Goal: Task Accomplishment & Management: Use online tool/utility

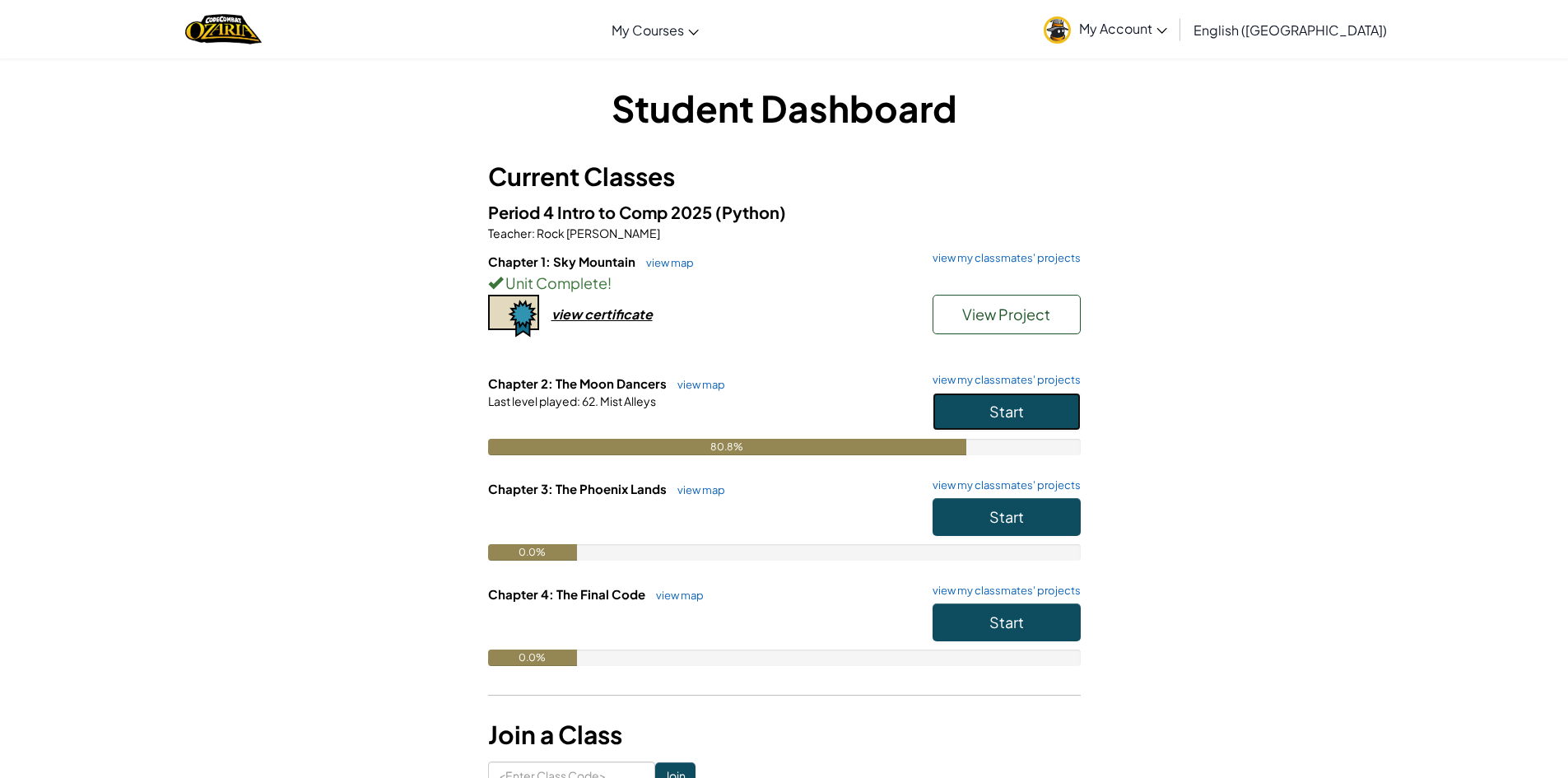
click at [1013, 418] on span "Start" at bounding box center [1006, 411] width 35 height 19
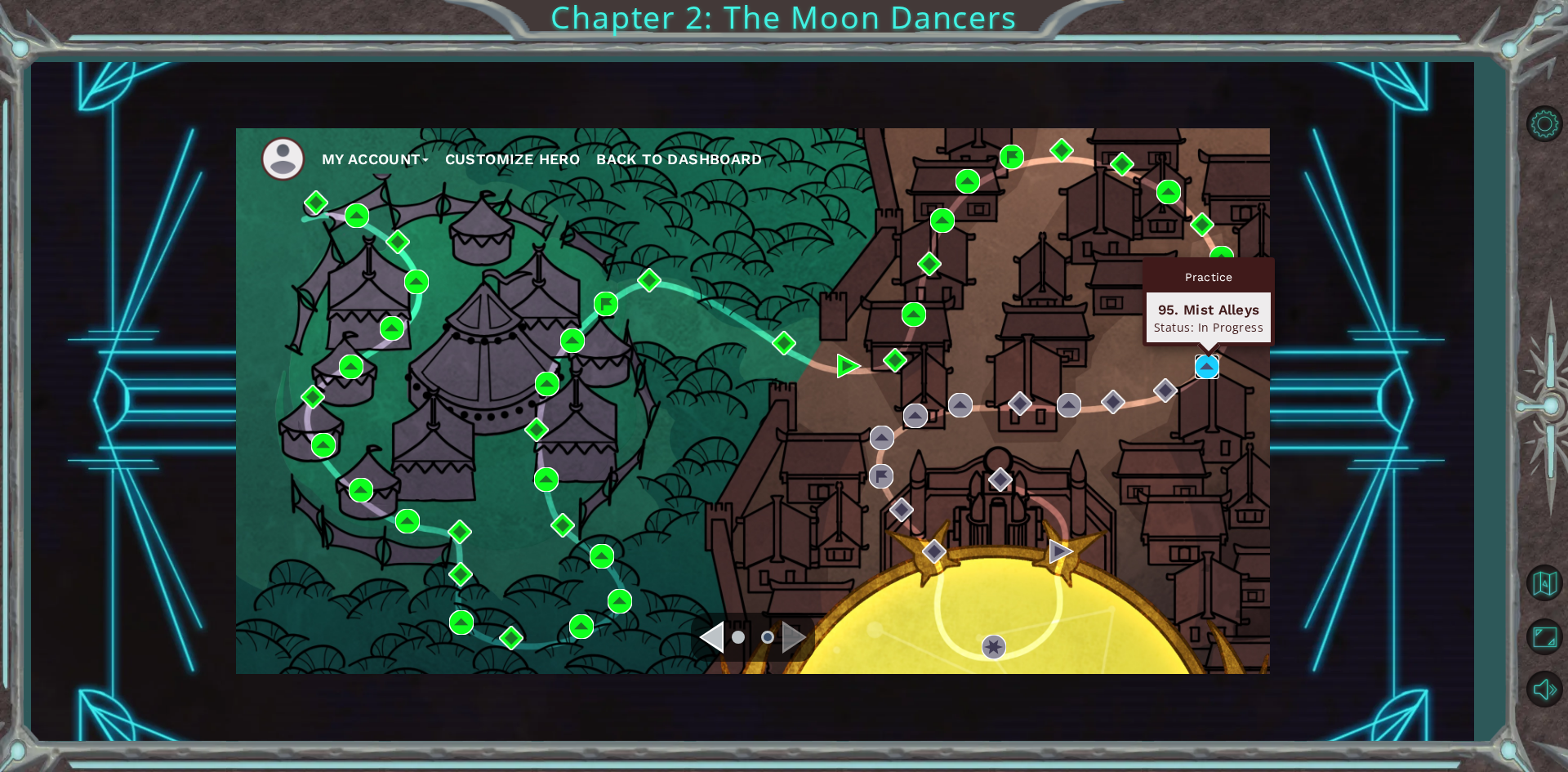
click at [1196, 374] on img at bounding box center [1207, 367] width 24 height 24
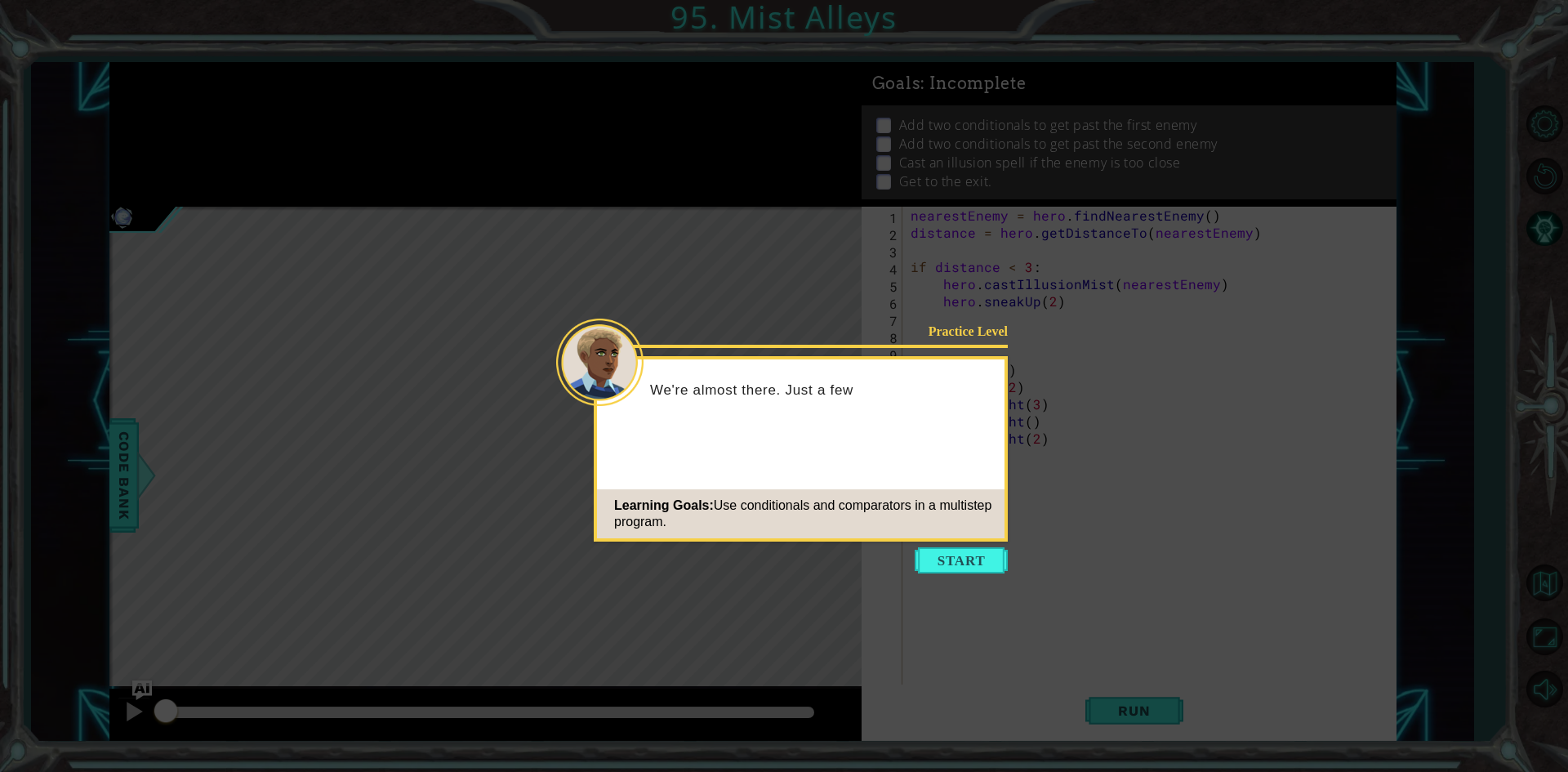
click at [989, 559] on button "Start" at bounding box center [961, 560] width 94 height 26
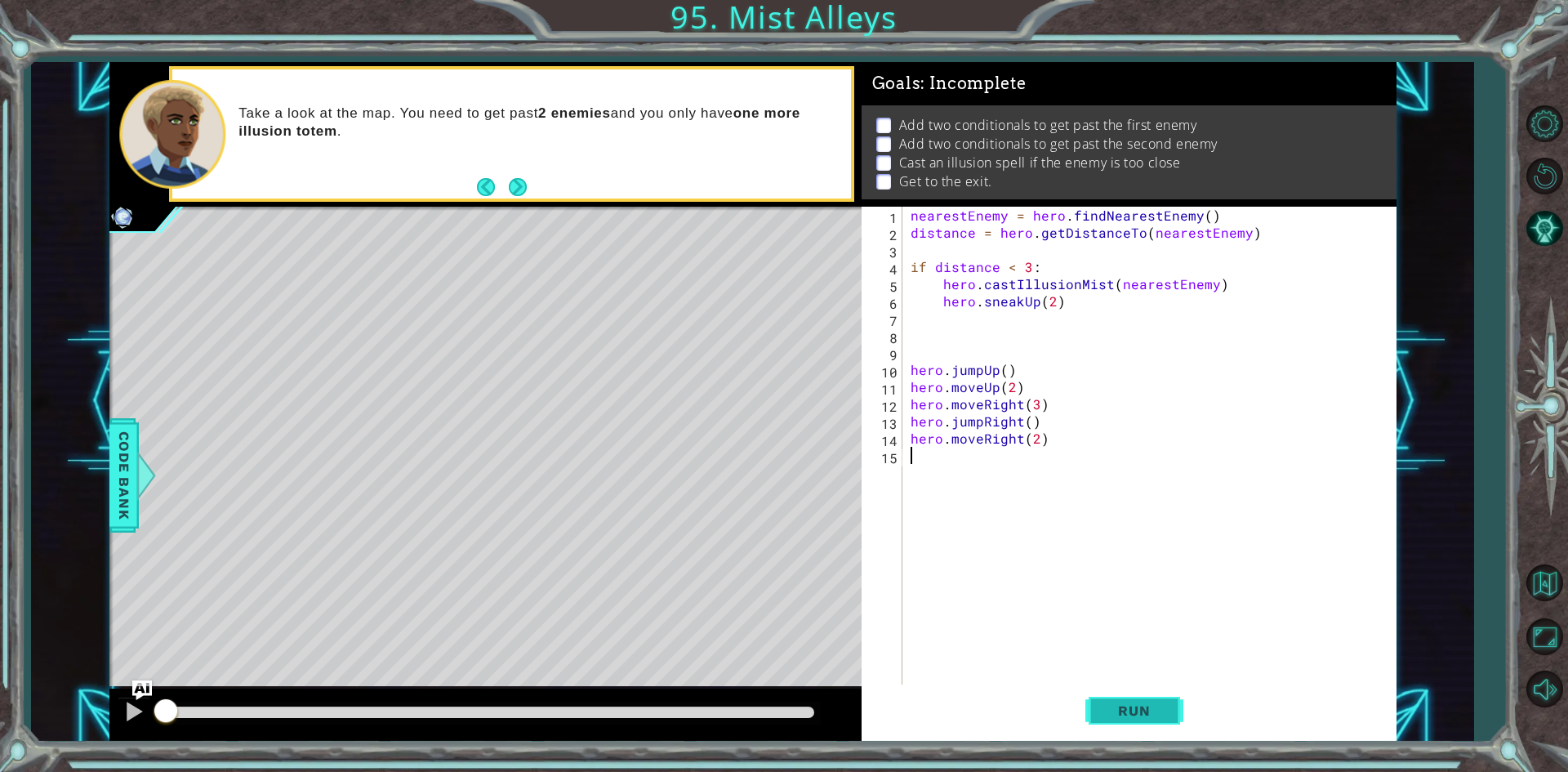
click at [1086, 698] on button "Run" at bounding box center [1134, 710] width 98 height 53
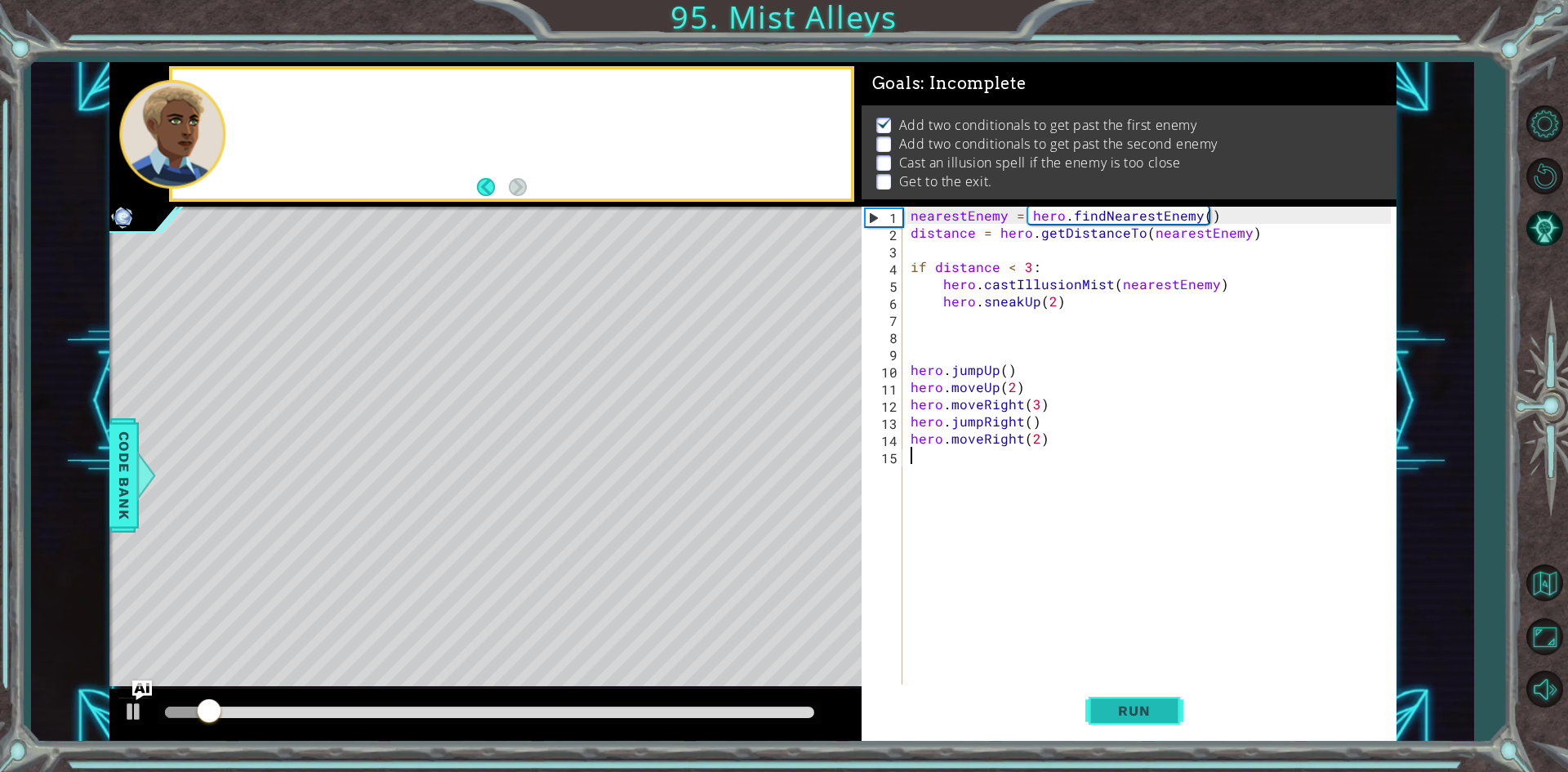
scroll to position [7, 0]
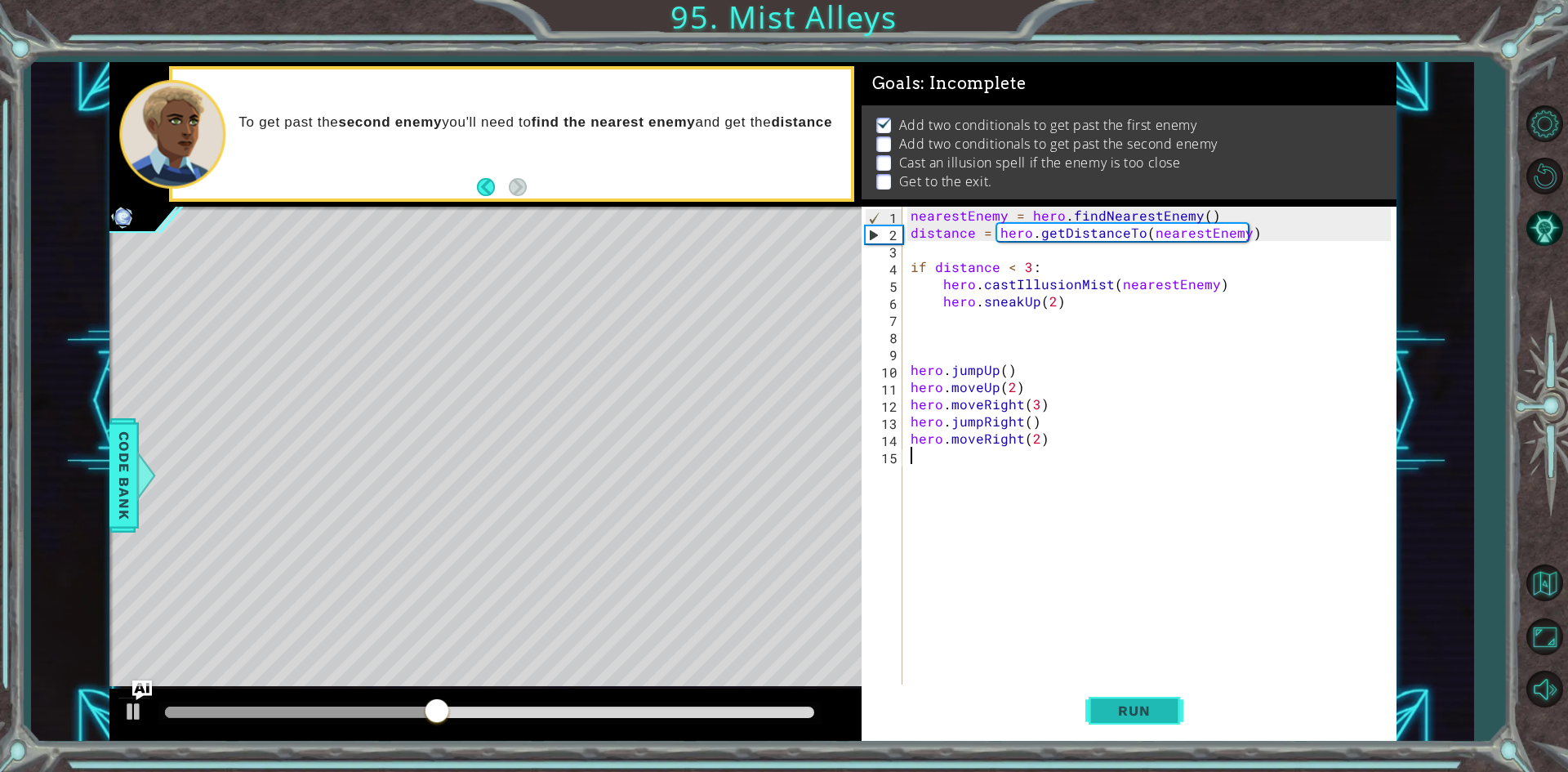
click at [1086, 698] on button "Run" at bounding box center [1134, 710] width 98 height 53
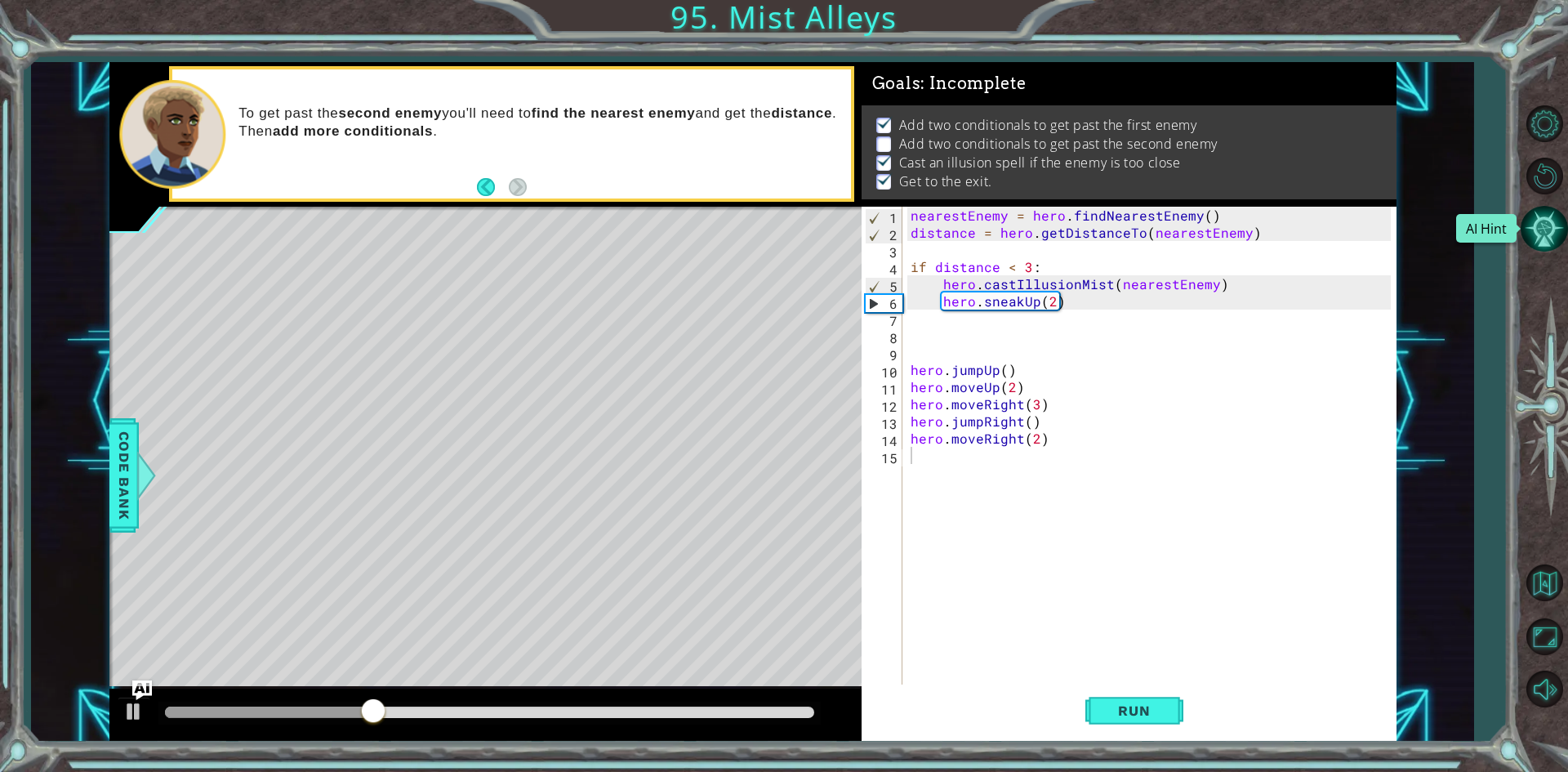
click at [1555, 221] on button "AI Hint" at bounding box center [1544, 228] width 47 height 47
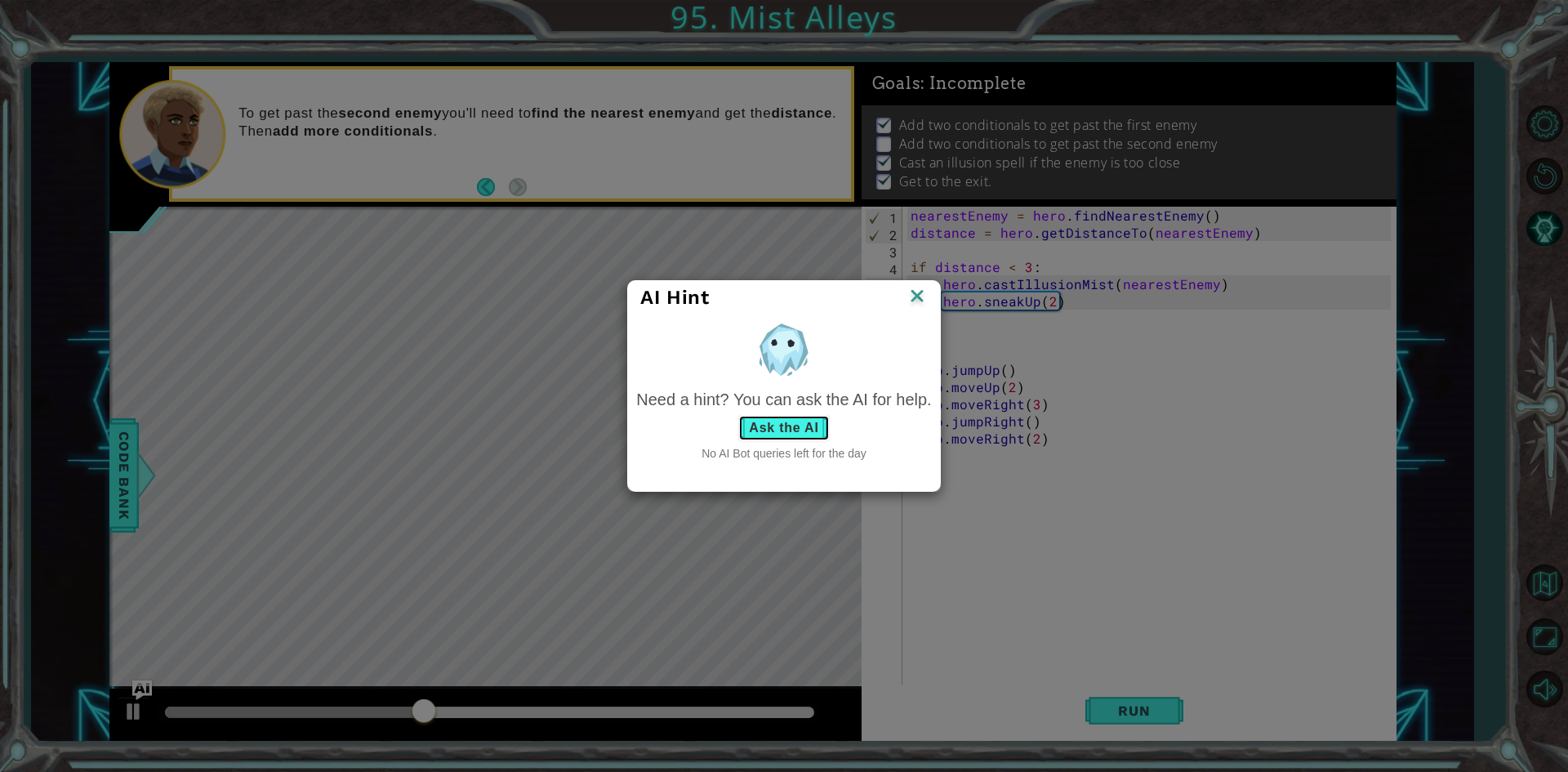
click at [758, 435] on button "Ask the AI" at bounding box center [784, 427] width 91 height 26
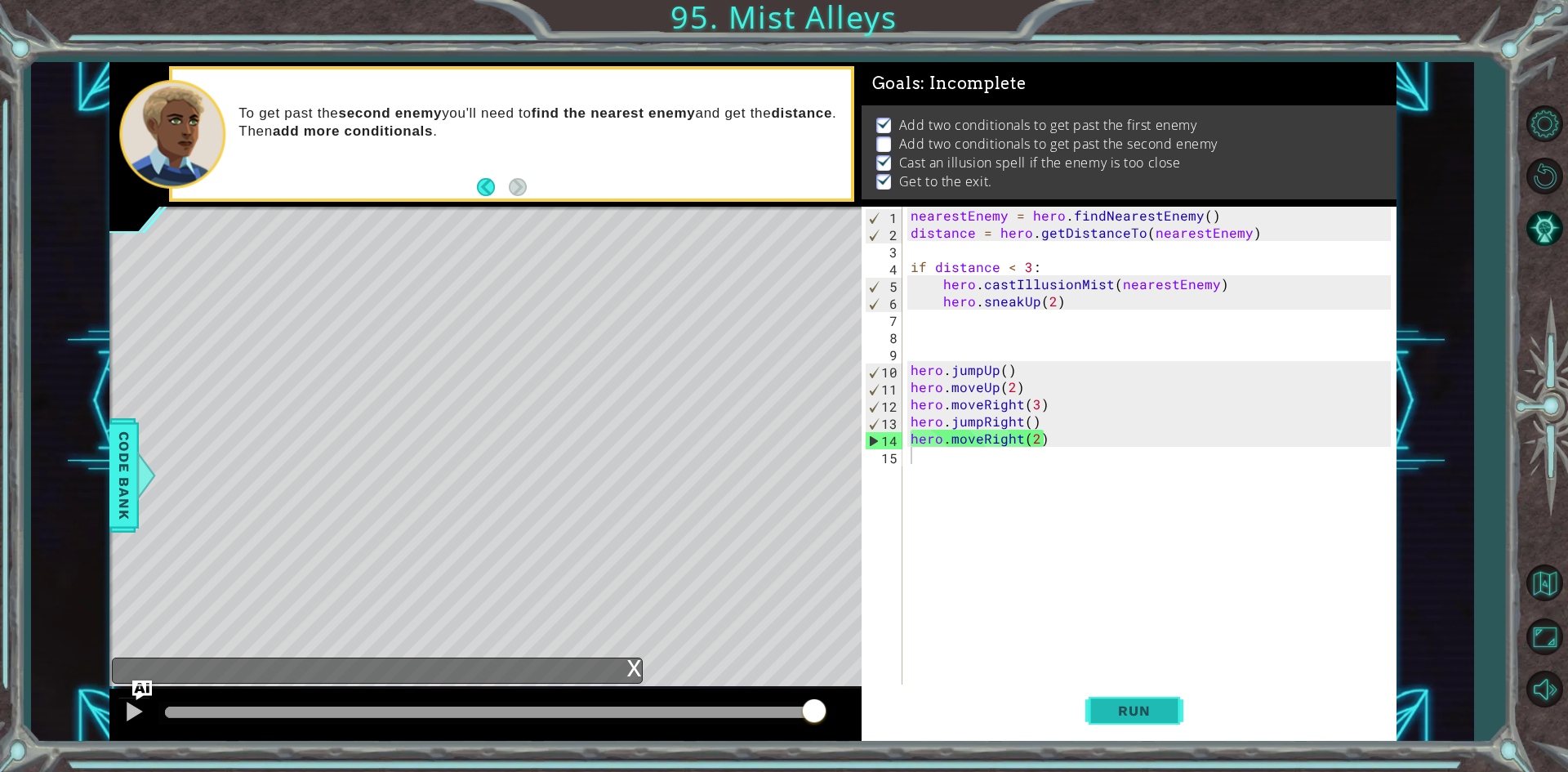
click at [1144, 715] on span "Run" at bounding box center [1134, 710] width 65 height 16
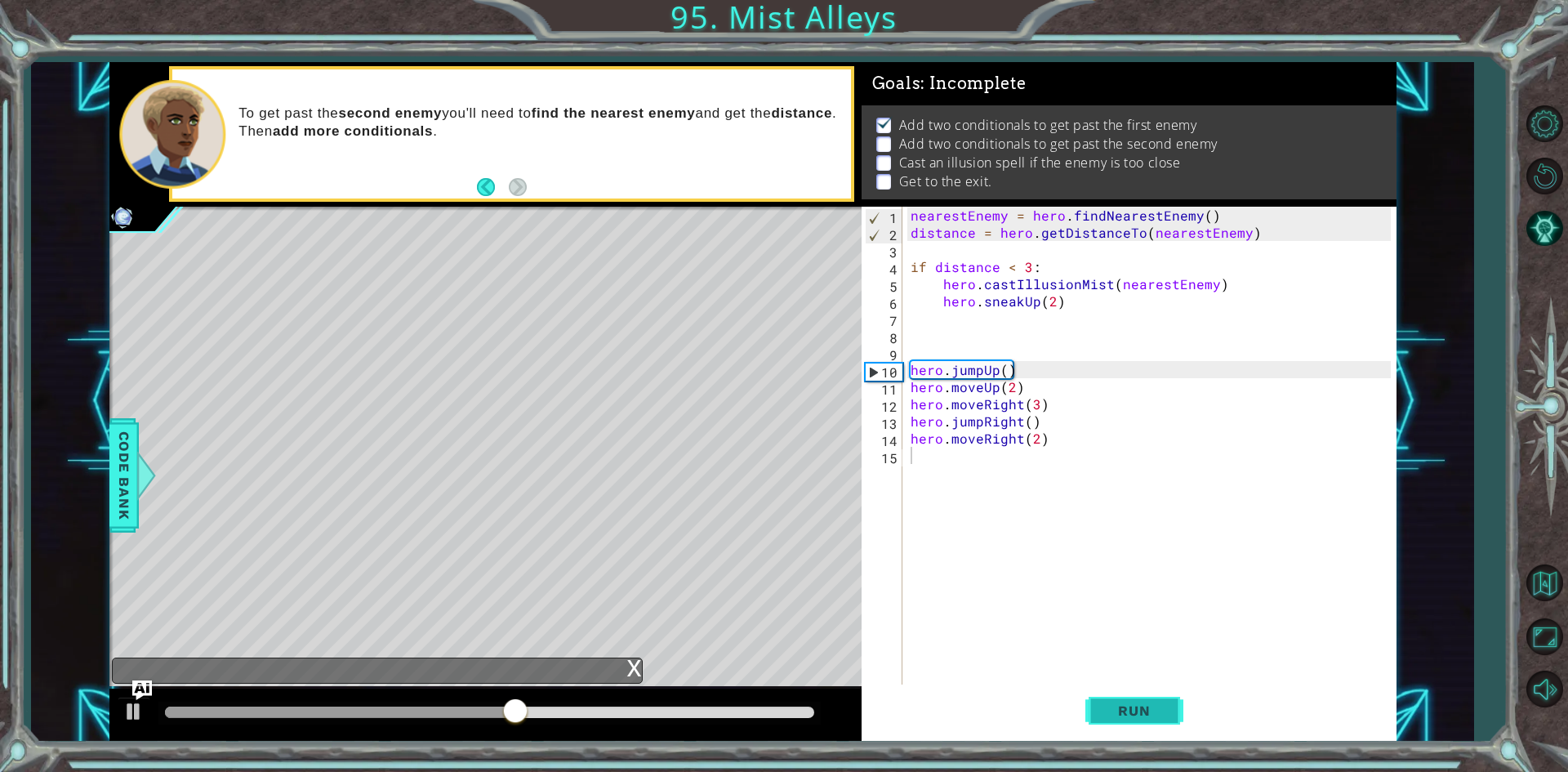
click at [1167, 718] on button "Run" at bounding box center [1134, 710] width 98 height 53
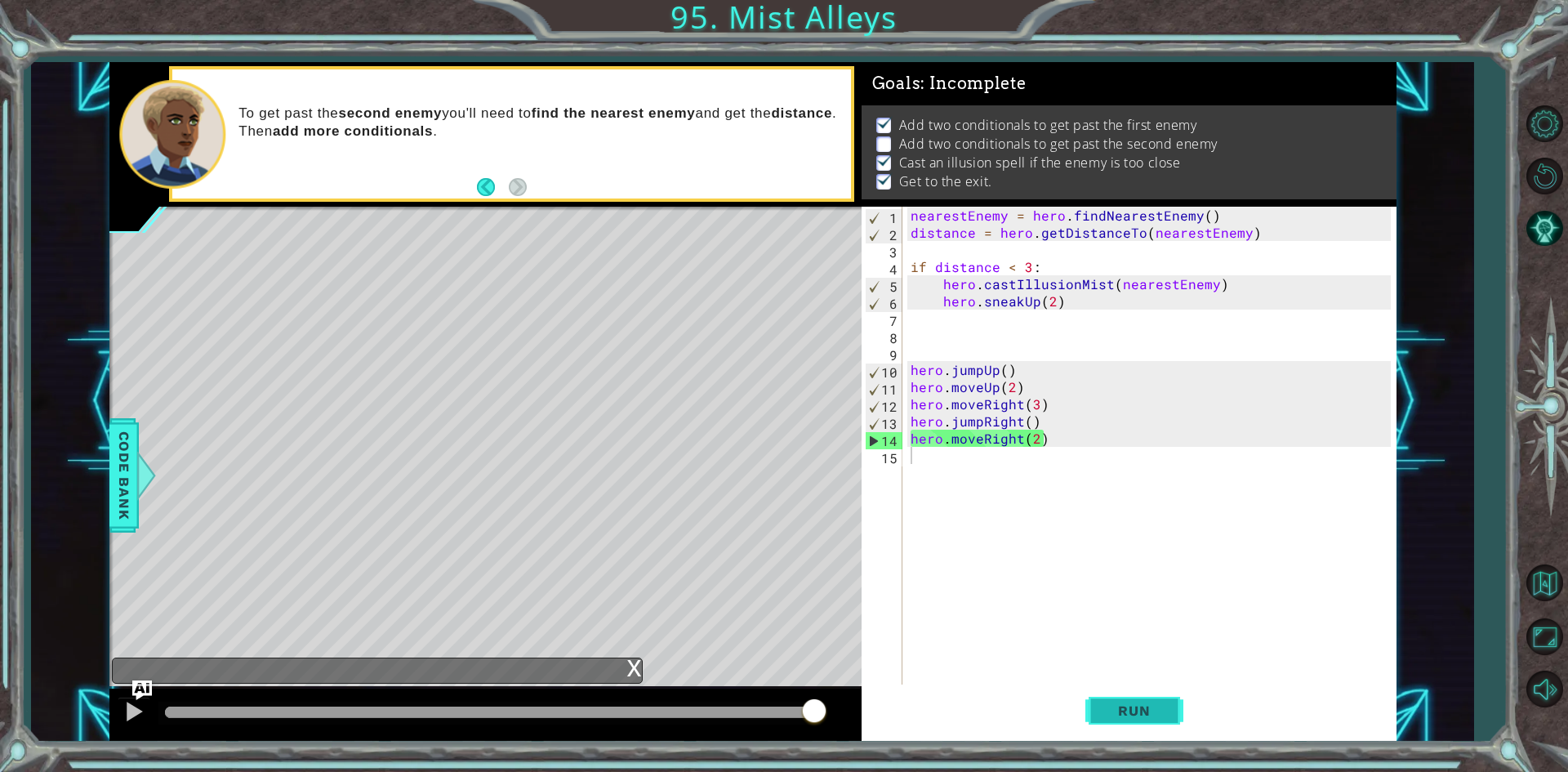
click at [1154, 726] on button "Run" at bounding box center [1134, 710] width 98 height 53
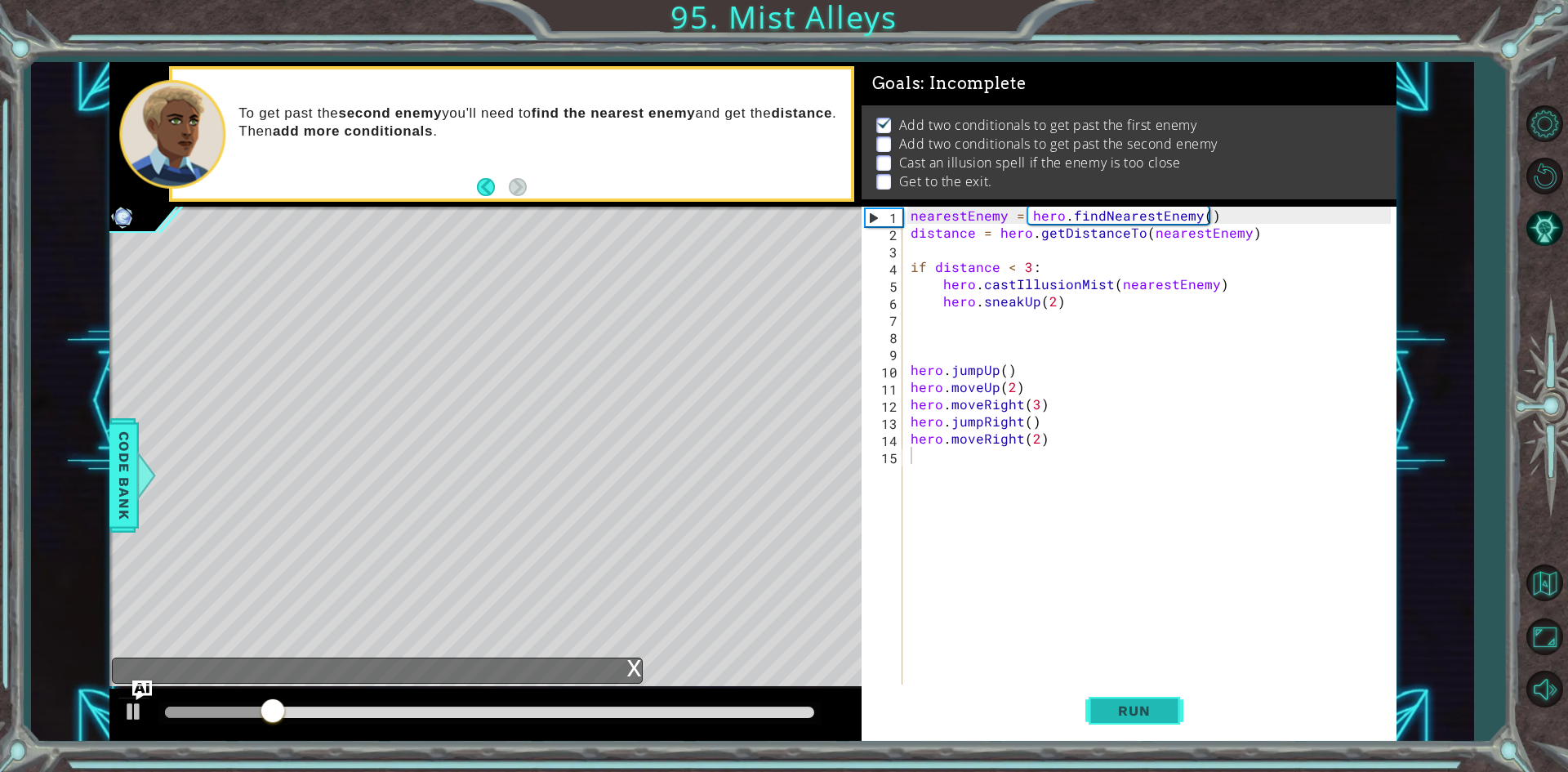
click at [1153, 721] on button "Run" at bounding box center [1134, 710] width 98 height 53
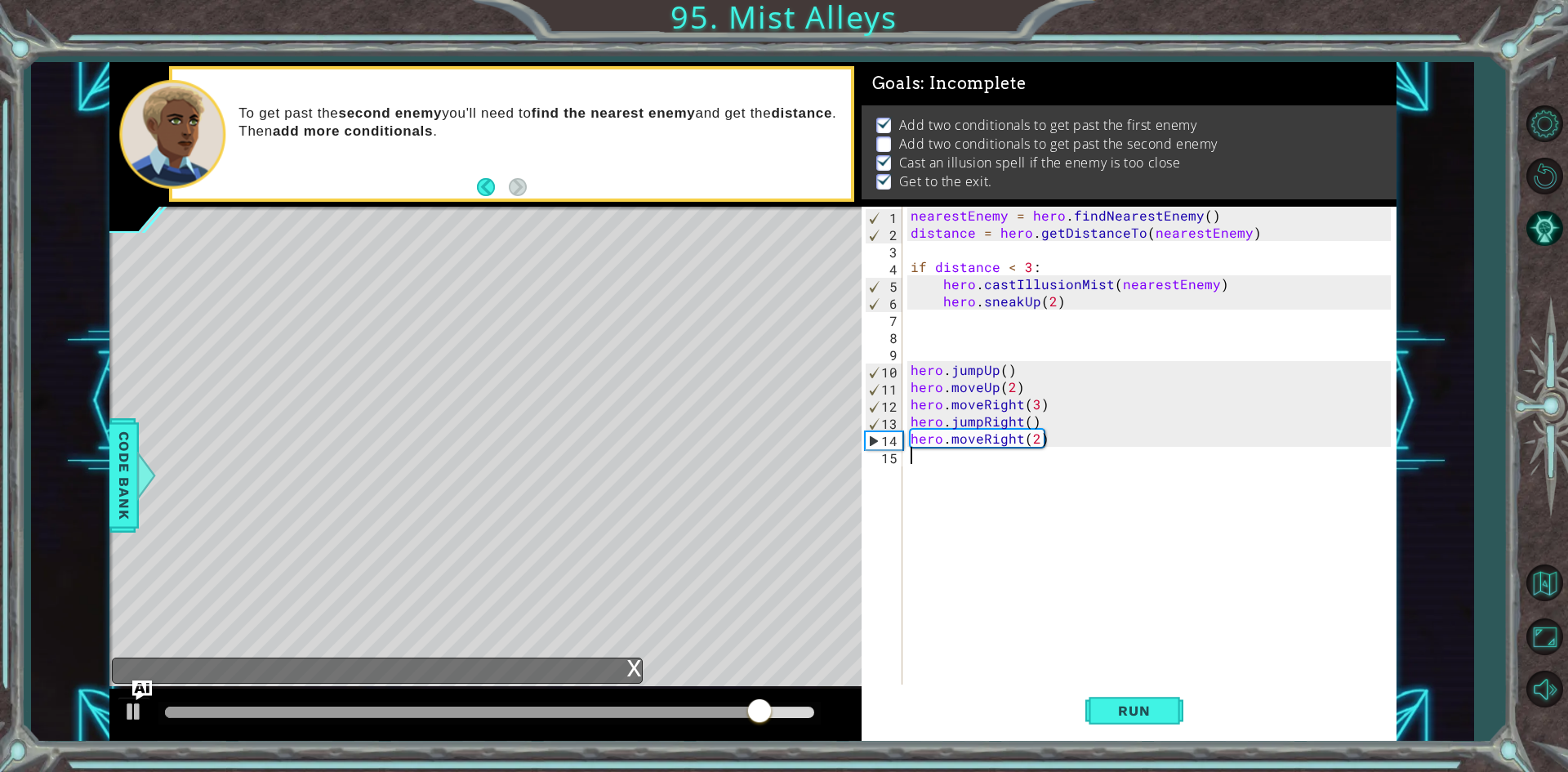
click at [1009, 387] on div "nearestEnemy = hero . findNearestEnemy ( ) distance = hero . getDistanceTo ( ne…" at bounding box center [1153, 464] width 492 height 515
click at [1035, 402] on div "nearestEnemy = hero . findNearestEnemy ( ) distance = hero . getDistanceTo ( ne…" at bounding box center [1153, 464] width 492 height 515
type textarea "hero.moveRight(2)"
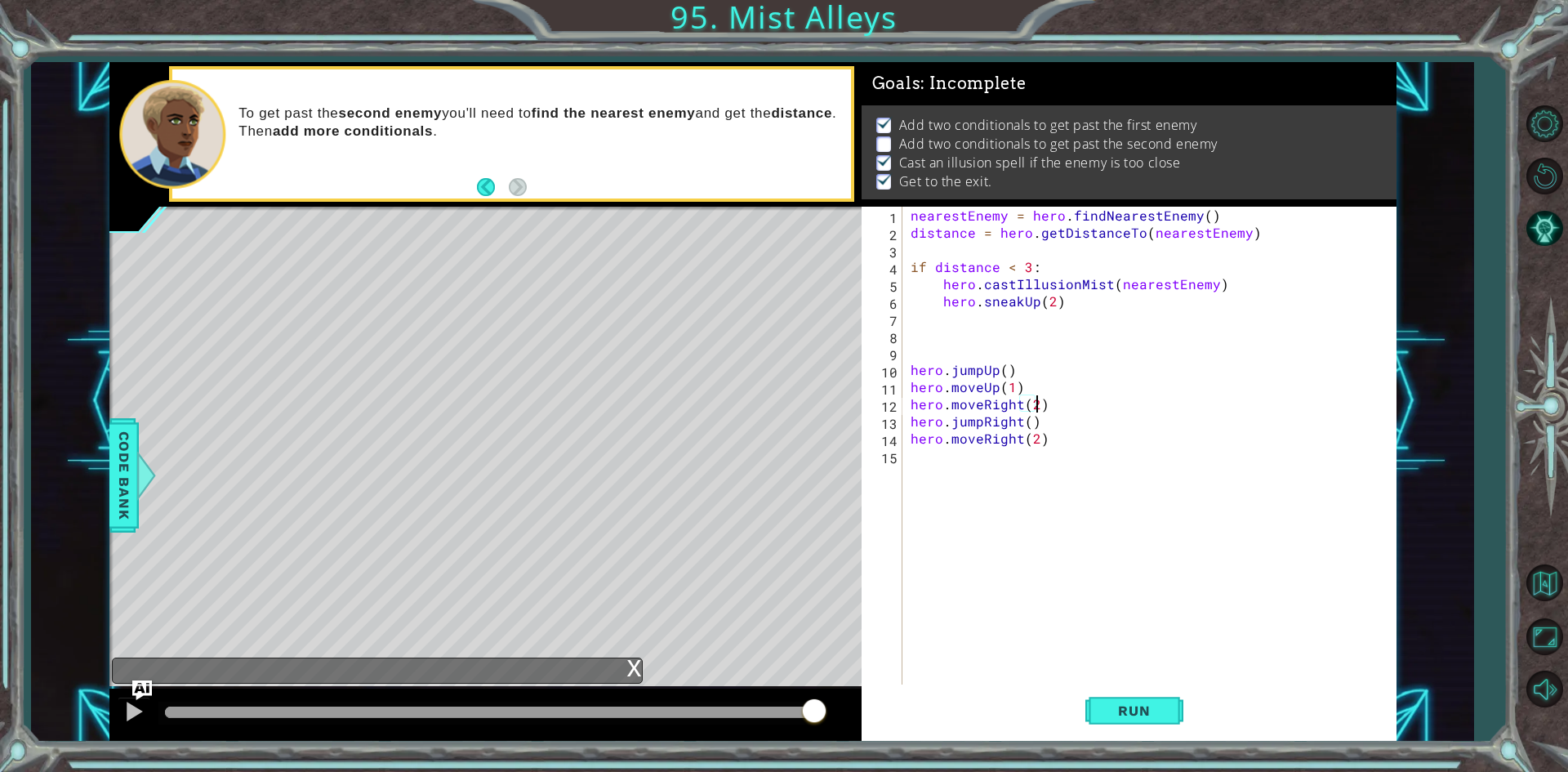
scroll to position [0, 8]
click at [1048, 408] on div "nearestEnemy = hero . findNearestEnemy ( ) distance = hero . getDistanceTo ( ne…" at bounding box center [1153, 464] width 492 height 515
type textarea "i"
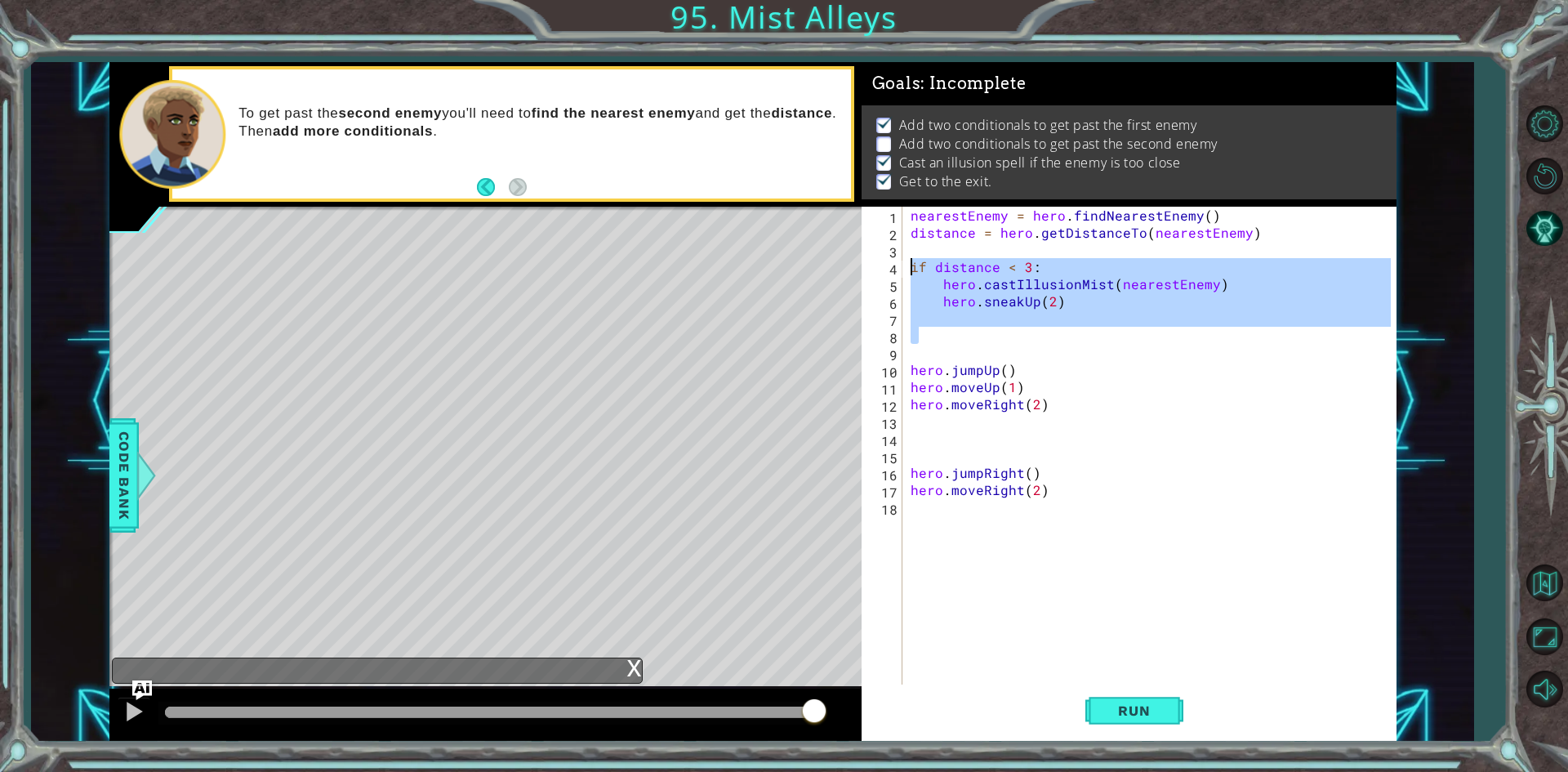
drag, startPoint x: 1292, startPoint y: 327, endPoint x: 882, endPoint y: 264, distance: 414.8
click at [882, 264] on div "1 2 3 4 5 6 7 8 9 10 11 12 13 14 15 16 17 18 nearestEnemy = hero . findNearestE…" at bounding box center [1126, 447] width 529 height 480
click at [1058, 296] on div "nearestEnemy = hero . findNearestEnemy ( ) distance = hero . getDistanceTo ( ne…" at bounding box center [1149, 447] width 484 height 480
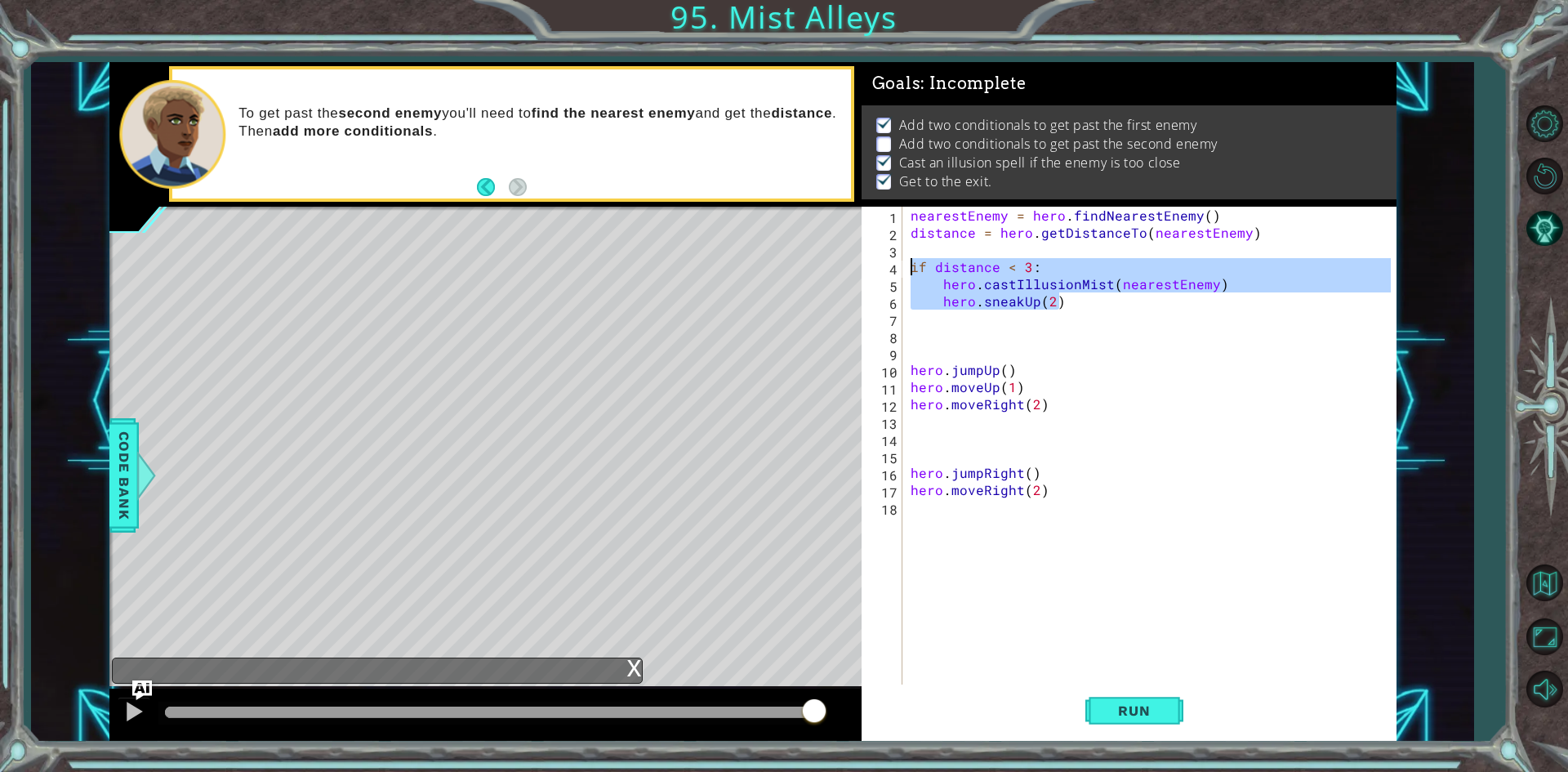
click at [846, 262] on div "1 ההההההההההההההההההההההההההההההההההההההההההההההההההההההההההההההההההההההההההההה…" at bounding box center [753, 402] width 1287 height 680
type textarea "if distance < 3: hero.castIllusionMist(nearestEnemy)"
click at [937, 450] on div "nearestEnemy = hero . findNearestEnemy ( ) distance = hero . getDistanceTo ( ne…" at bounding box center [1153, 464] width 492 height 515
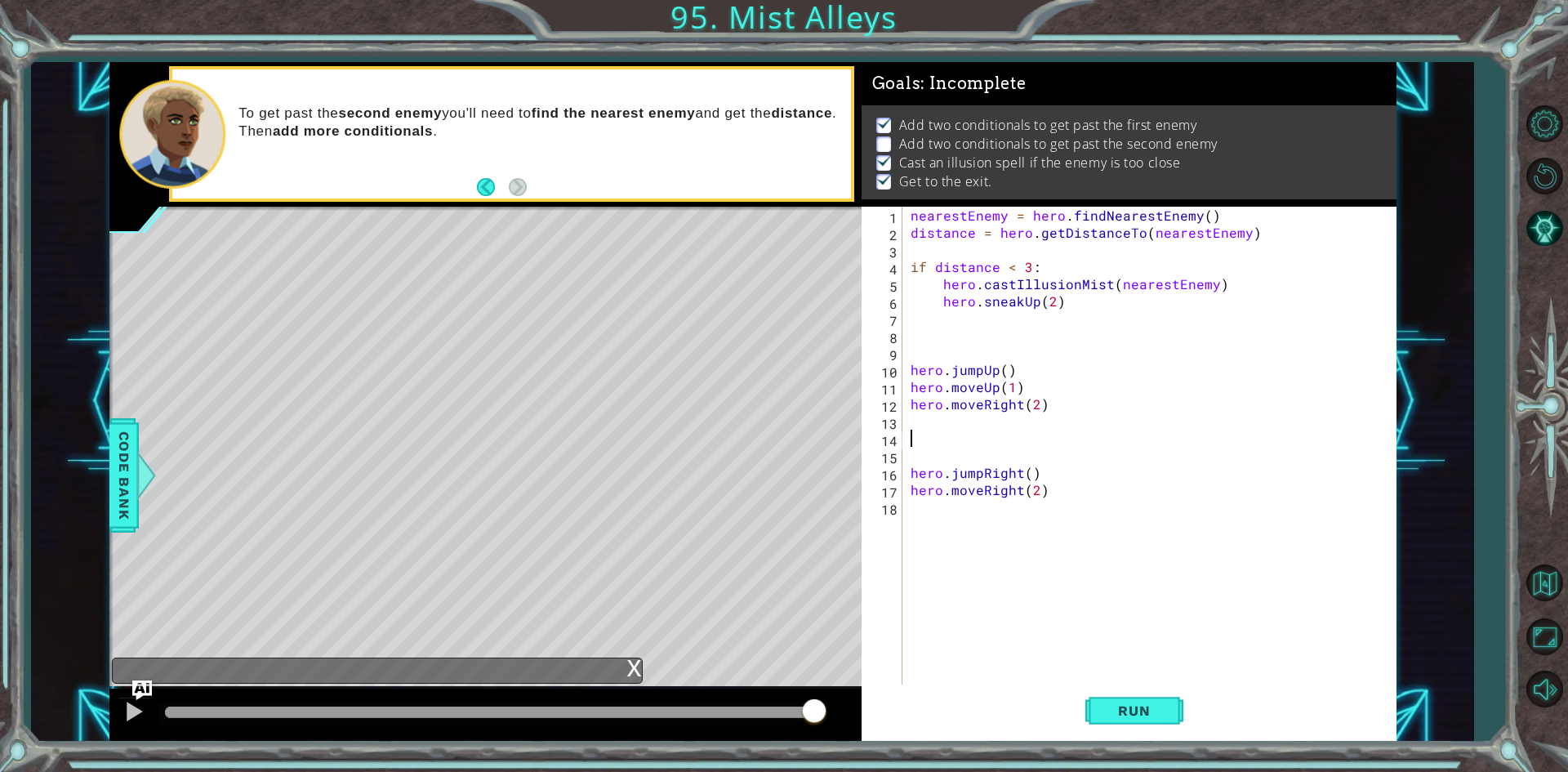
paste textarea "hero.sneakUp(2)"
type textarea "hero.sneakUp(2)"
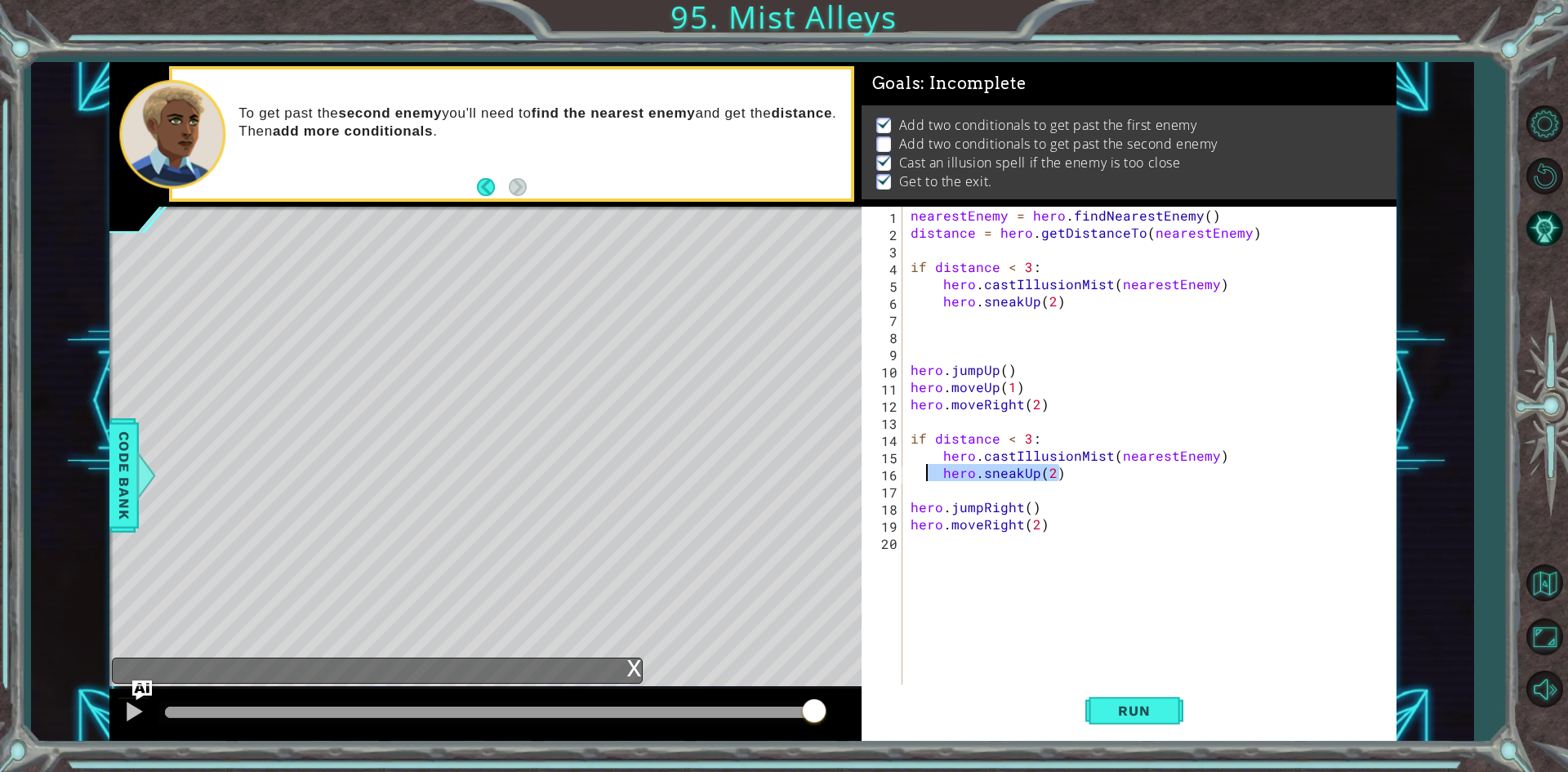
drag, startPoint x: 1068, startPoint y: 473, endPoint x: 926, endPoint y: 467, distance: 142.1
click at [926, 467] on div "nearestEnemy = hero . findNearestEnemy ( ) distance = hero . getDistanceTo ( ne…" at bounding box center [1153, 464] width 492 height 515
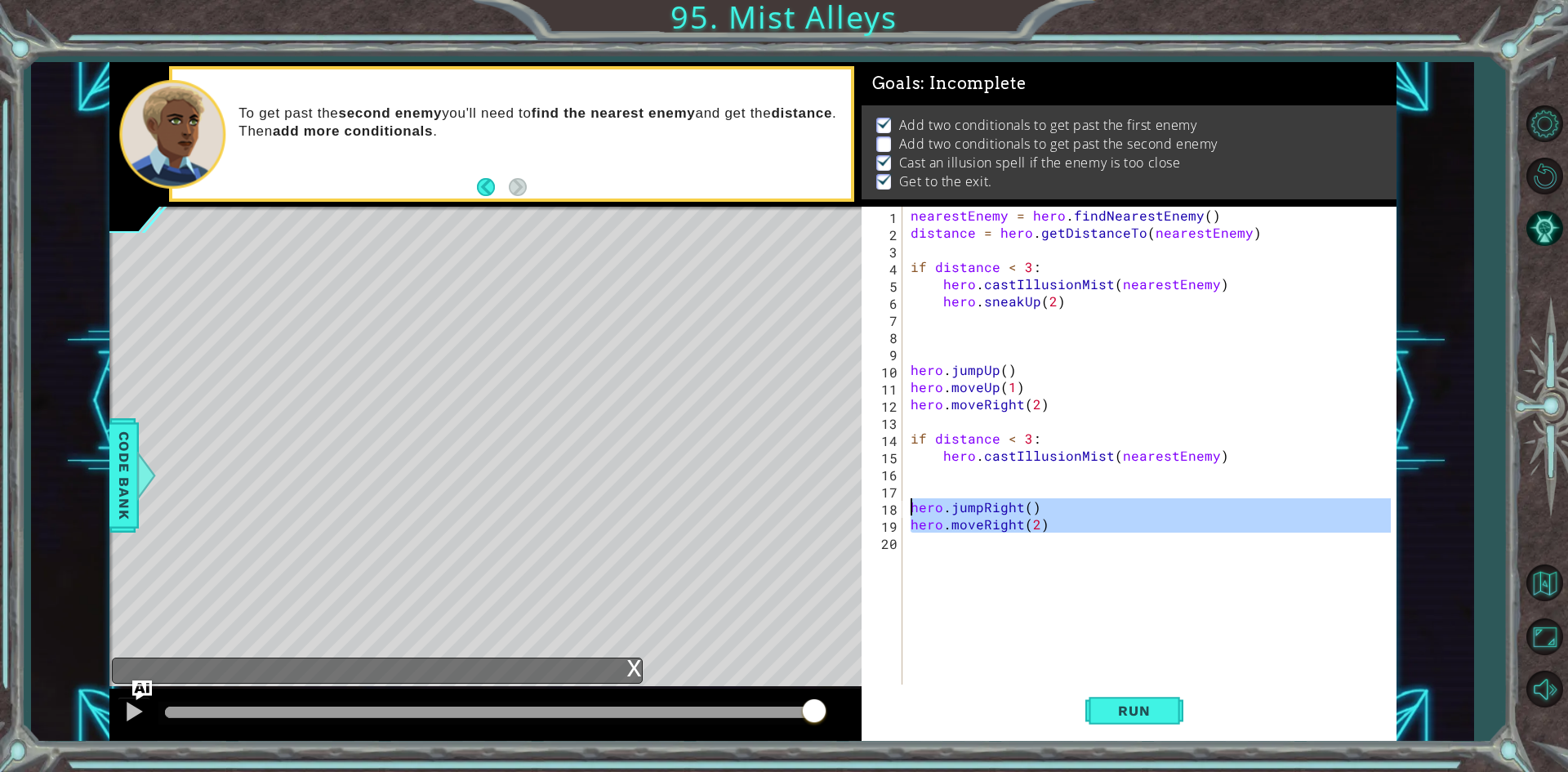
click at [860, 507] on div "1 ההההההההההההההההההההההההההההההההההההההההההההההההההההההההההההההההההההההההההההה…" at bounding box center [753, 402] width 1287 height 680
type textarea "hero.jumpRight() hero.moveRight(2)"
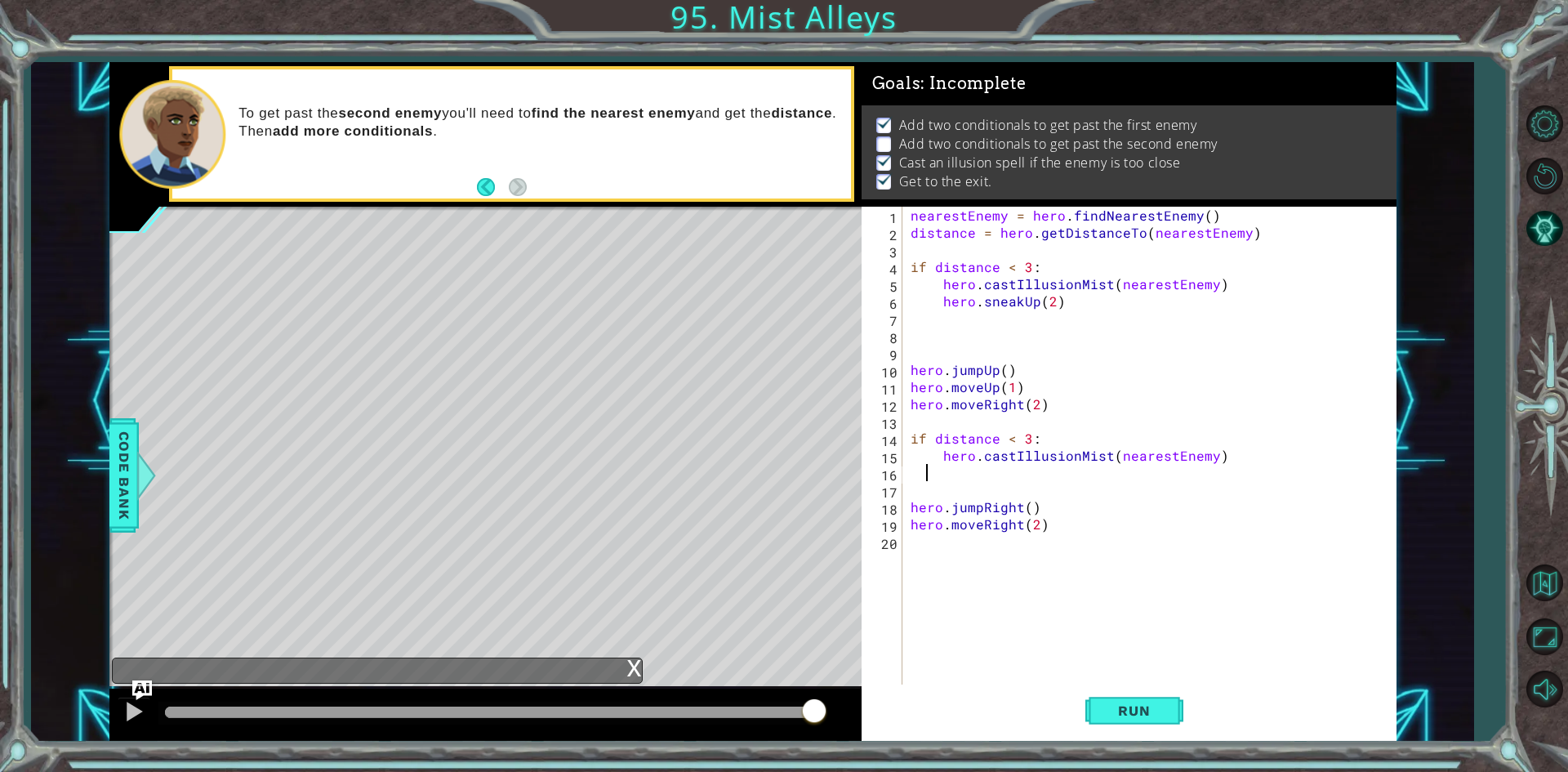
click at [952, 473] on div "nearestEnemy = hero . findNearestEnemy ( ) distance = hero . getDistanceTo ( ne…" at bounding box center [1153, 464] width 492 height 515
paste textarea "Code Area"
click at [907, 492] on div "nearestEnemy = hero . findNearestEnemy ( ) distance = hero . getDistanceTo ( ne…" at bounding box center [1153, 464] width 492 height 515
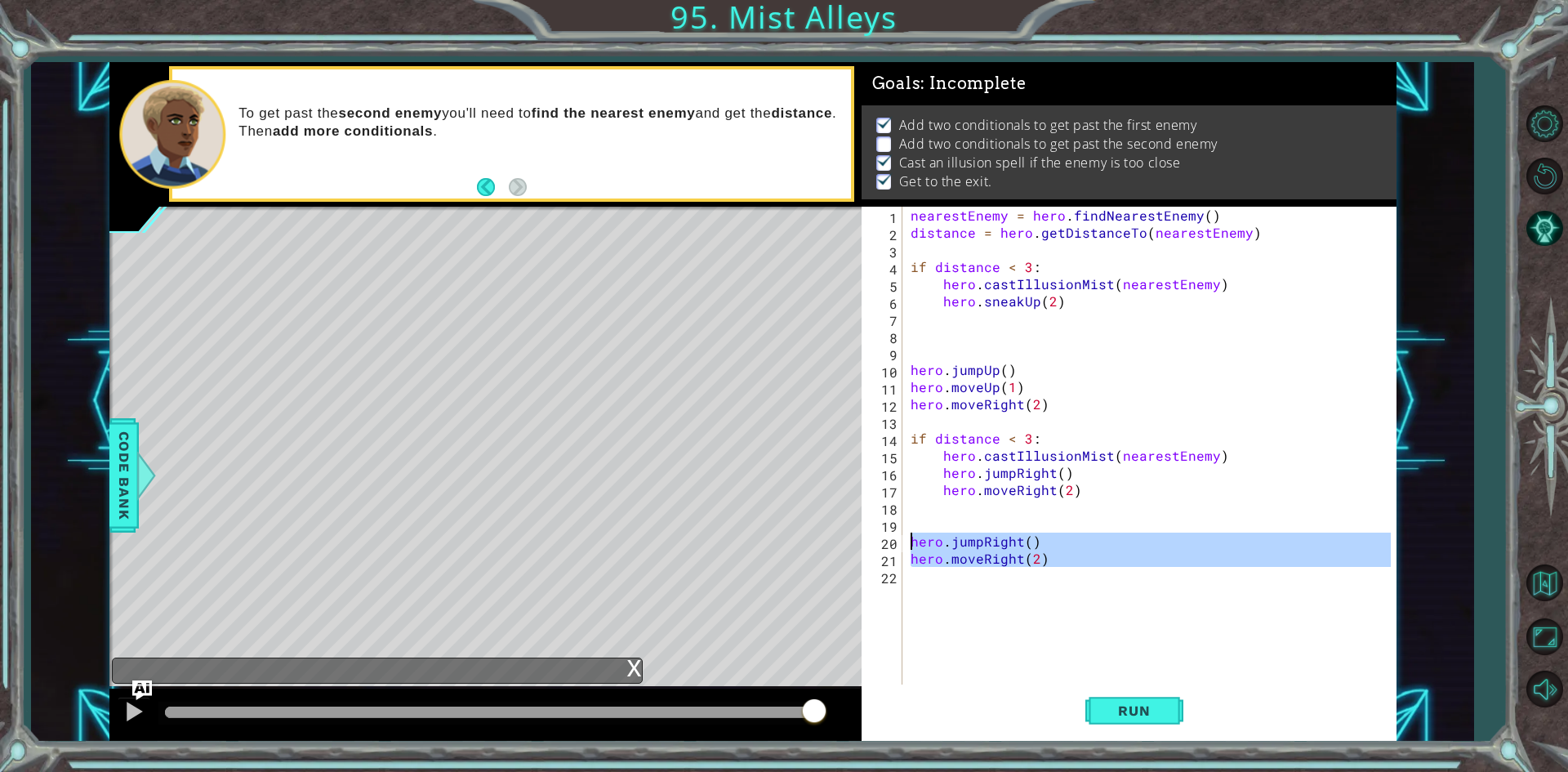
click at [849, 545] on div "1 ההההההההההההההההההההההההההההההההההההההההההההההההההההההההההההההההההההההההההההה…" at bounding box center [753, 402] width 1287 height 680
type textarea "hero.jumpRight() hero.moveRight(2)"
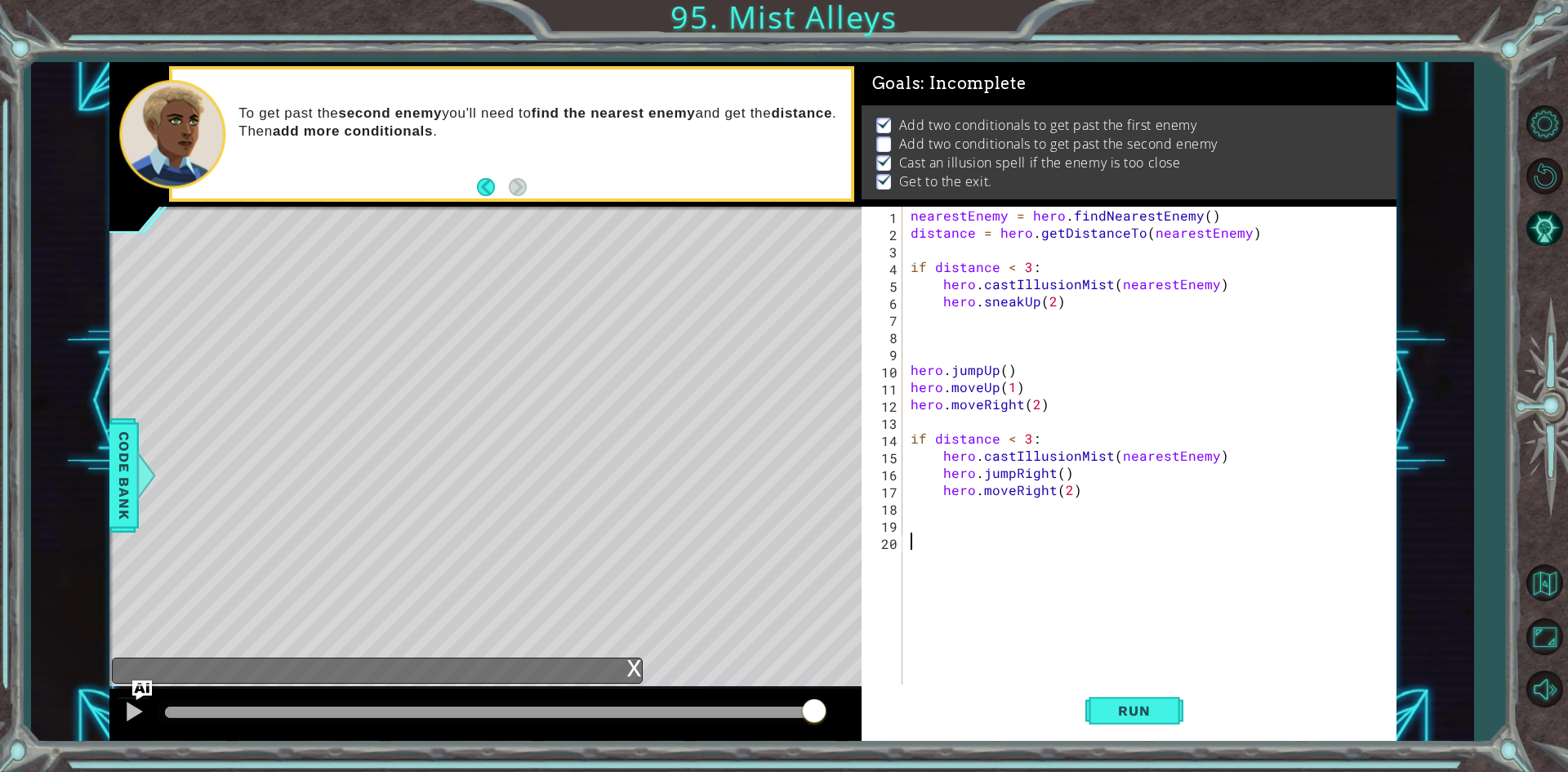
click at [1239, 467] on div "nearestEnemy = hero . findNearestEnemy ( ) distance = hero . getDistanceTo ( ne…" at bounding box center [1153, 464] width 492 height 515
click at [1239, 464] on div "nearestEnemy = hero . findNearestEnemy ( ) distance = hero . getDistanceTo ( ne…" at bounding box center [1153, 464] width 492 height 515
click at [1237, 461] on div "nearestEnemy = hero . findNearestEnemy ( ) distance = hero . getDistanceTo ( ne…" at bounding box center [1153, 464] width 492 height 515
click at [1102, 701] on button "Run" at bounding box center [1134, 710] width 98 height 53
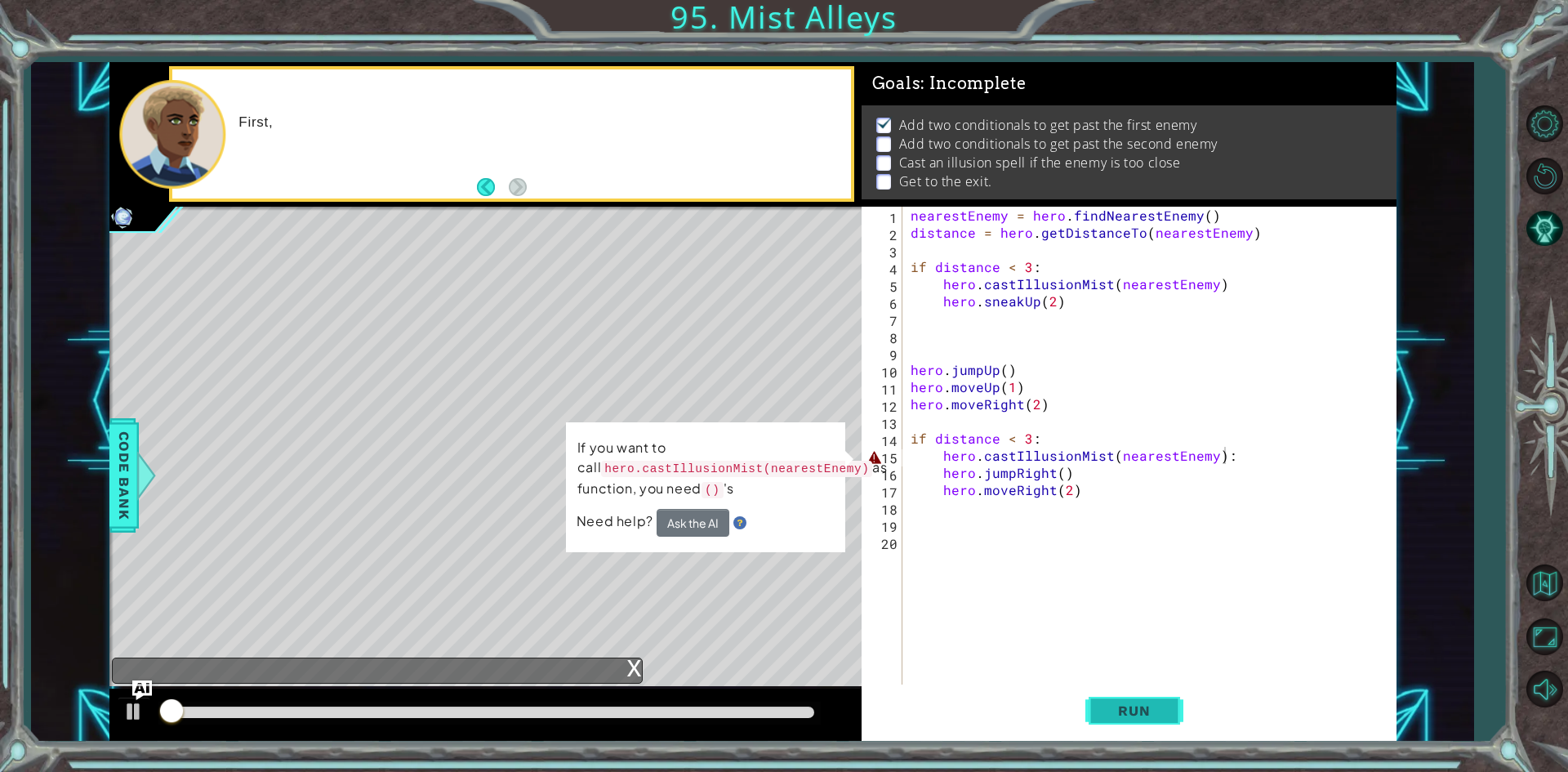
click at [1102, 701] on button "Run" at bounding box center [1134, 710] width 98 height 53
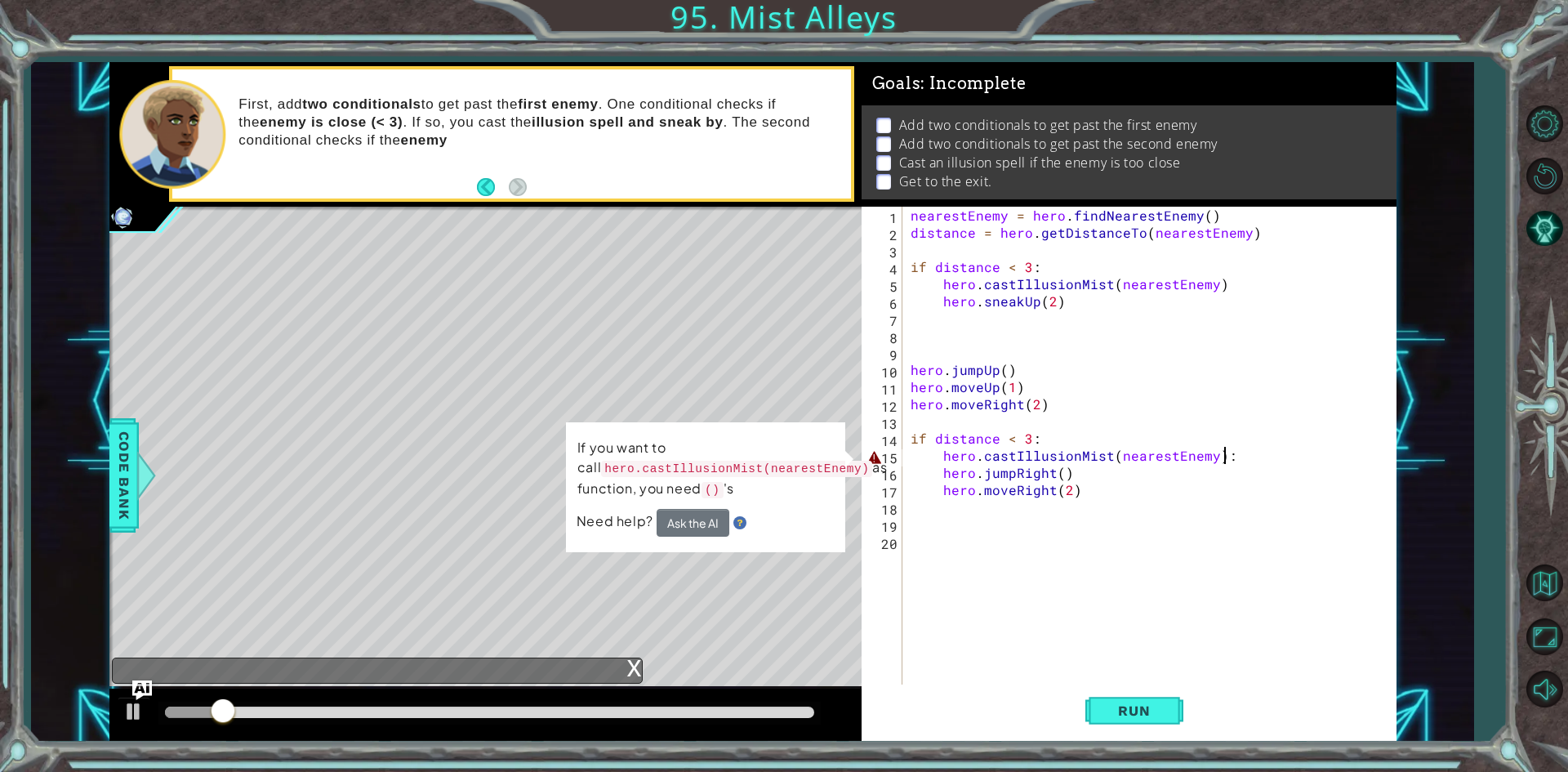
type textarea "hero.castIllusionMist(nearestEnemy)"
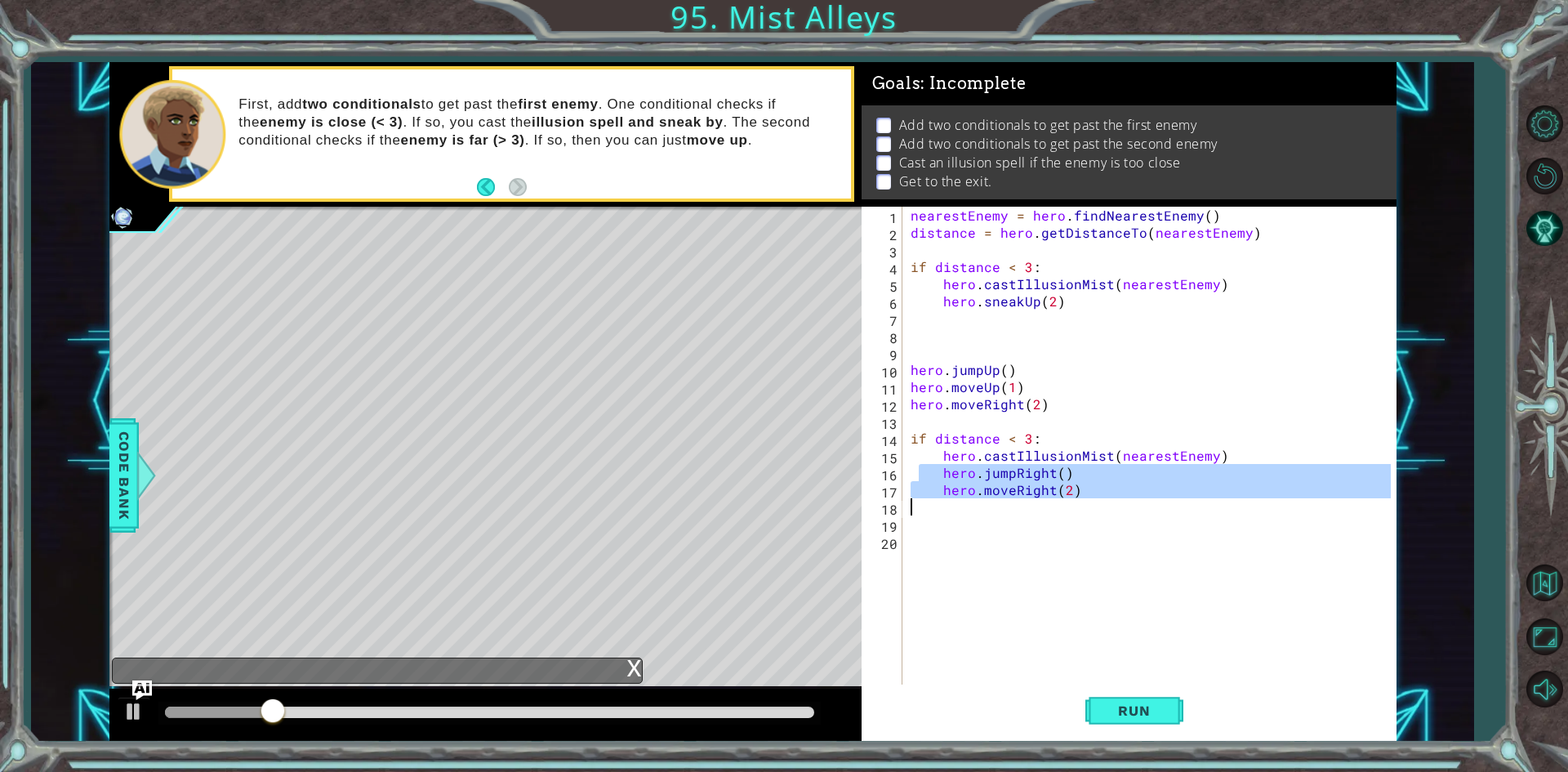
drag, startPoint x: 922, startPoint y: 469, endPoint x: 1255, endPoint y: 533, distance: 339.1
click at [1255, 533] on div "nearestEnemy = hero . findNearestEnemy ( ) distance = hero . getDistanceTo ( ne…" at bounding box center [1153, 464] width 492 height 515
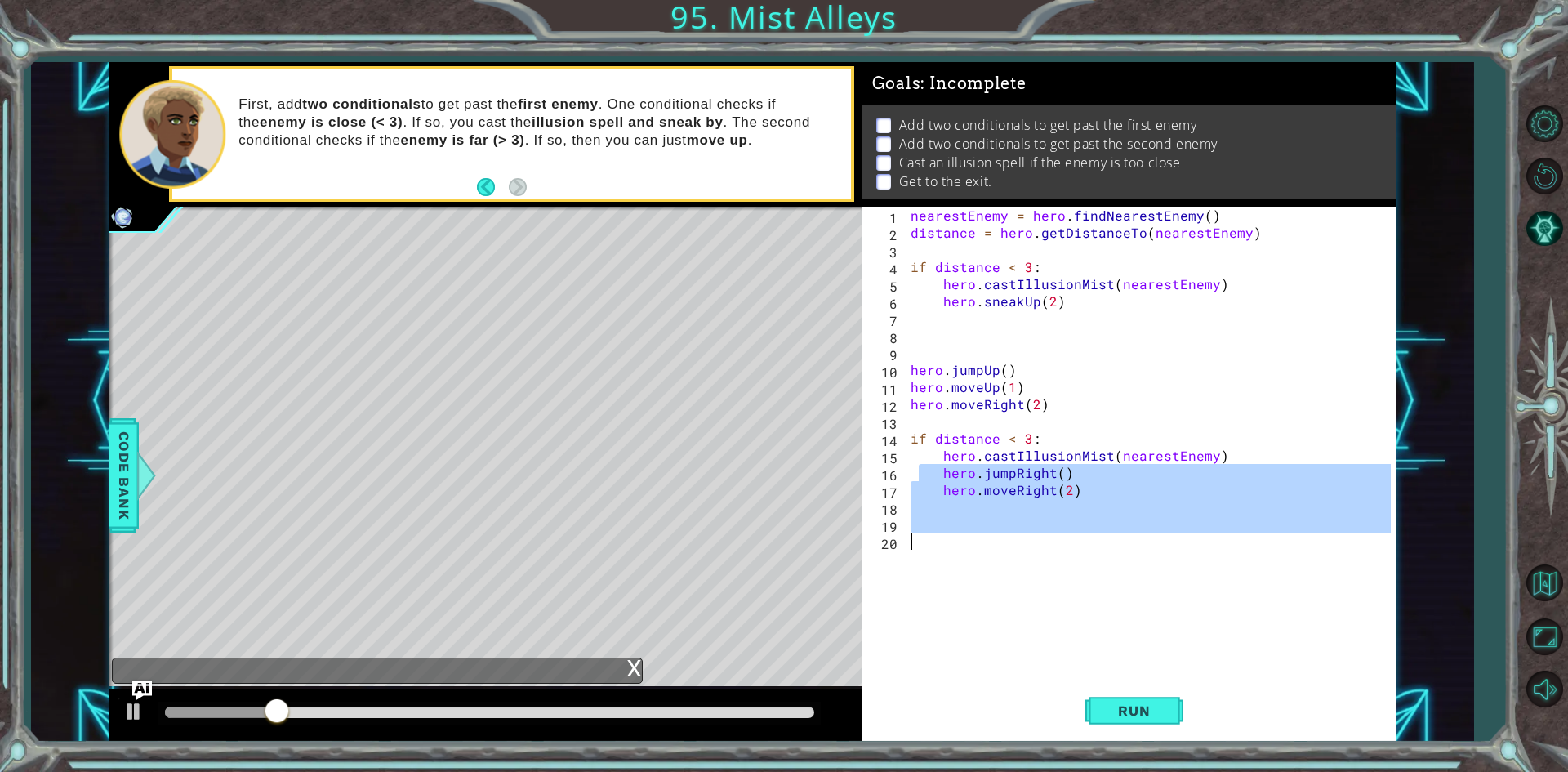
scroll to position [0, 0]
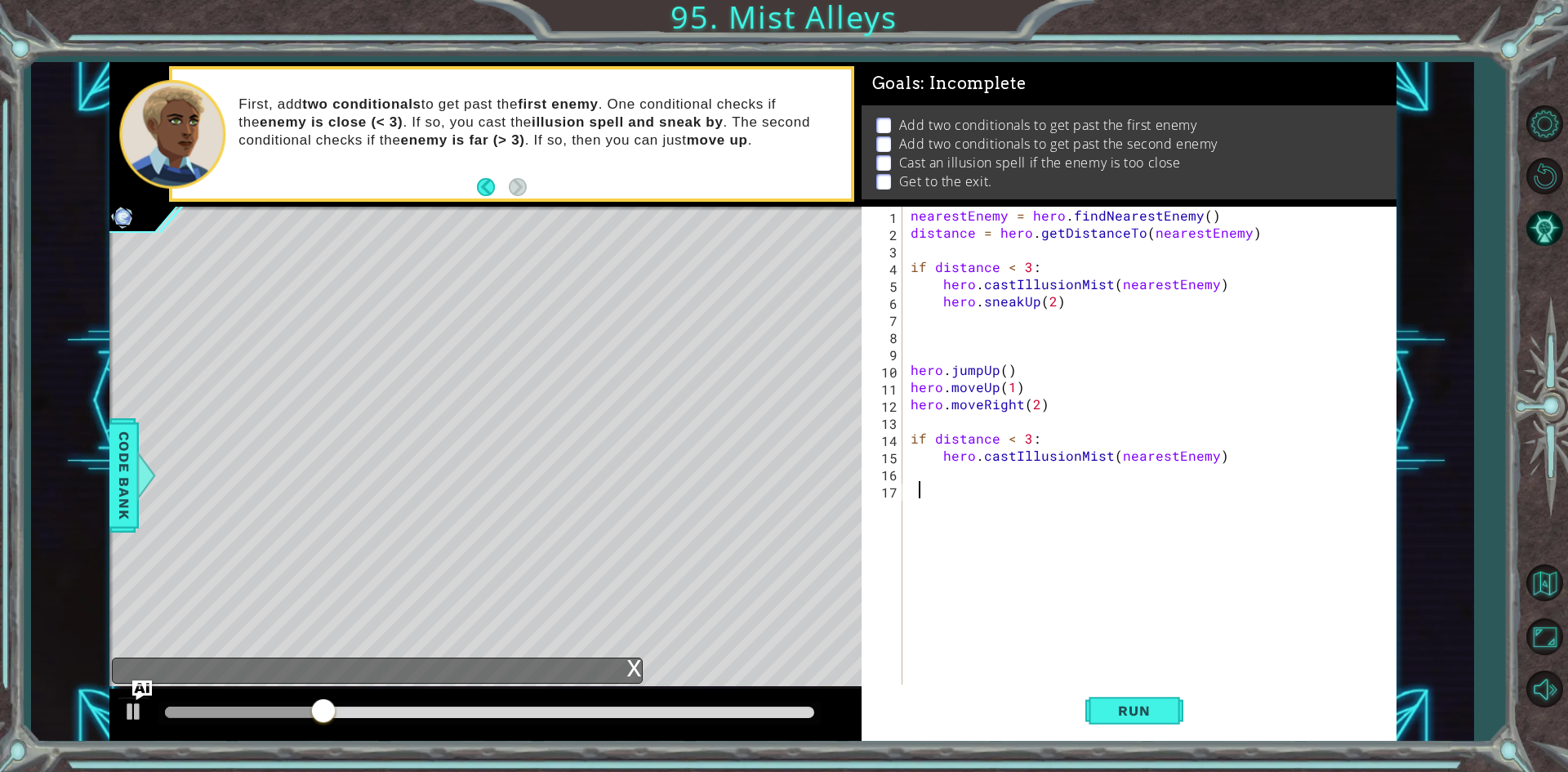
paste textarea "Code Area"
click at [1179, 708] on button "Run" at bounding box center [1134, 710] width 98 height 53
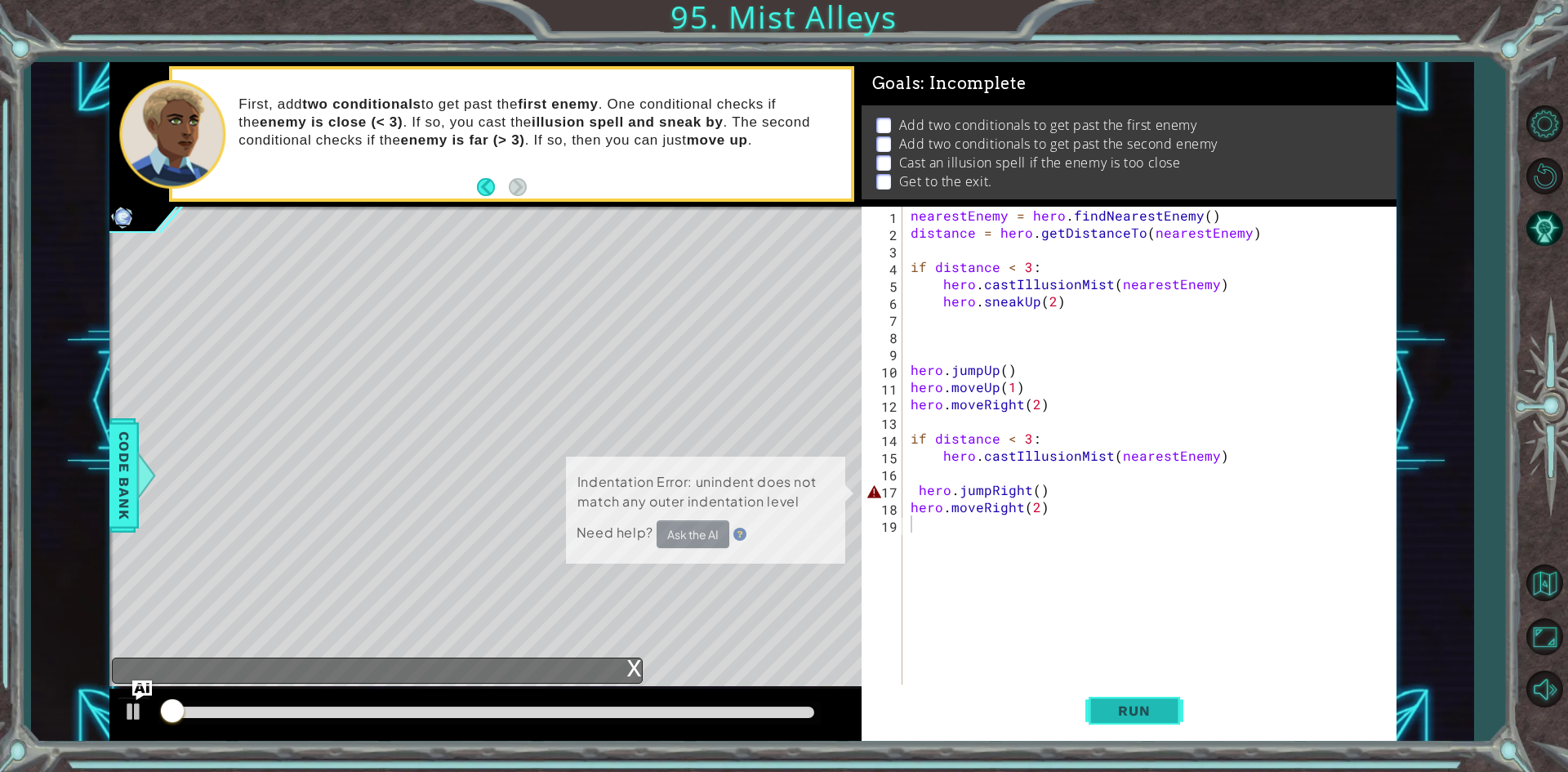
click at [1179, 708] on button "Run" at bounding box center [1134, 710] width 98 height 53
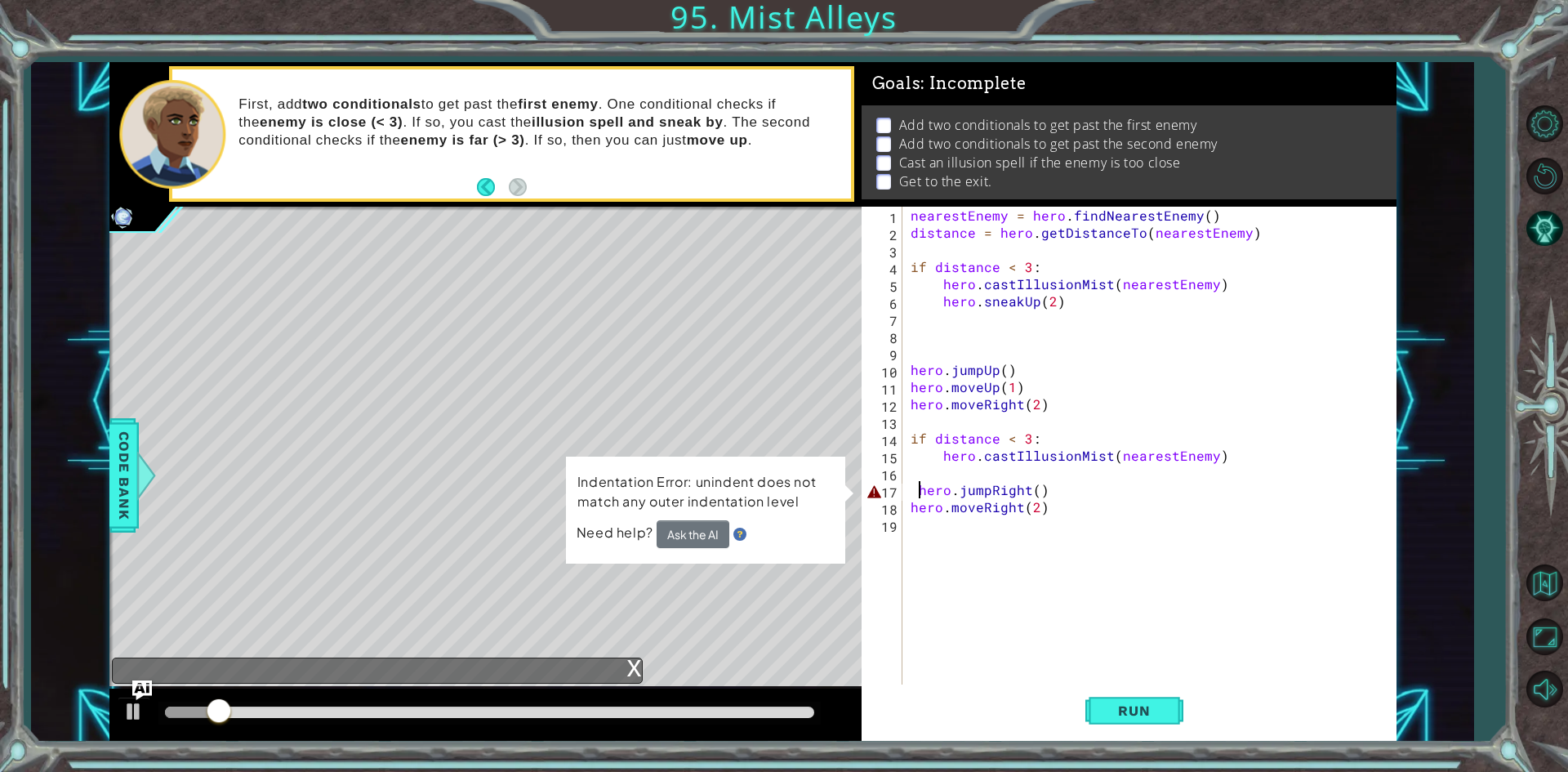
click at [918, 493] on div "nearestEnemy = hero . findNearestEnemy ( ) distance = hero . getDistanceTo ( ne…" at bounding box center [1153, 464] width 492 height 515
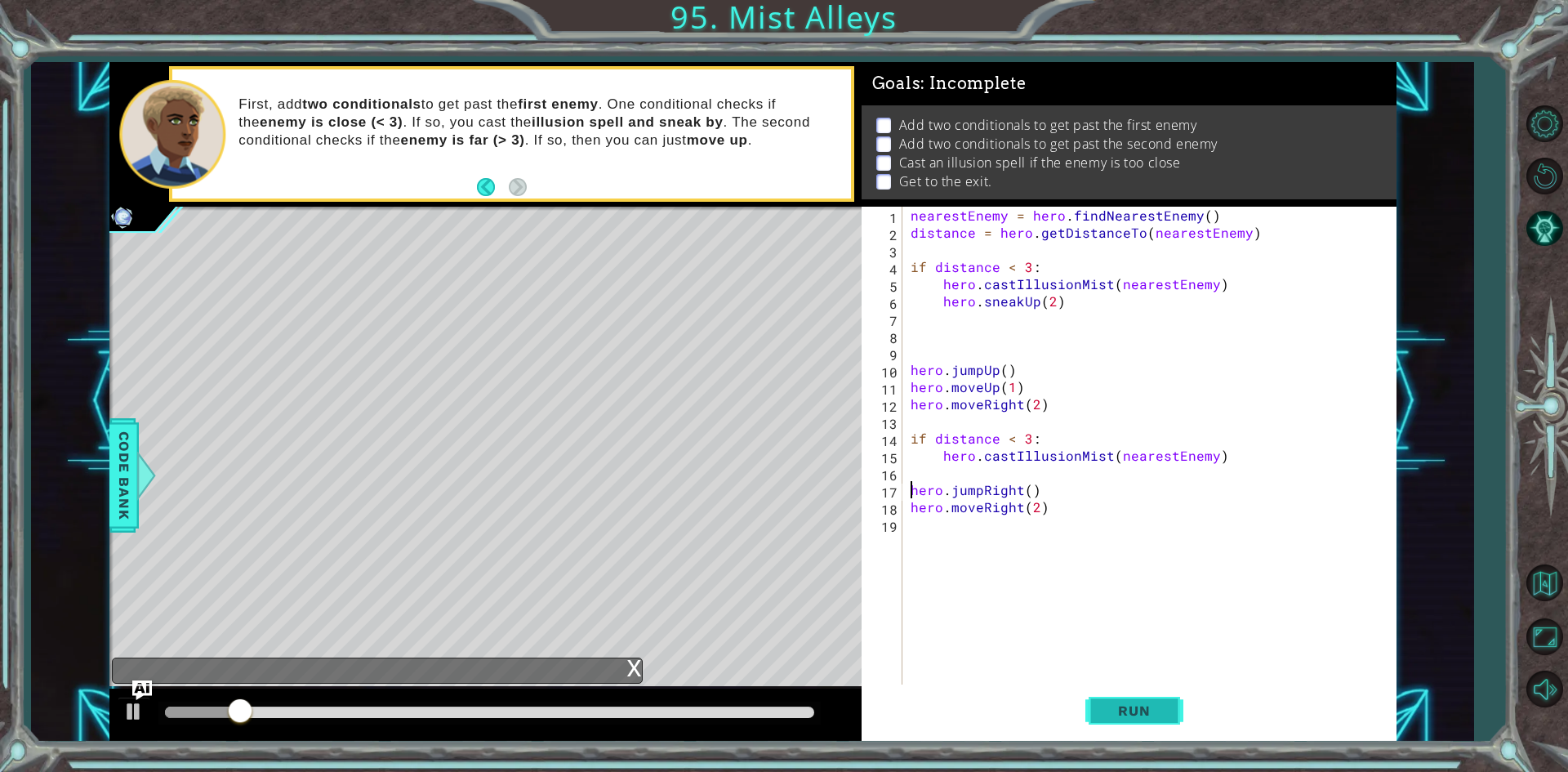
click at [1107, 721] on button "Run" at bounding box center [1134, 710] width 98 height 53
click at [1106, 721] on button "Run" at bounding box center [1134, 710] width 98 height 53
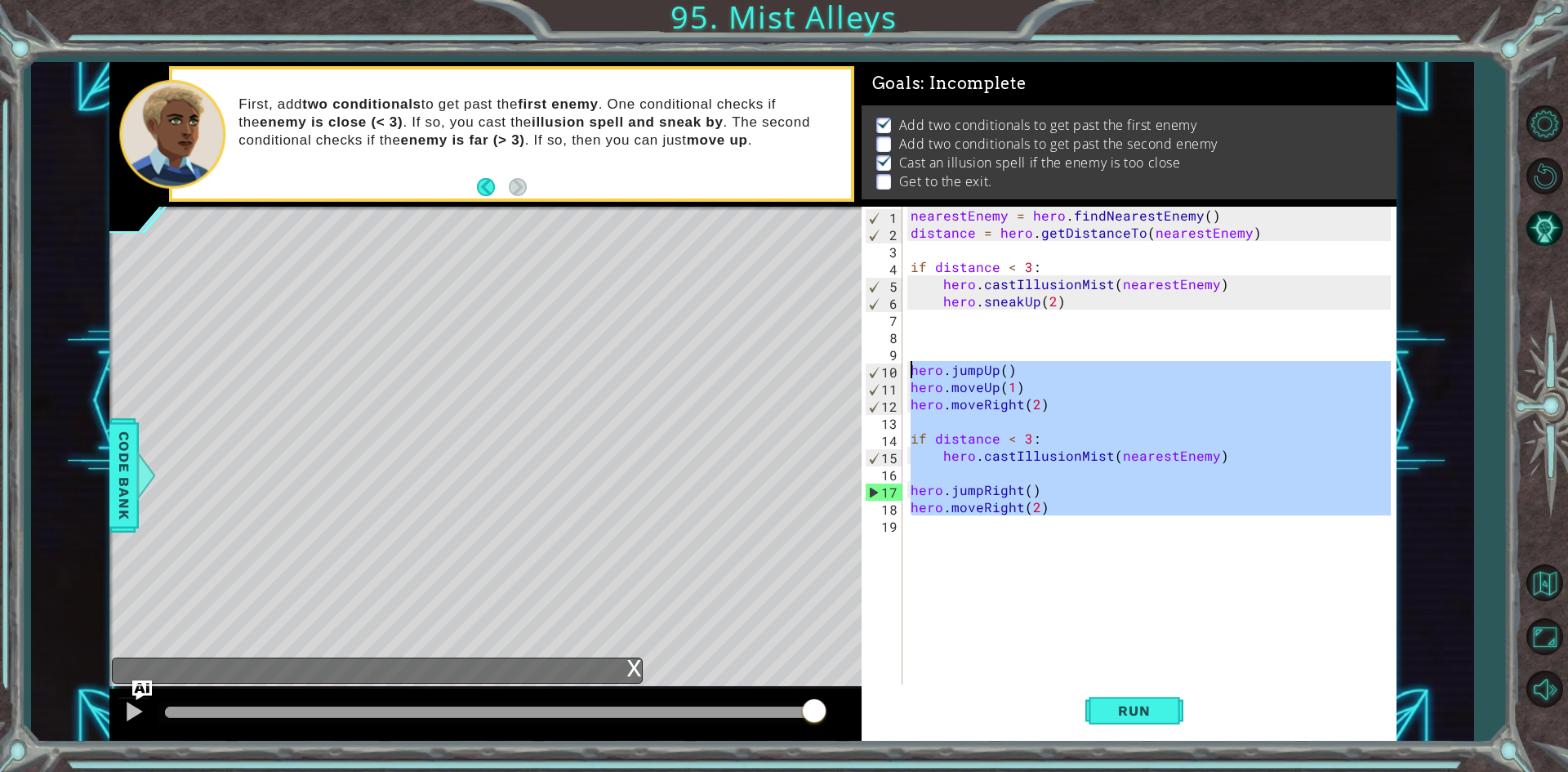
drag, startPoint x: 1094, startPoint y: 528, endPoint x: 869, endPoint y: 362, distance: 279.6
click at [869, 362] on div "hero.jumpRight() 1 2 3 4 5 6 7 8 9 10 11 12 13 14 15 16 17 18 19 nearestEnemy =…" at bounding box center [1126, 447] width 529 height 480
type textarea "hero.jumpUp() hero.moveUp(1)"
click at [1082, 474] on div "nearestEnemy = hero . findNearestEnemy ( ) distance = hero . getDistanceTo ( ne…" at bounding box center [1149, 447] width 484 height 480
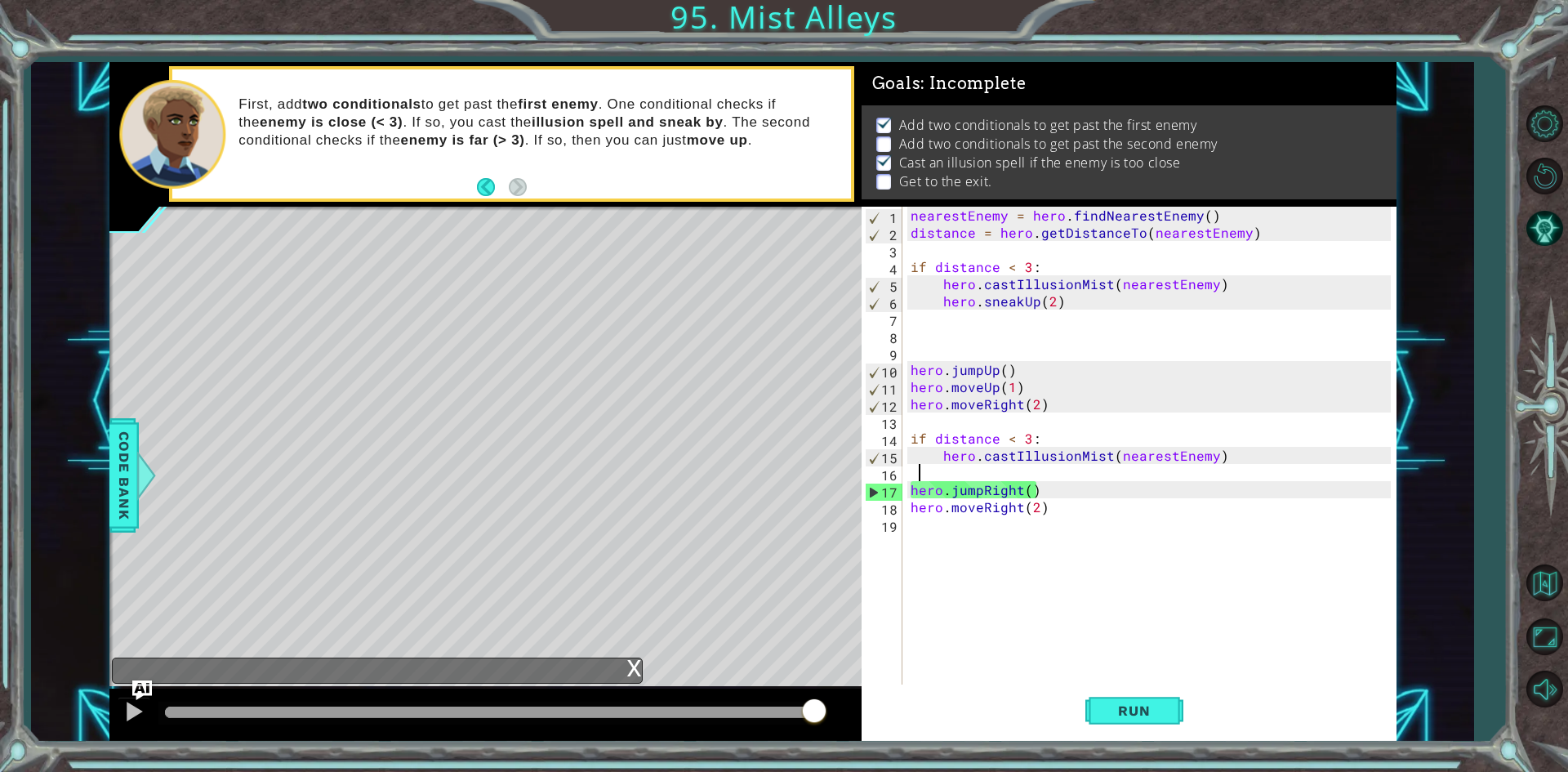
drag, startPoint x: 1082, startPoint y: 474, endPoint x: 1036, endPoint y: 466, distance: 46.7
click at [1036, 466] on div "nearestEnemy = hero . findNearestEnemy ( ) distance = hero . getDistanceTo ( ne…" at bounding box center [1153, 464] width 492 height 515
click at [984, 469] on div "nearestEnemy = hero . findNearestEnemy ( ) distance = hero . getDistanceTo ( ne…" at bounding box center [1153, 464] width 492 height 515
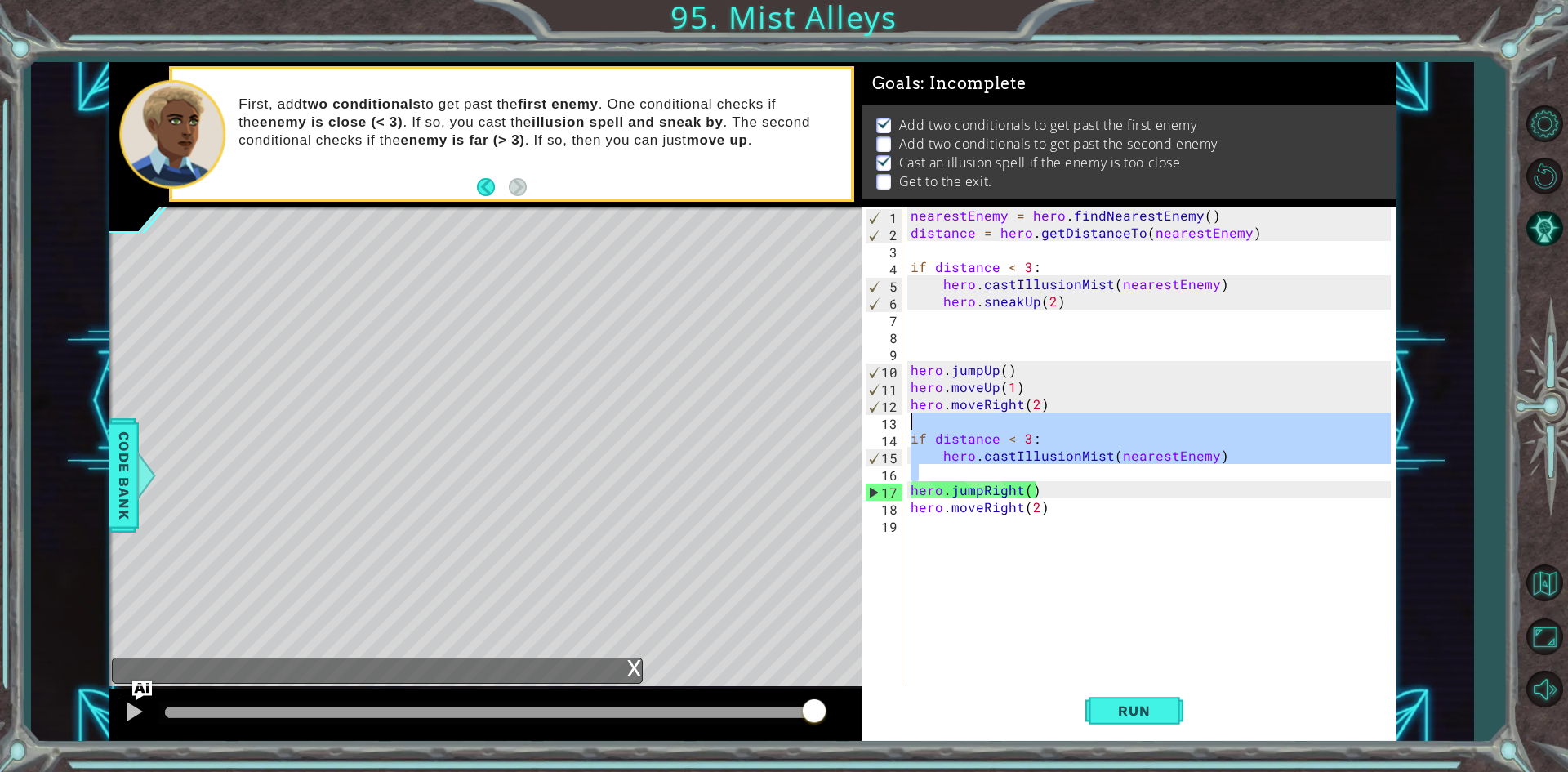
click at [853, 427] on div "1 ההההההההההההההההההההההההההההההההההההההההההההההההההההההההההההההההההההההההההההה…" at bounding box center [753, 402] width 1287 height 680
type textarea "if distance < 3:"
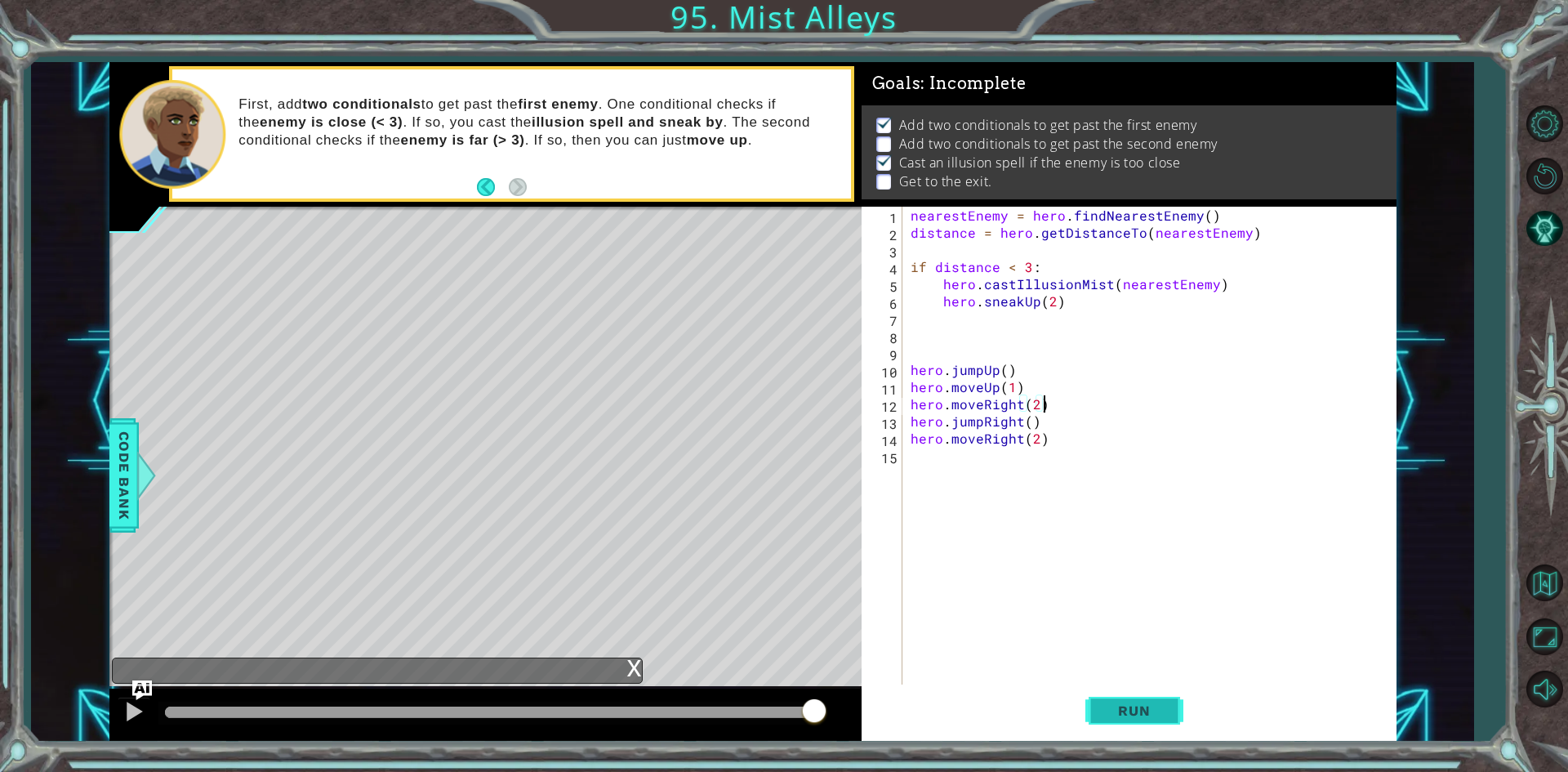
click at [1164, 722] on button "Run" at bounding box center [1134, 710] width 98 height 53
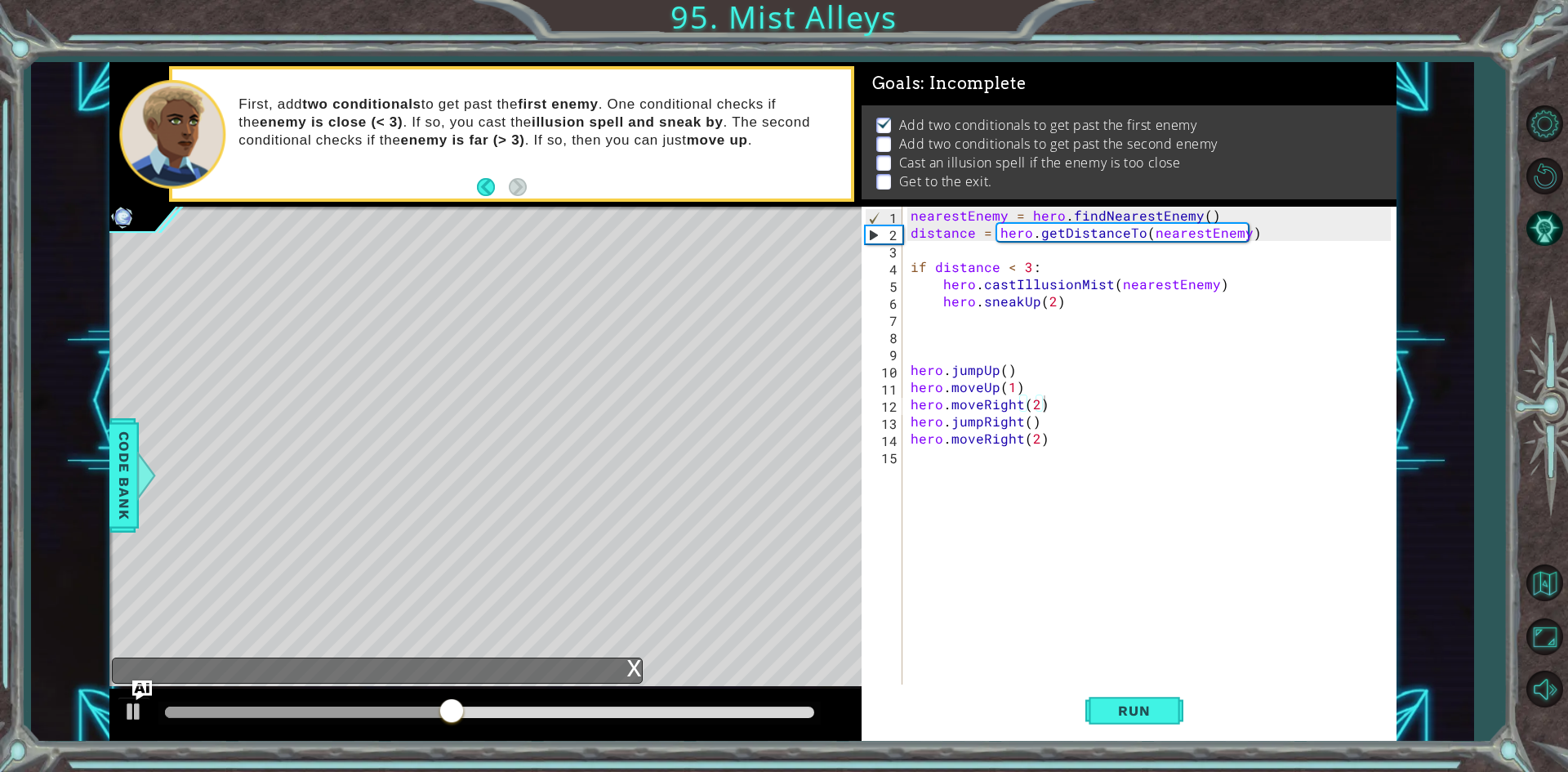
click at [1222, 92] on div "Goals : Incomplete" at bounding box center [1129, 83] width 535 height 43
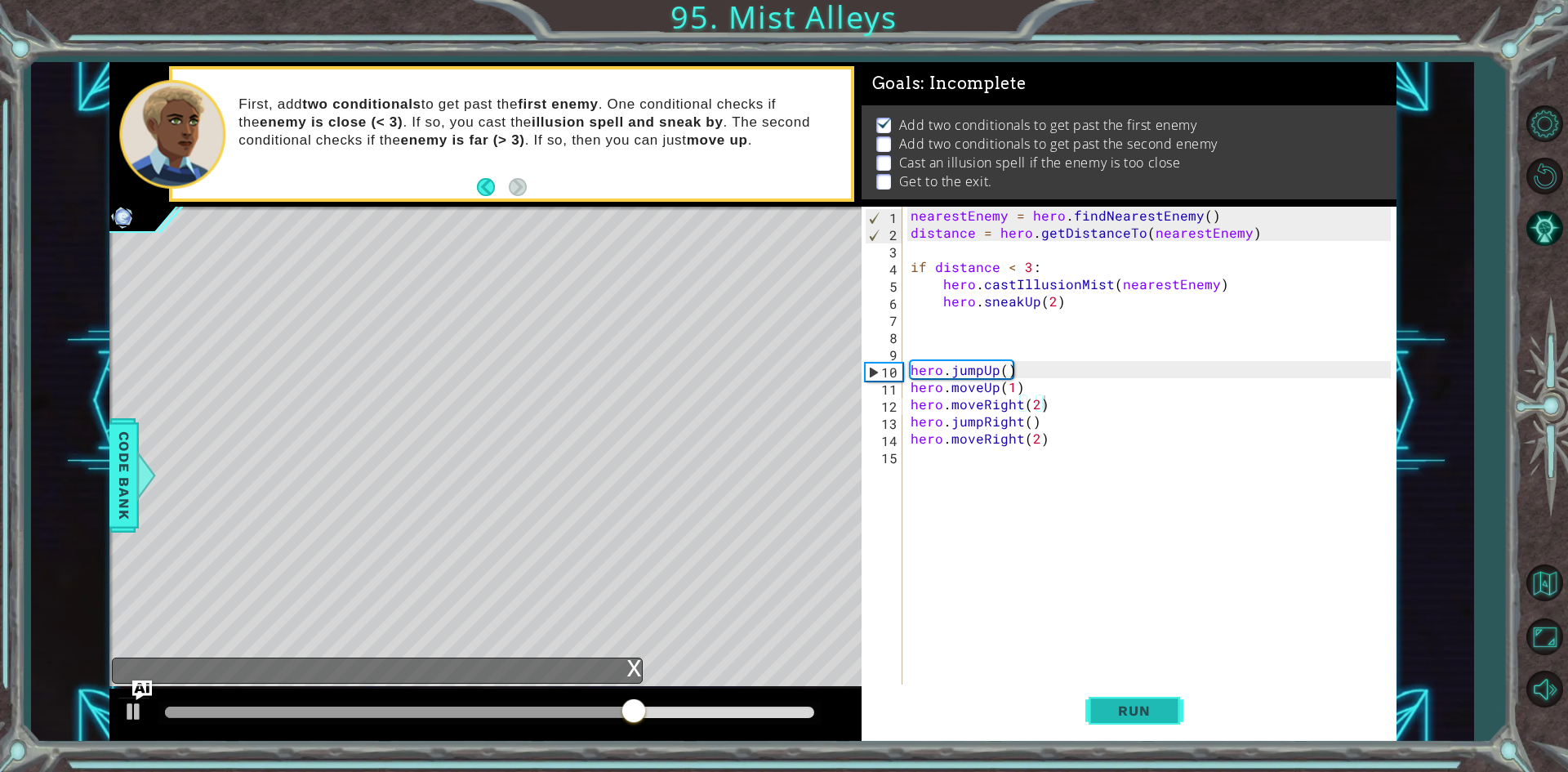
click at [1146, 715] on span "Run" at bounding box center [1134, 710] width 65 height 16
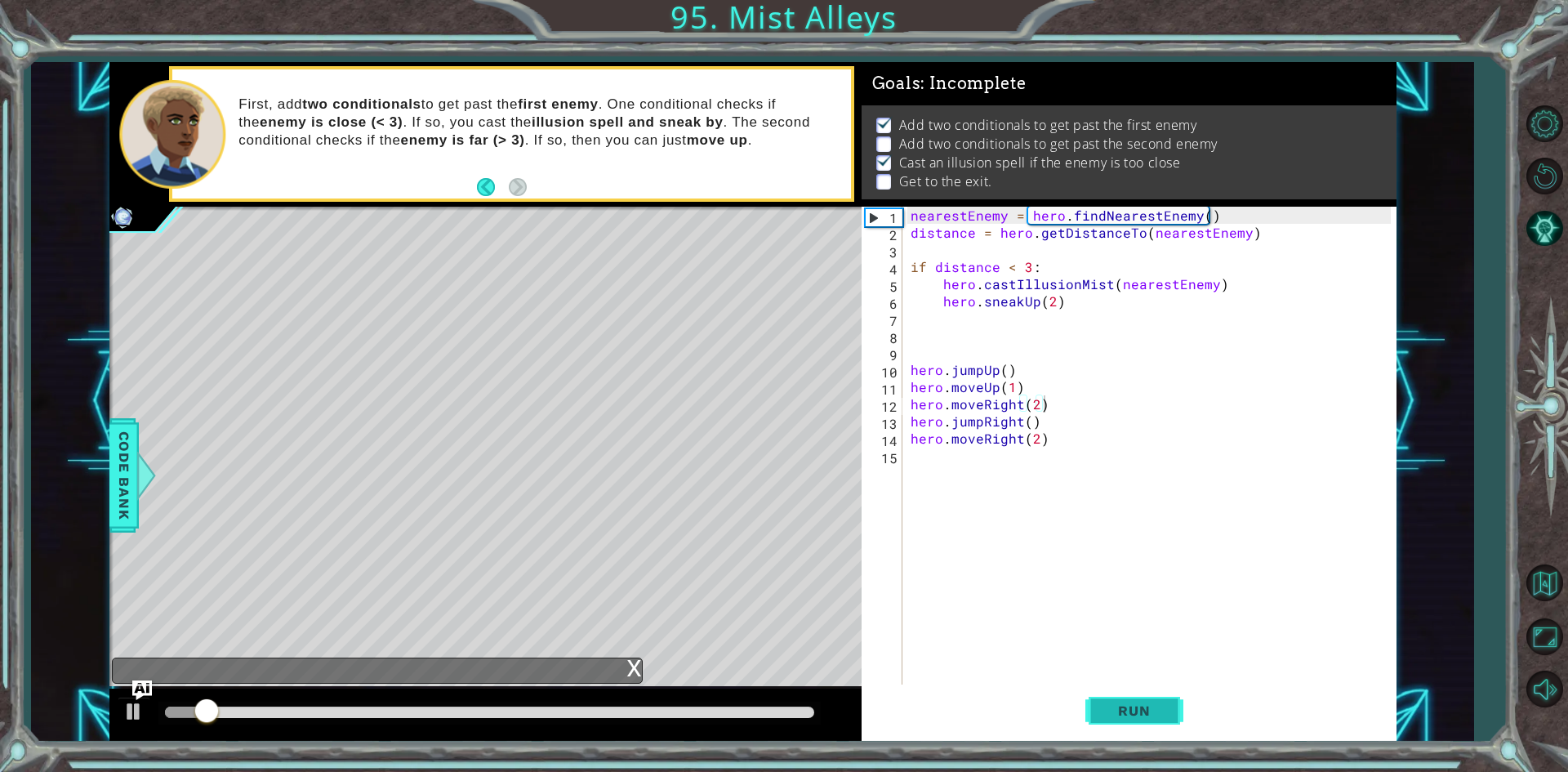
click at [1146, 715] on span "Run" at bounding box center [1134, 710] width 65 height 16
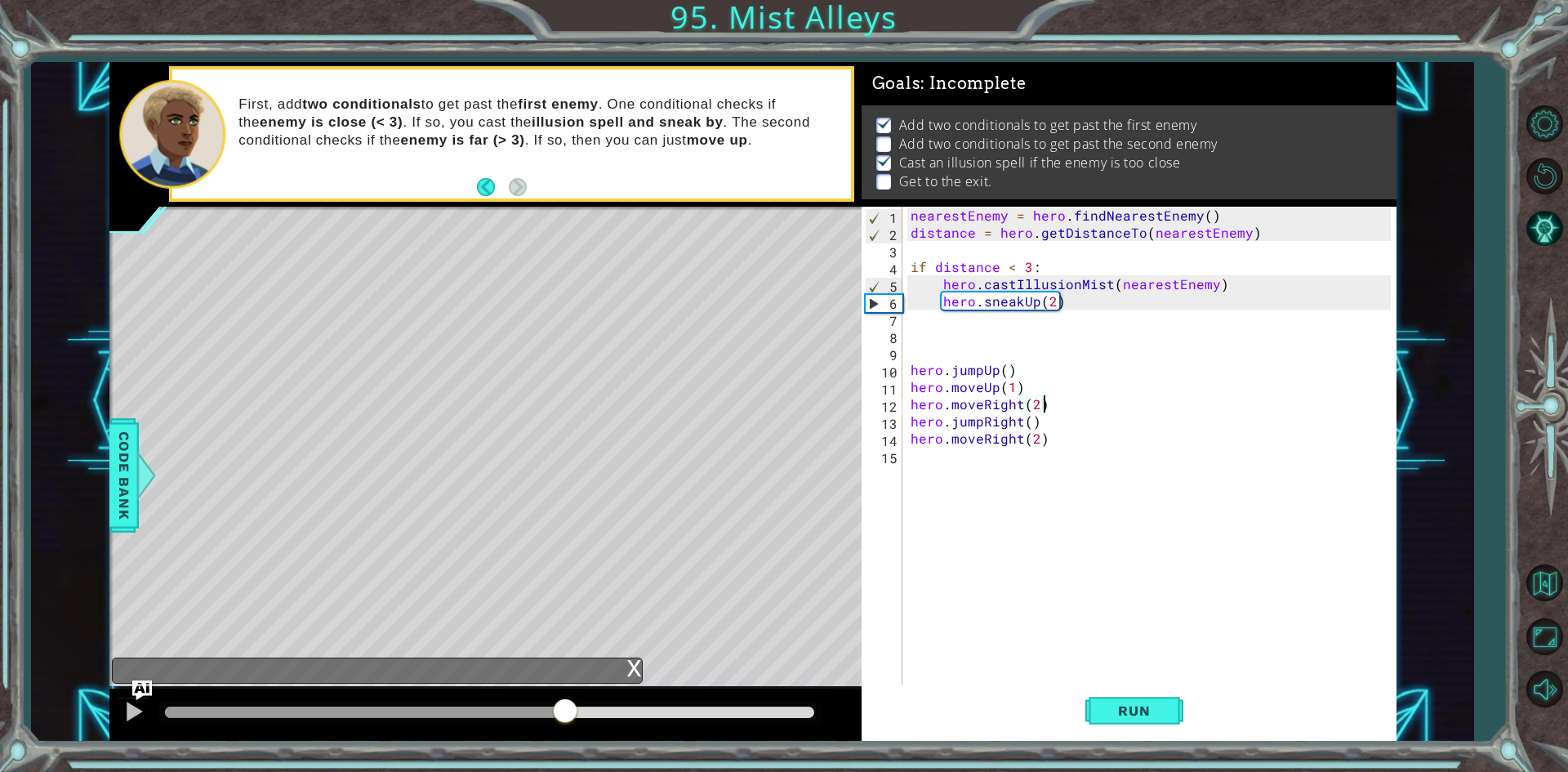
click at [566, 712] on div at bounding box center [490, 713] width 650 height 12
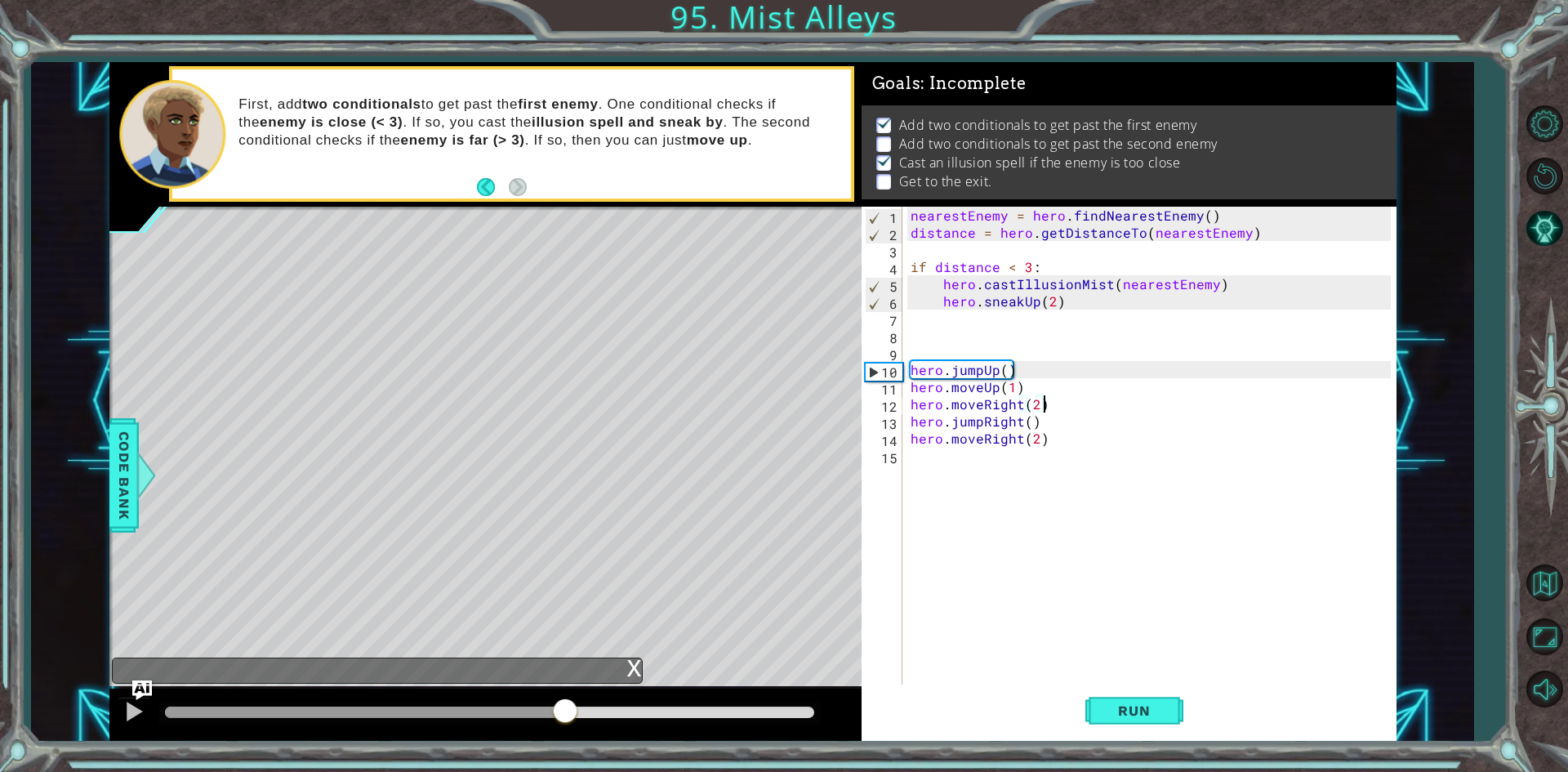
click at [617, 713] on div at bounding box center [490, 713] width 650 height 12
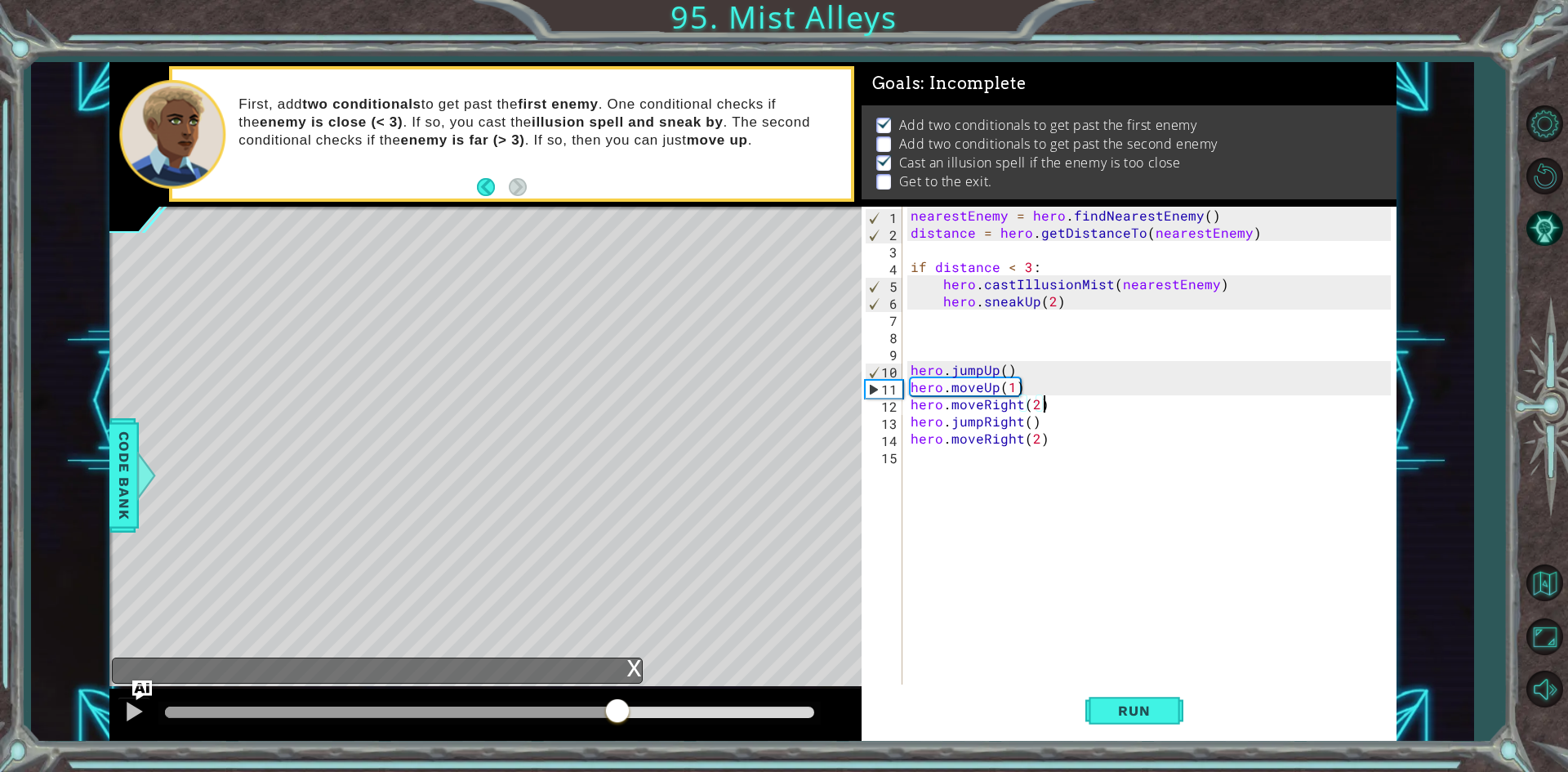
click at [662, 710] on div at bounding box center [490, 713] width 650 height 12
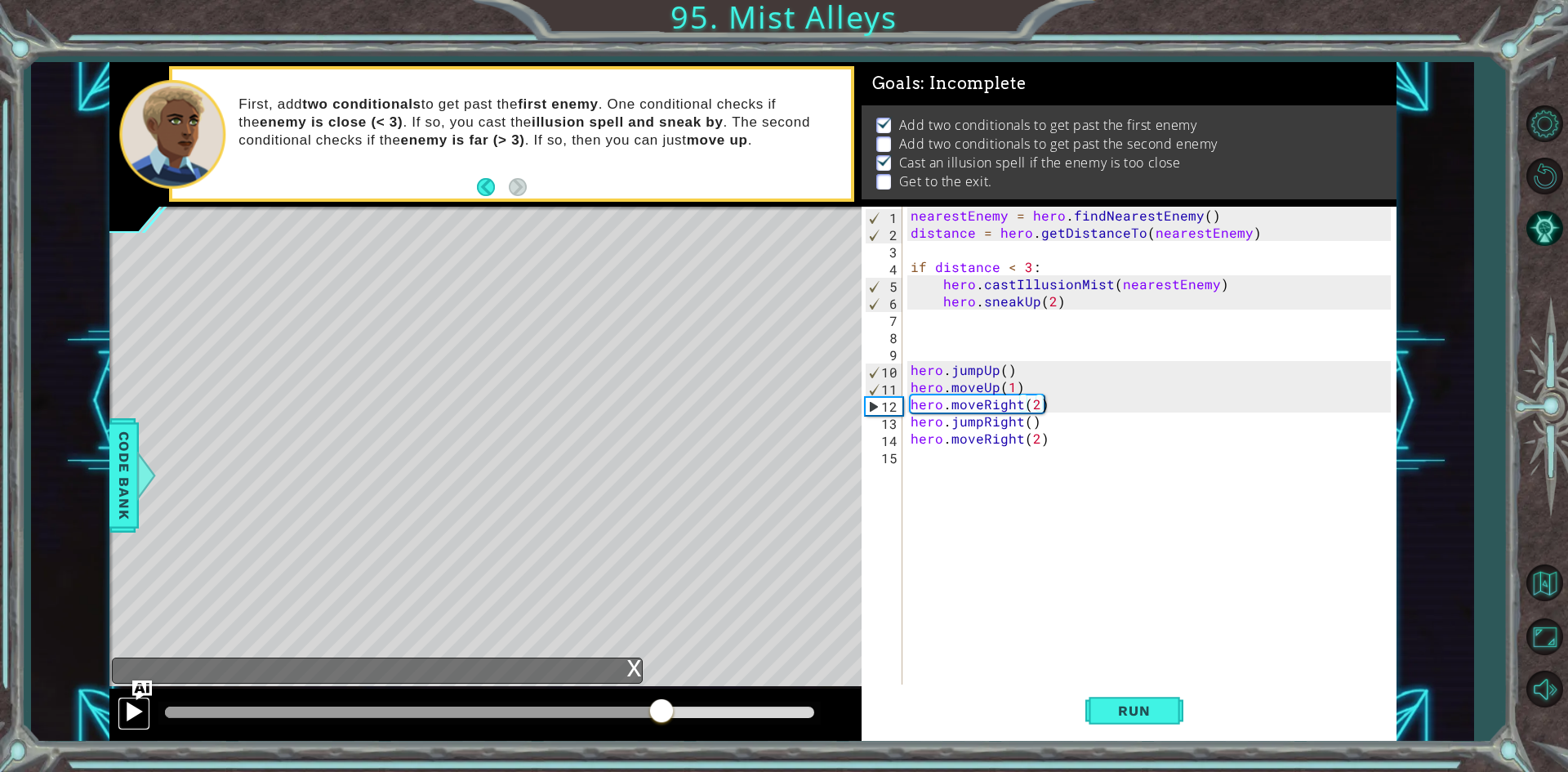
click at [143, 719] on div at bounding box center [133, 711] width 21 height 21
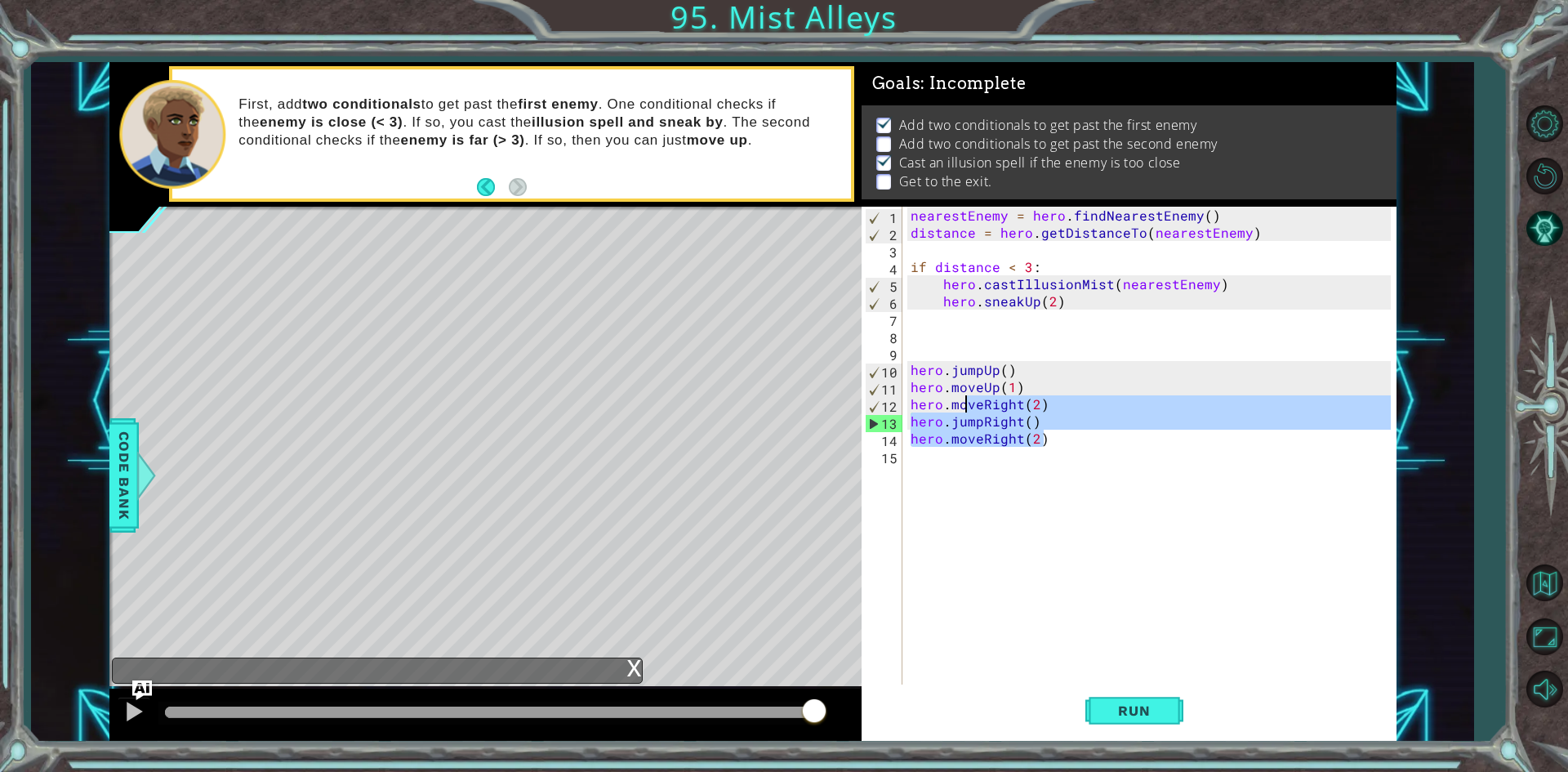
drag, startPoint x: 1084, startPoint y: 443, endPoint x: 966, endPoint y: 398, distance: 126.3
click at [966, 398] on div "nearestEnemy = hero . findNearestEnemy ( ) distance = hero . getDistanceTo ( ne…" at bounding box center [1153, 464] width 492 height 515
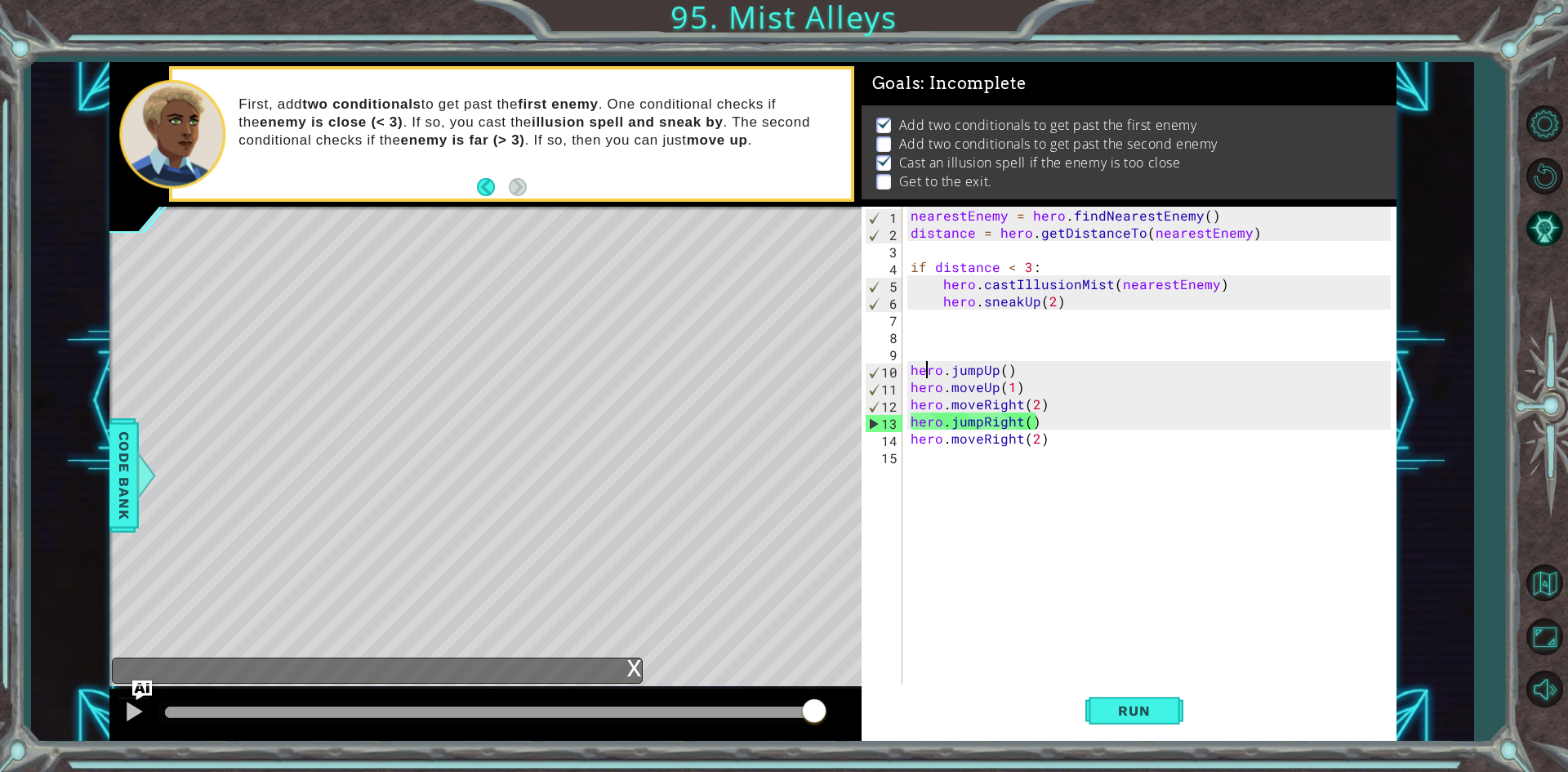
click at [920, 373] on div "nearestEnemy = hero . findNearestEnemy ( ) distance = hero . getDistanceTo ( ne…" at bounding box center [1153, 464] width 492 height 515
drag, startPoint x: 1075, startPoint y: 415, endPoint x: 1051, endPoint y: 474, distance: 63.7
click at [1052, 473] on div "nearestEnemy = hero . findNearestEnemy ( ) distance = hero . getDistanceTo ( ne…" at bounding box center [1153, 464] width 492 height 515
type textarea "hero.moveRight(2)"
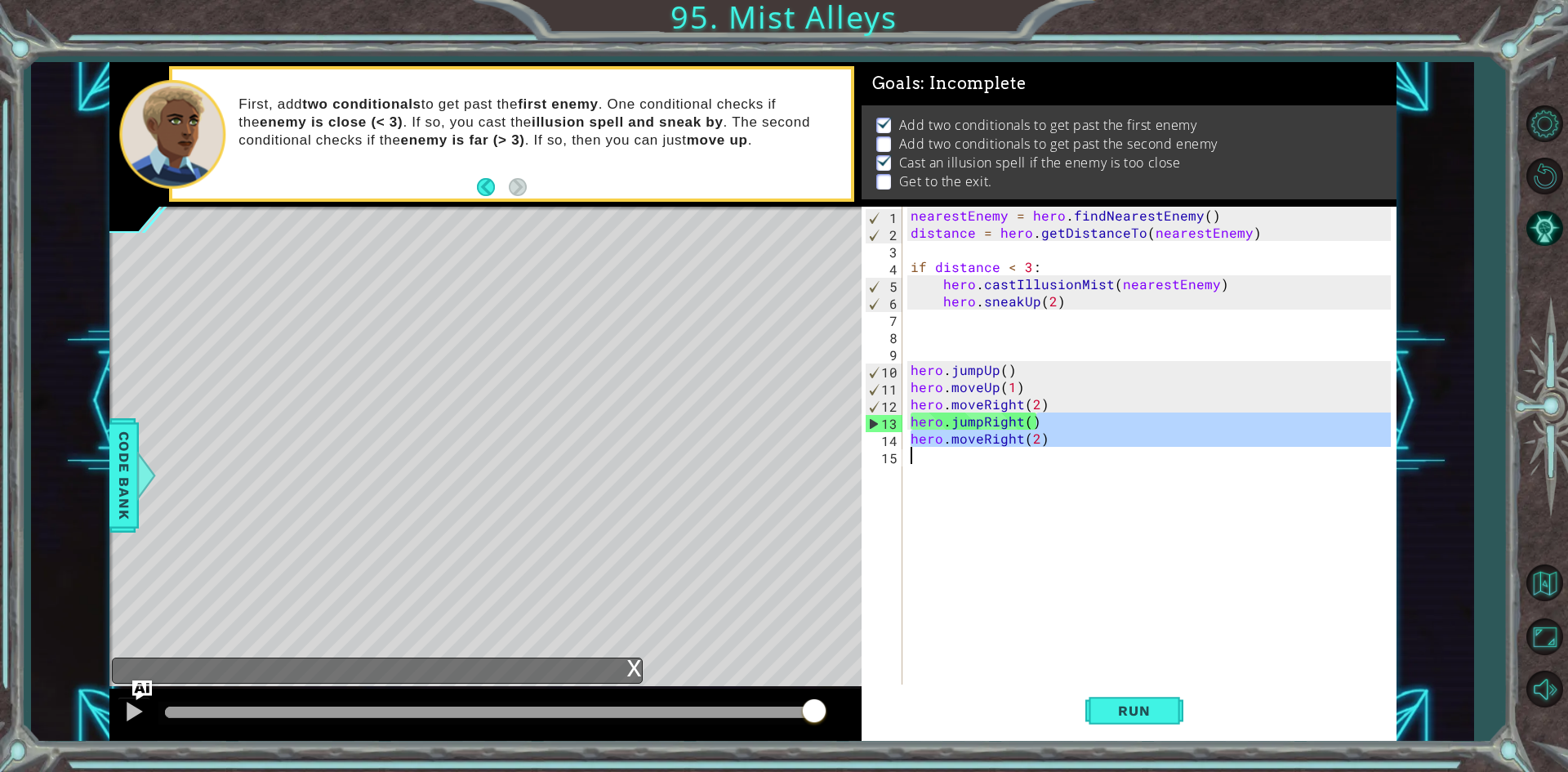
click at [1051, 474] on div "nearestEnemy = hero . findNearestEnemy ( ) distance = hero . getDistanceTo ( ne…" at bounding box center [1149, 447] width 484 height 480
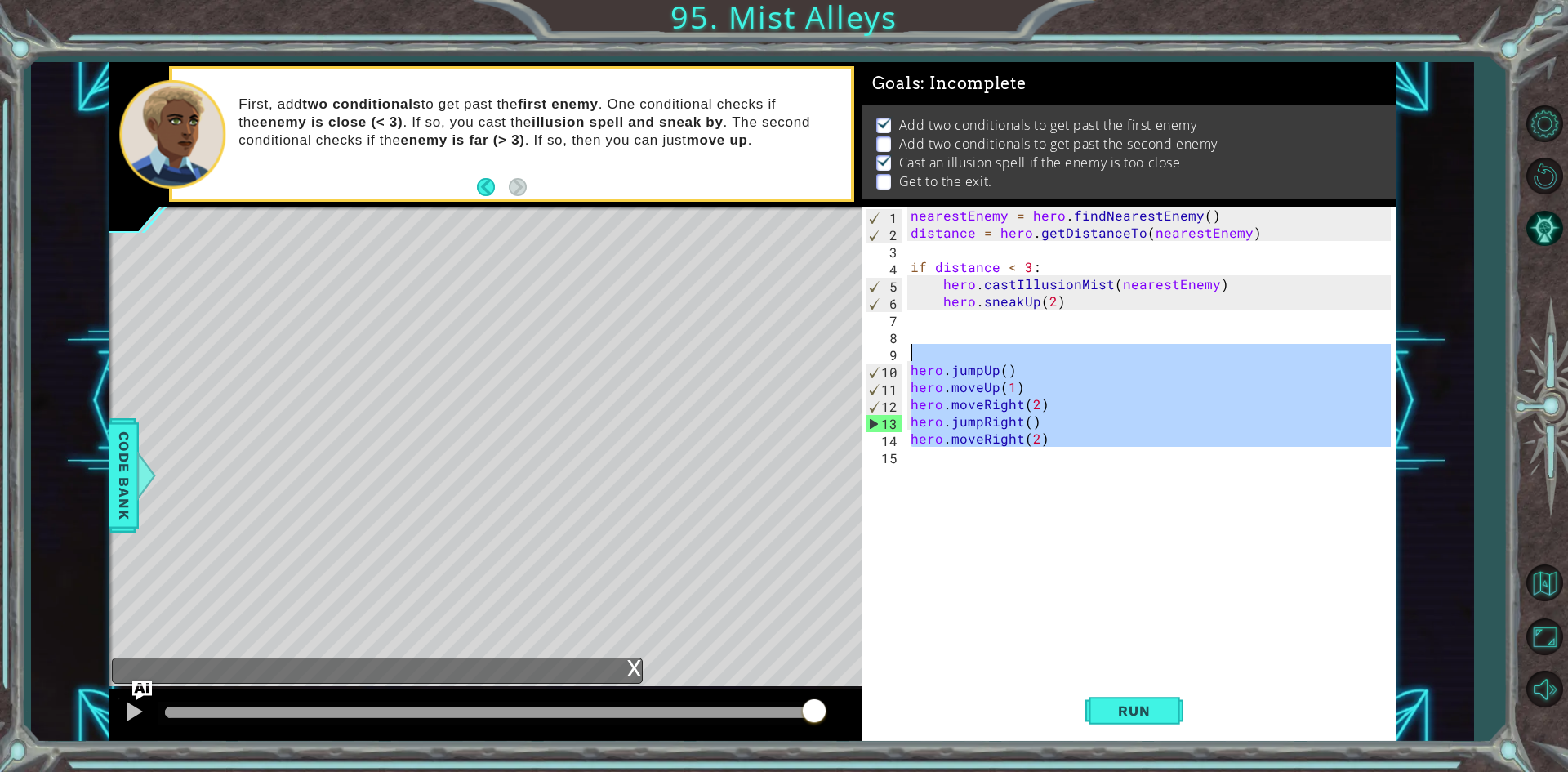
drag, startPoint x: 1047, startPoint y: 451, endPoint x: 904, endPoint y: 345, distance: 178.0
click at [904, 345] on div "1 2 3 4 5 6 7 8 9 10 11 12 13 14 15 nearestEnemy = hero . findNearestEnemy ( ) …" at bounding box center [1126, 447] width 529 height 480
type textarea "hero.jumpUp()"
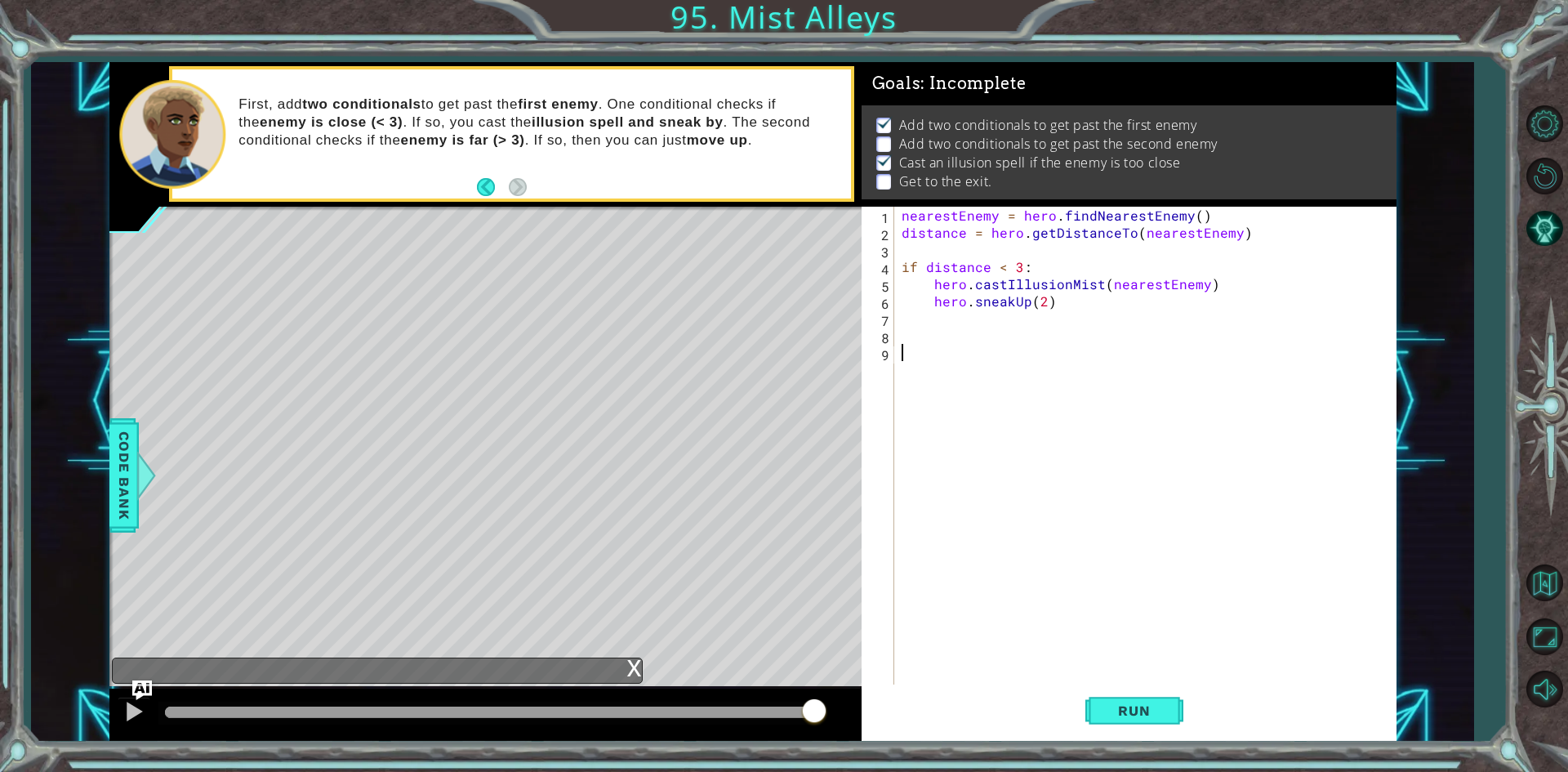
click at [1120, 673] on div "nearestEnemy = hero . findNearestEnemy ( ) distance = hero . getDistanceTo ( ne…" at bounding box center [1148, 464] width 500 height 515
click at [1116, 686] on button "Run" at bounding box center [1134, 710] width 98 height 53
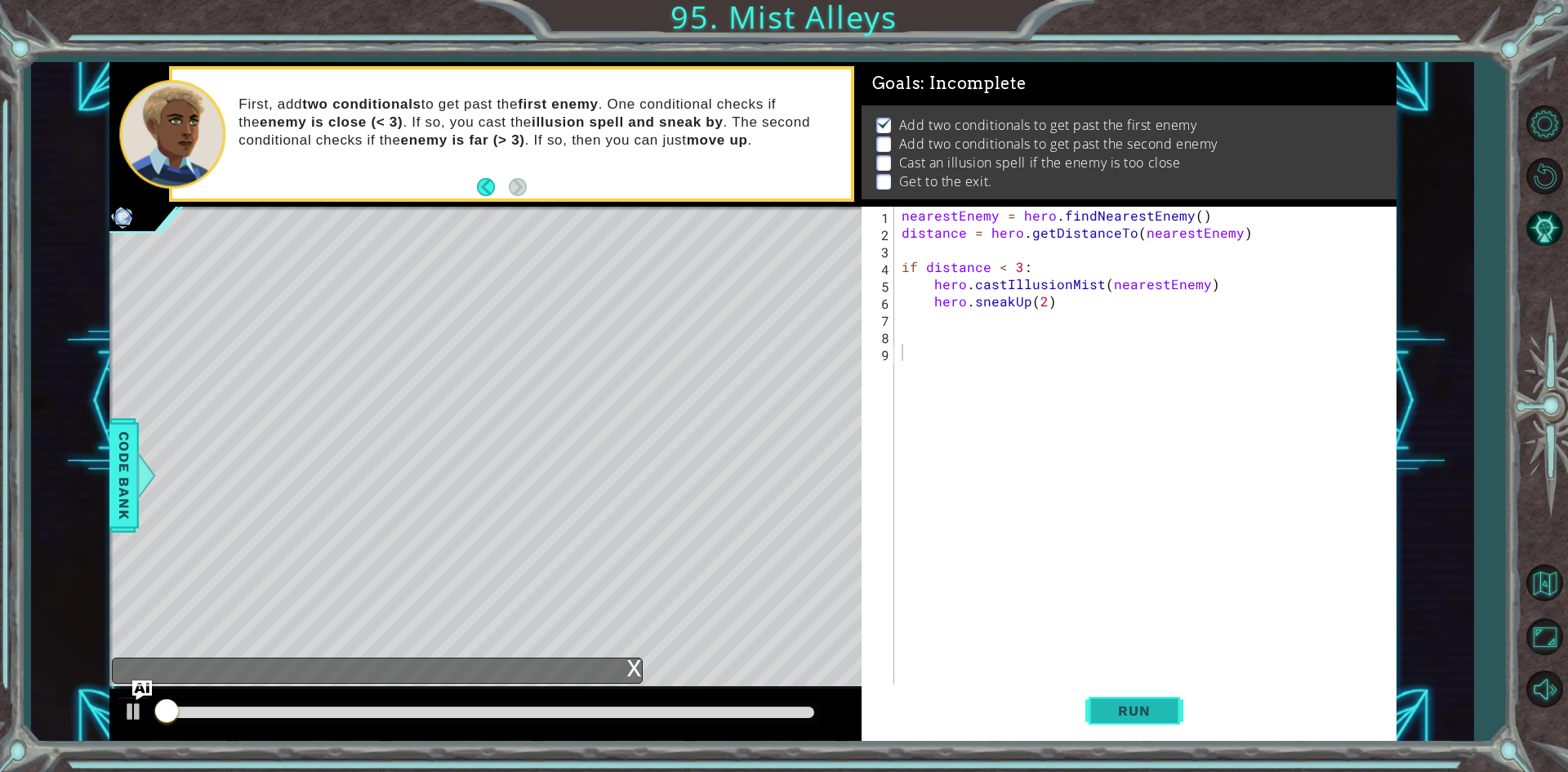
click at [1116, 686] on button "Run" at bounding box center [1134, 710] width 98 height 53
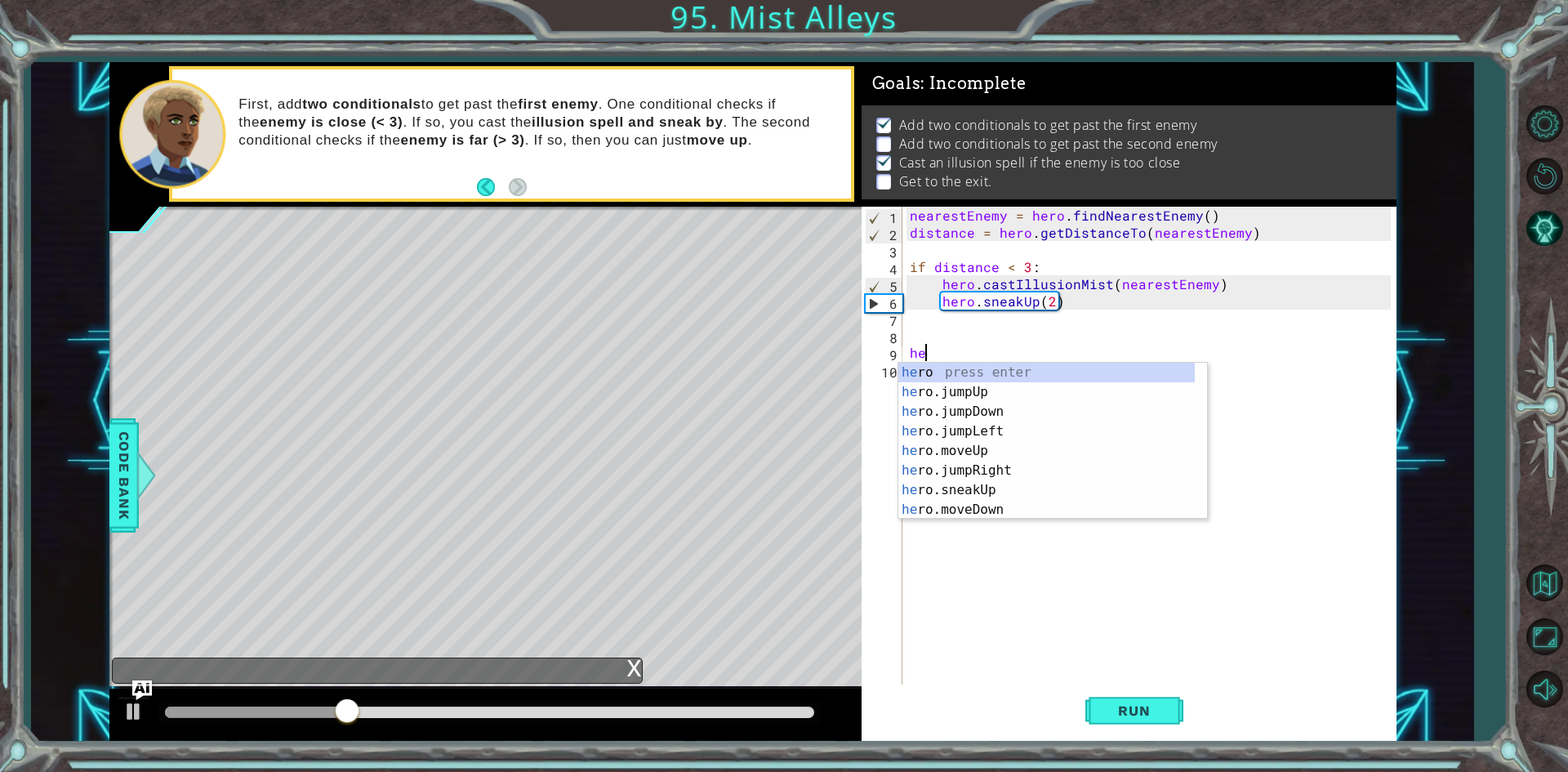
type textarea "h"
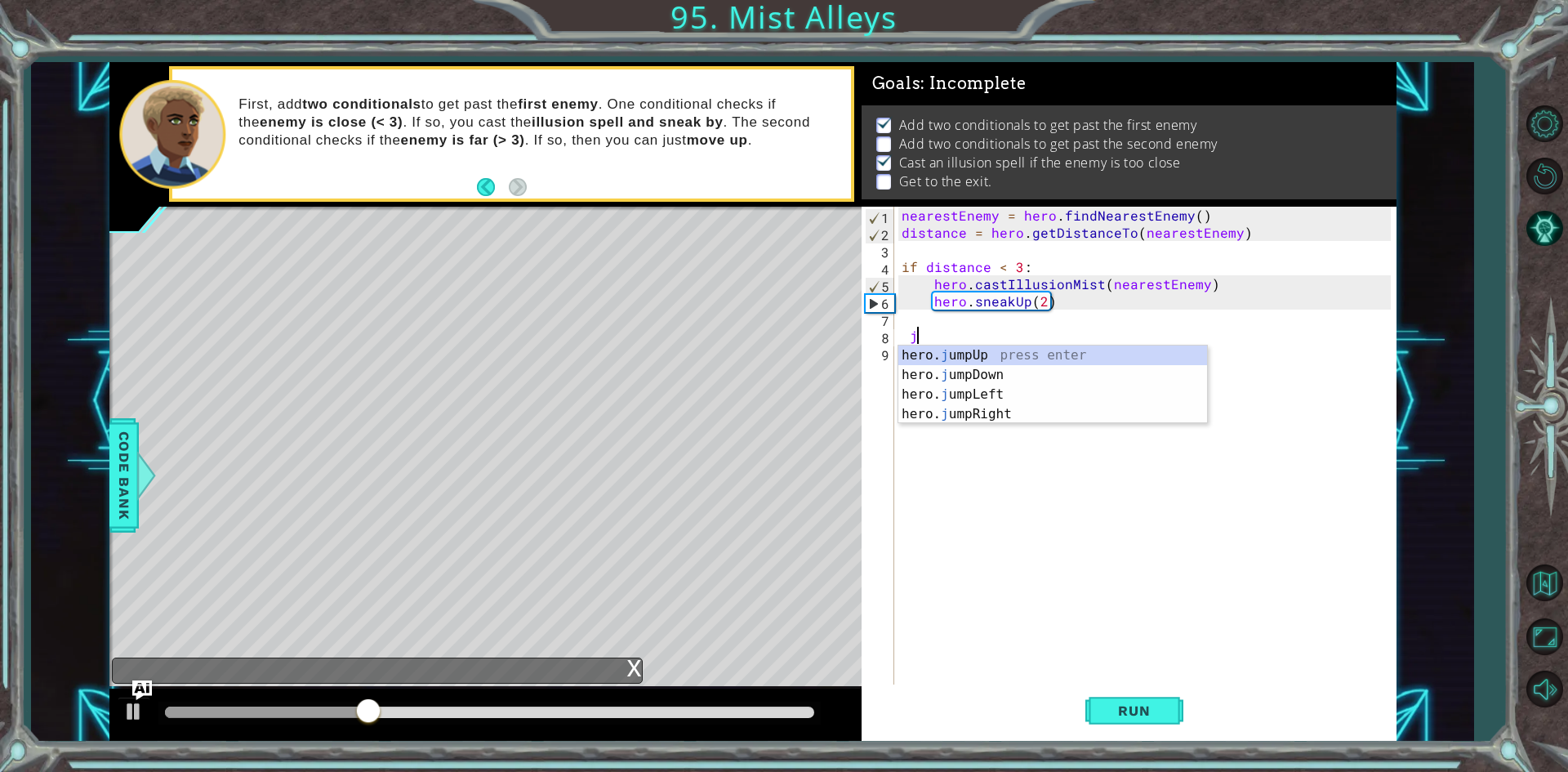
type textarea "j"
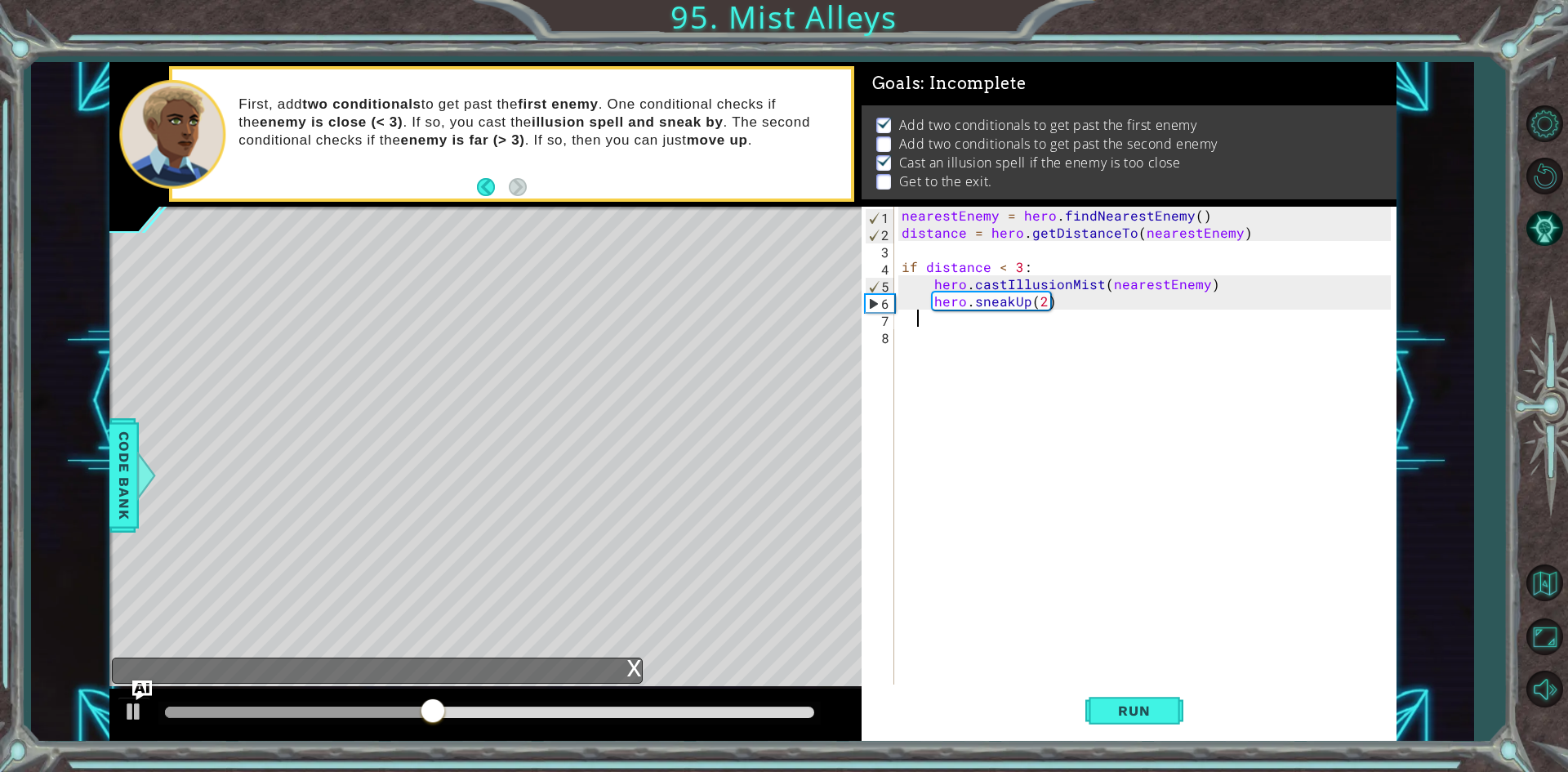
type textarea "\"
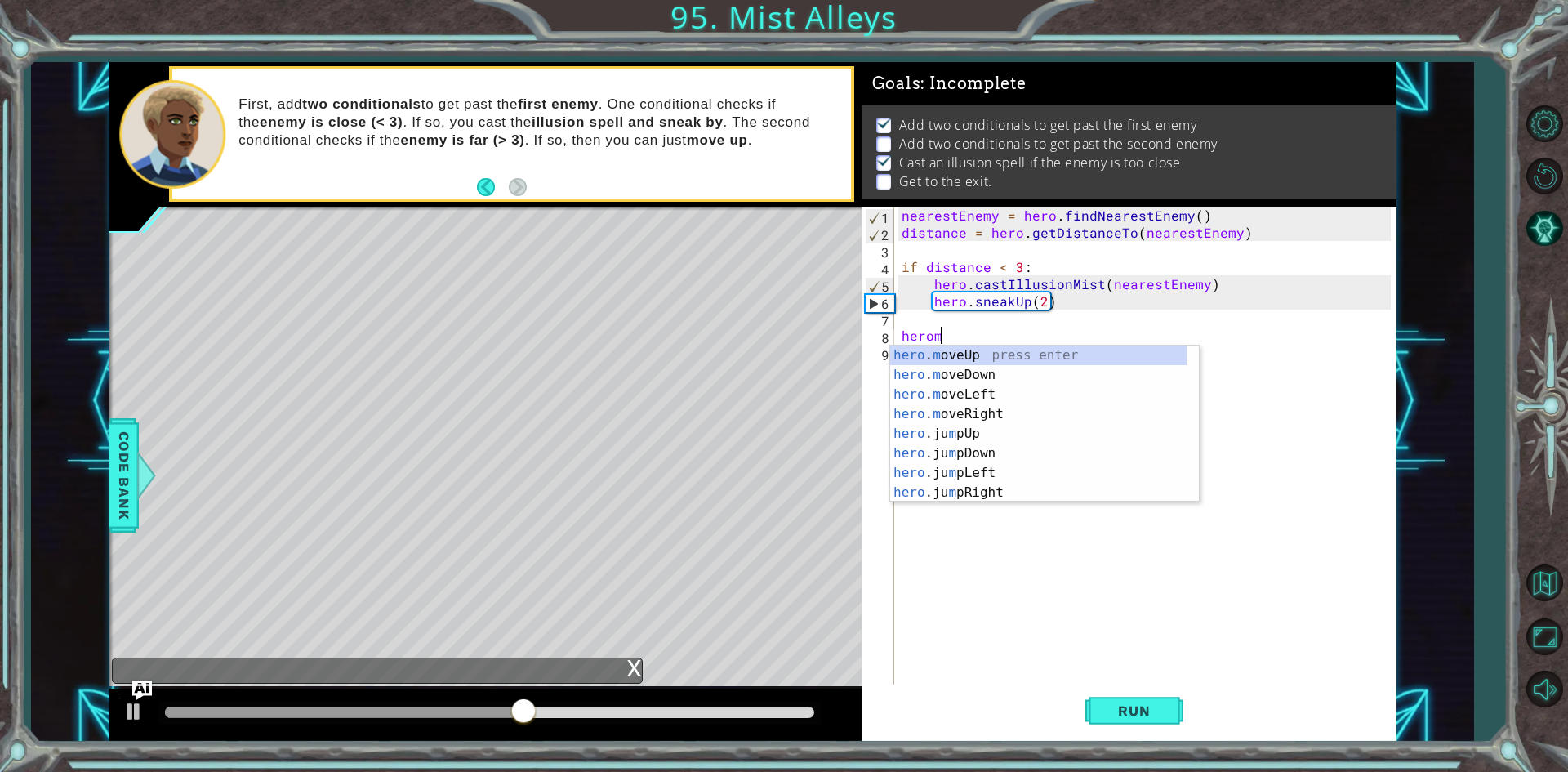
scroll to position [0, 3]
type textarea "hero."
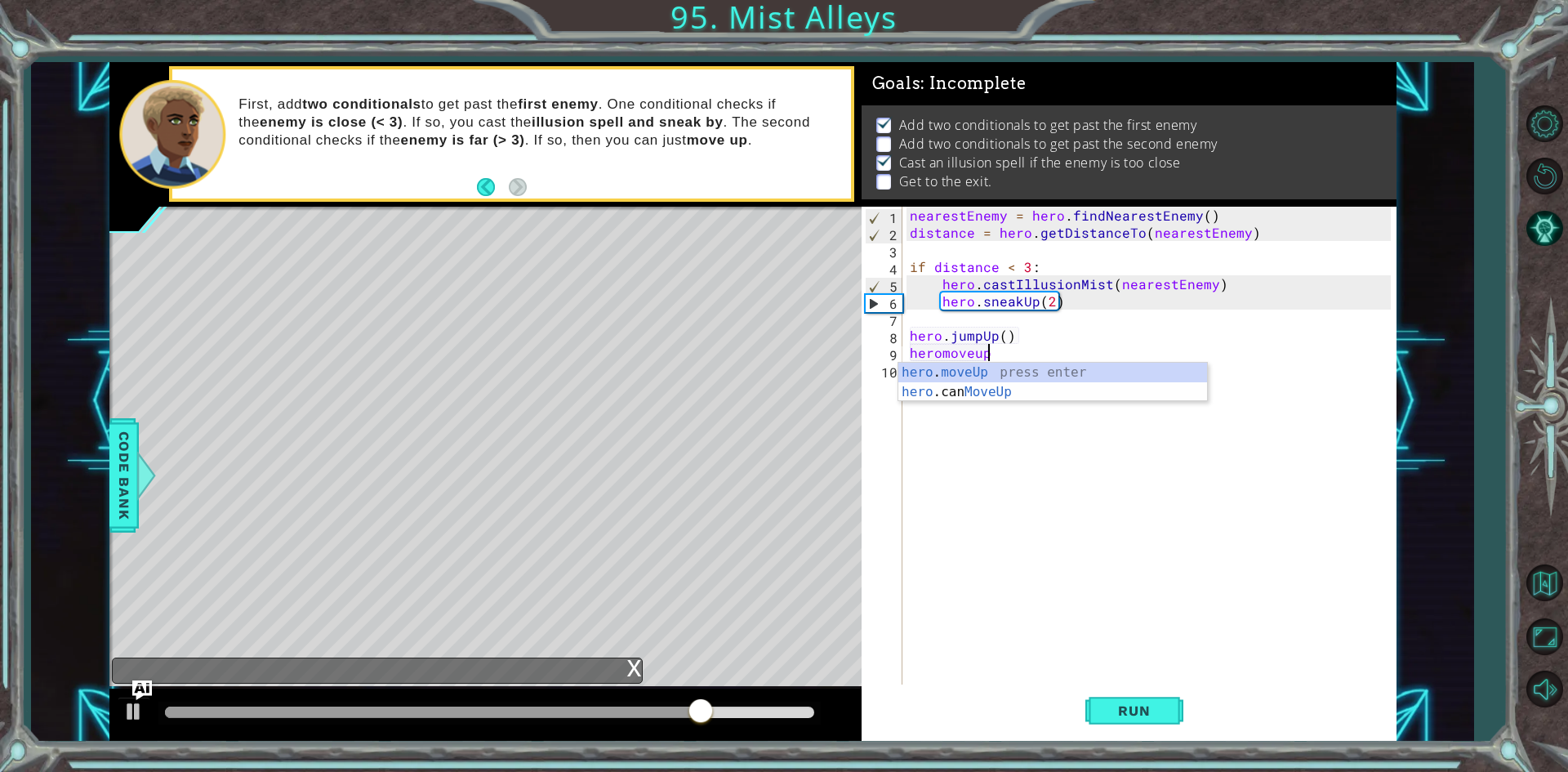
scroll to position [0, 4]
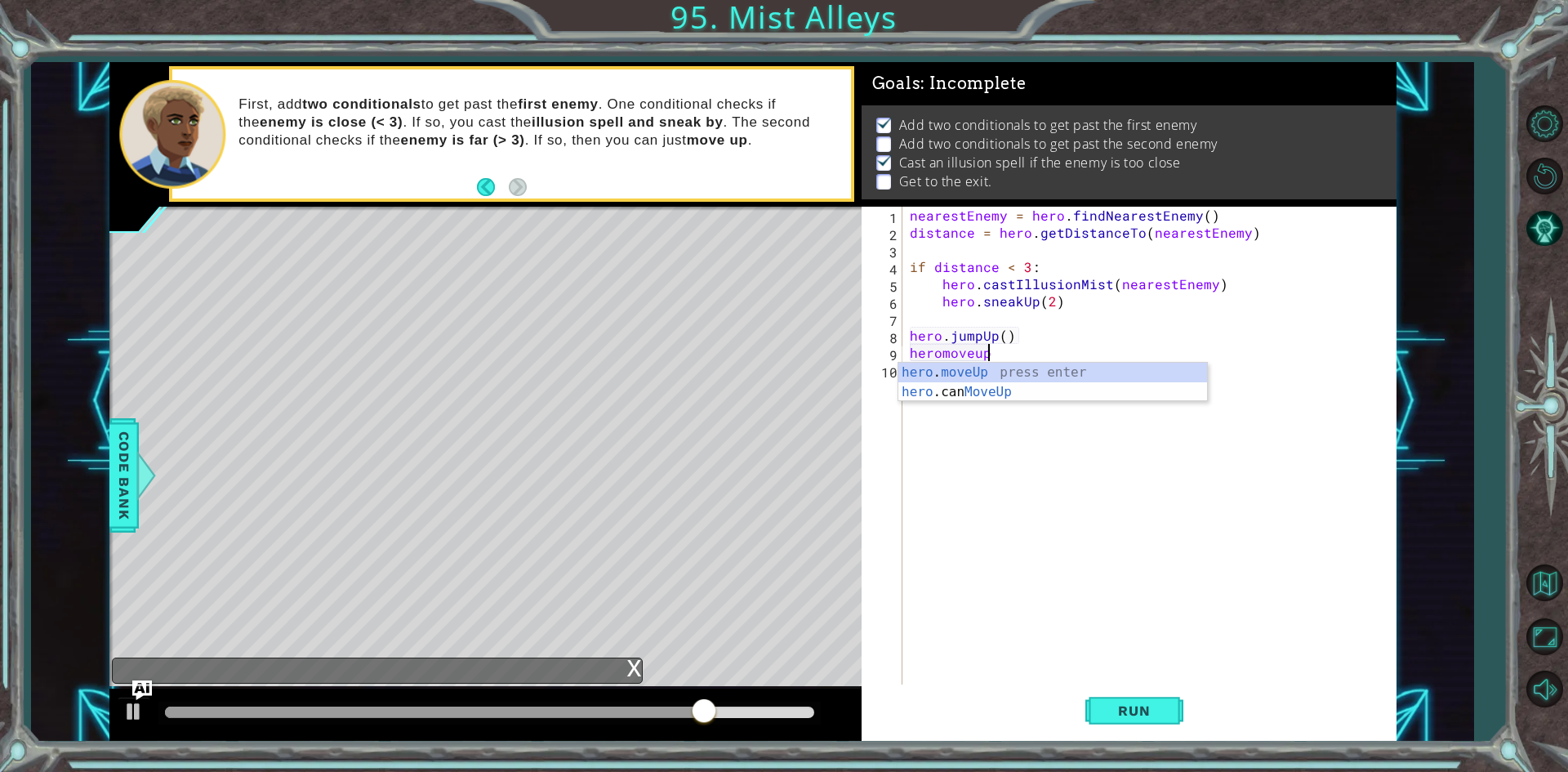
type textarea "hero.moveUp(1)"
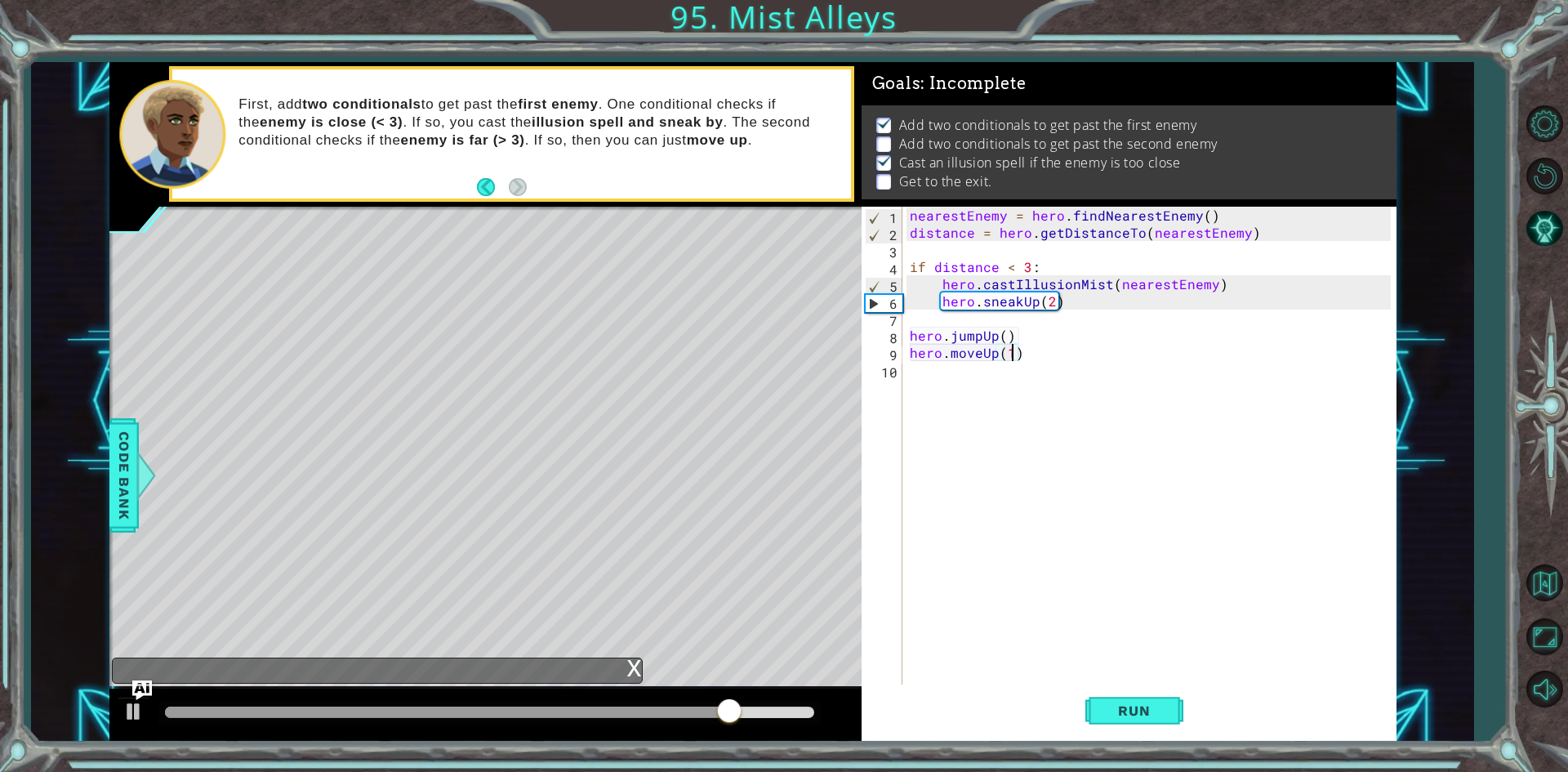
scroll to position [0, 0]
click at [1132, 723] on button "Run" at bounding box center [1134, 710] width 98 height 53
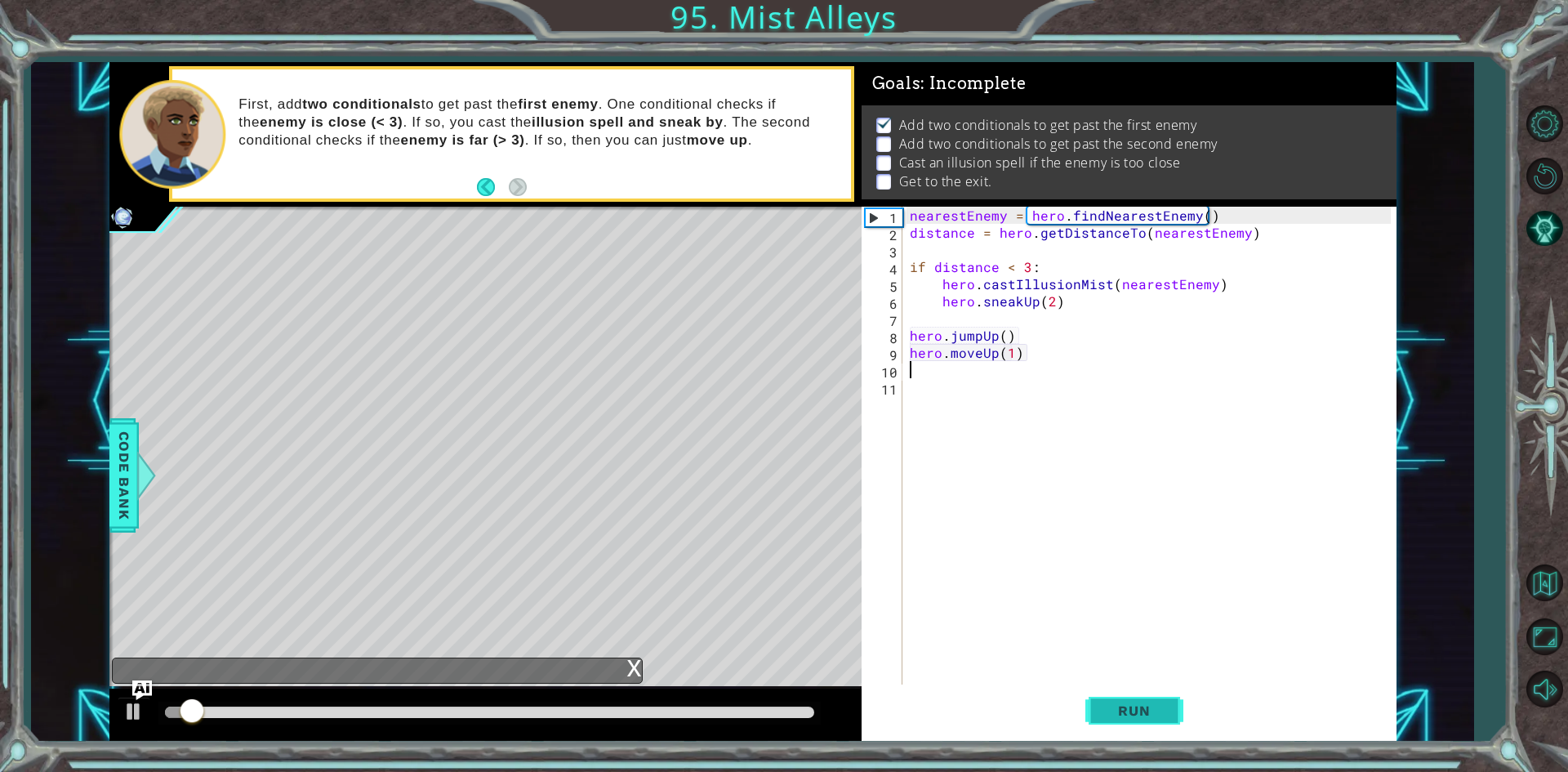
click at [1132, 723] on button "Run" at bounding box center [1134, 710] width 98 height 53
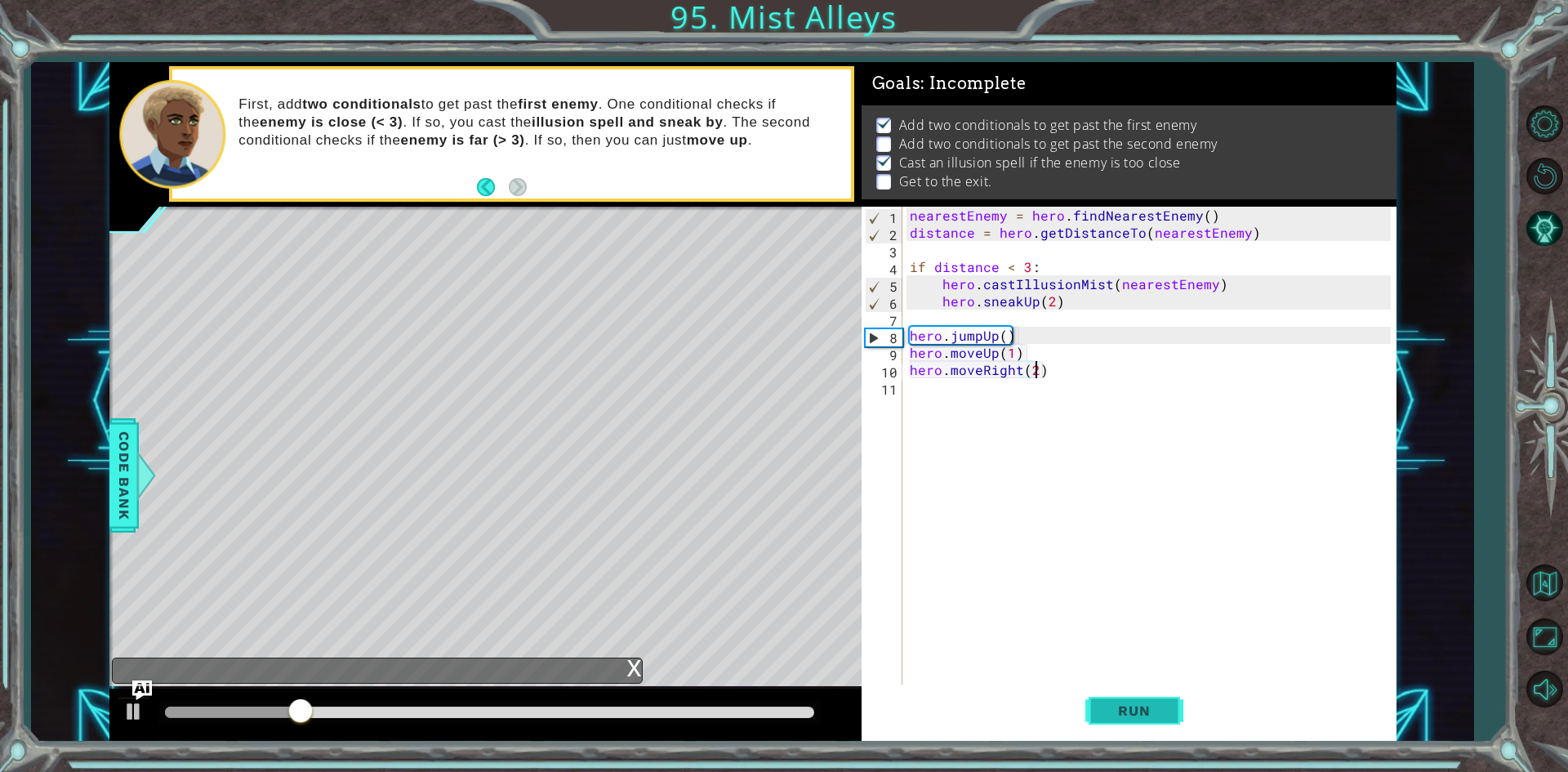
scroll to position [0, 8]
type textarea "hero.moveRight(2)"
click at [1132, 723] on button "Run" at bounding box center [1134, 710] width 98 height 53
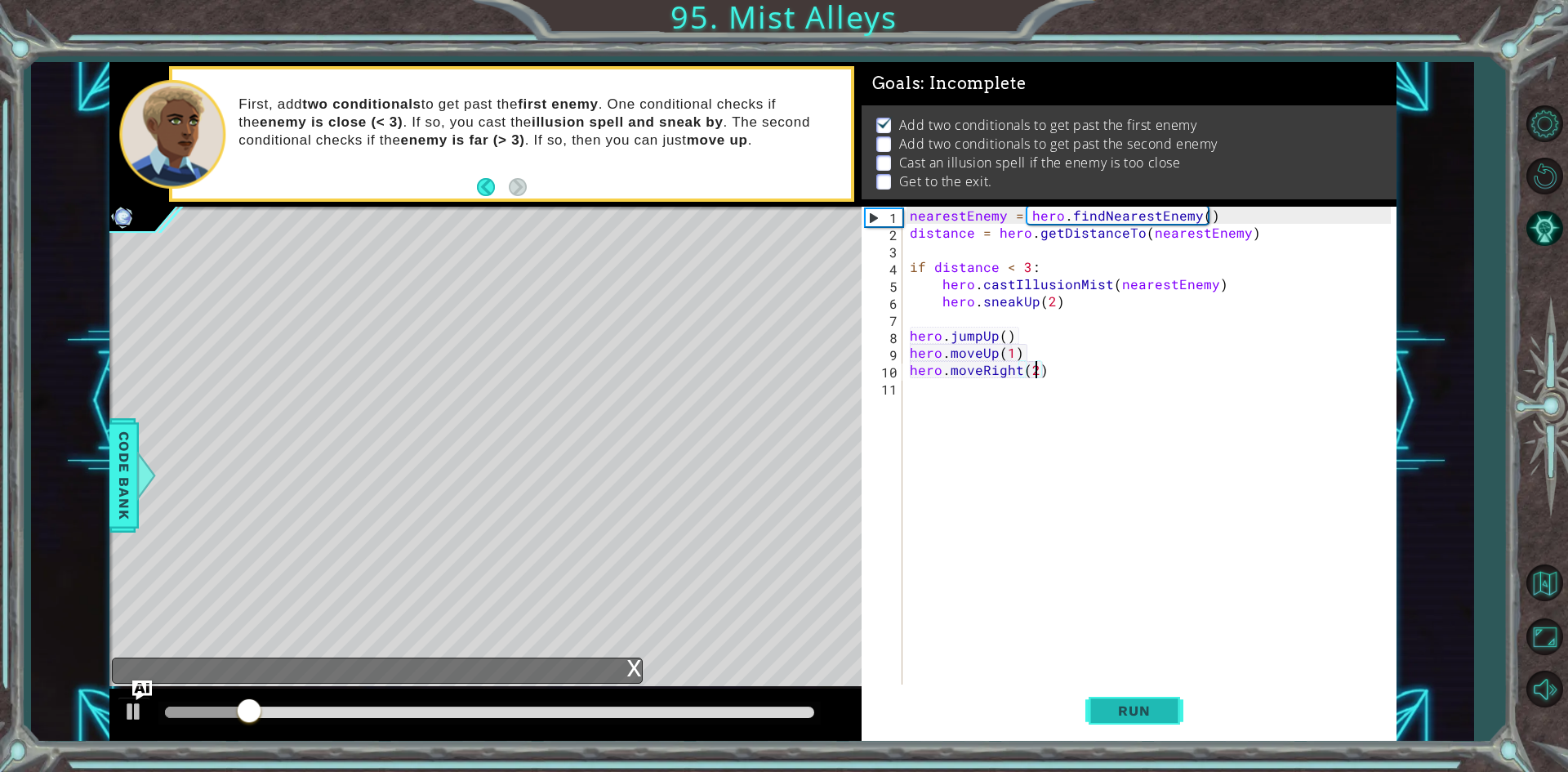
click at [1132, 723] on button "Run" at bounding box center [1134, 710] width 98 height 53
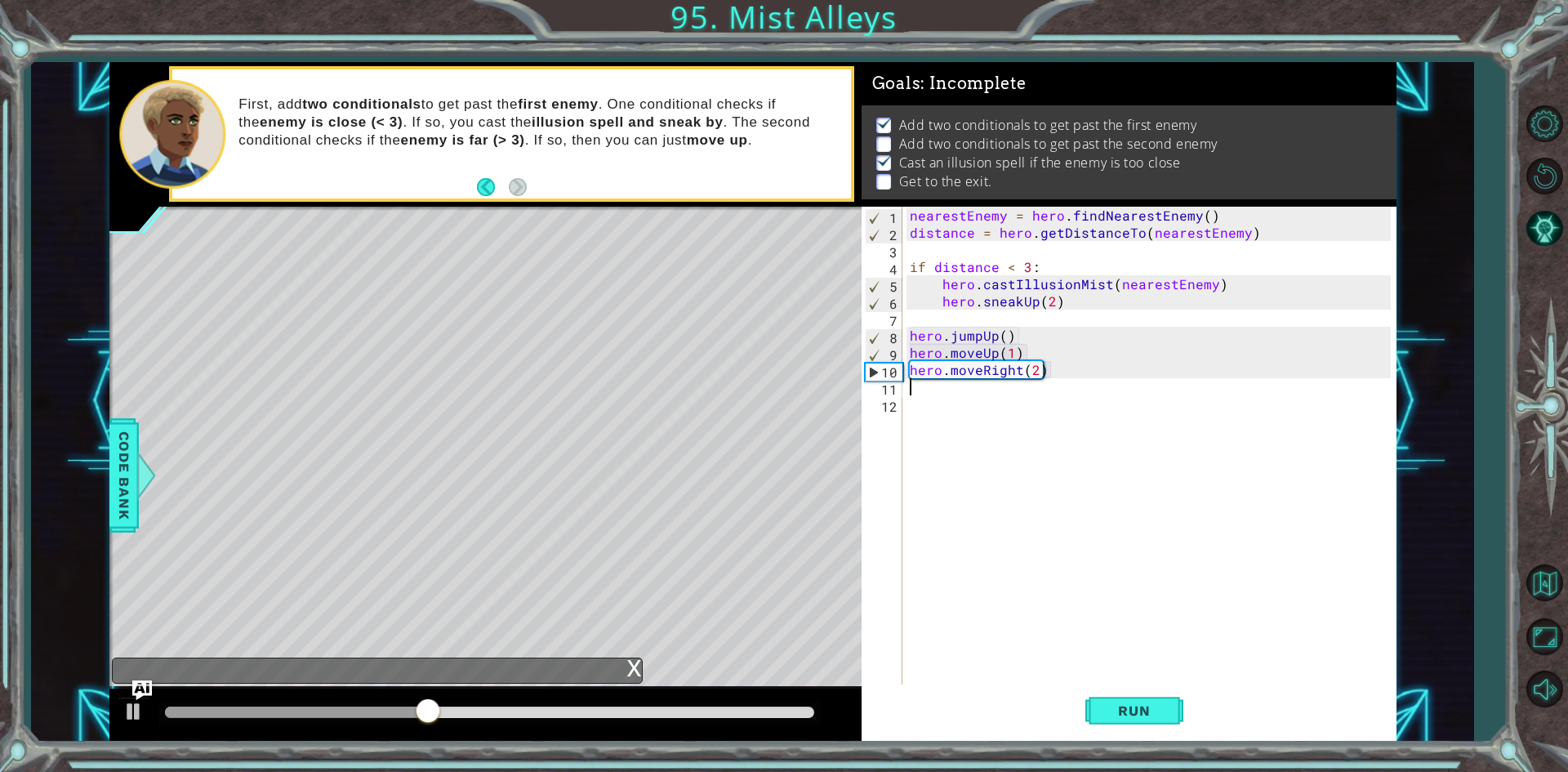
scroll to position [0, 0]
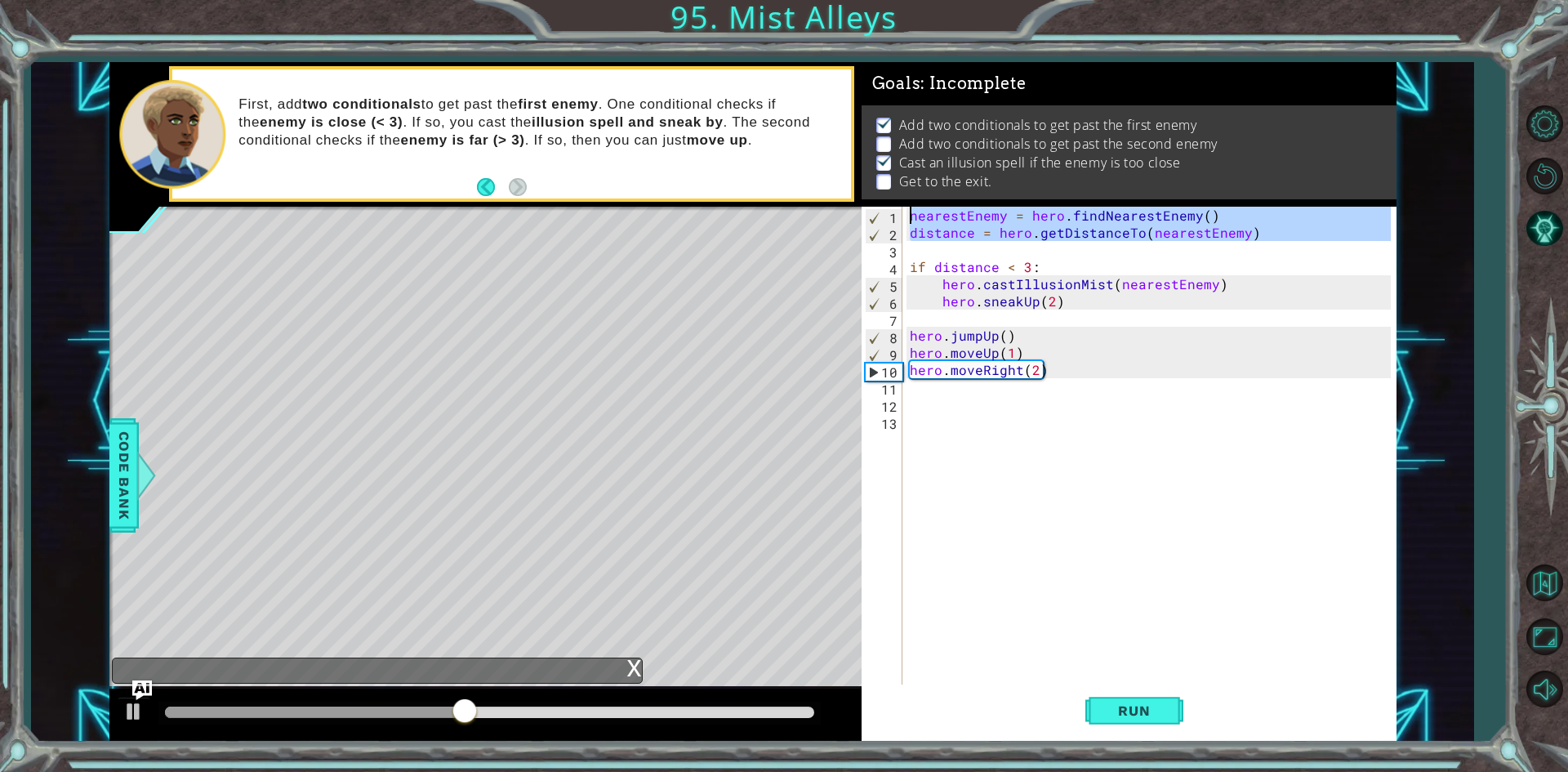
drag, startPoint x: 1294, startPoint y: 241, endPoint x: 967, endPoint y: 205, distance: 329.0
click at [967, 205] on div "Goals : Incomplete Add two conditionals to get past the first enemy Add two con…" at bounding box center [1129, 402] width 535 height 680
type textarea "nearestEnemy = hero.findNearestEnemy() distance = hero.getDistanceTo(nearestEne…"
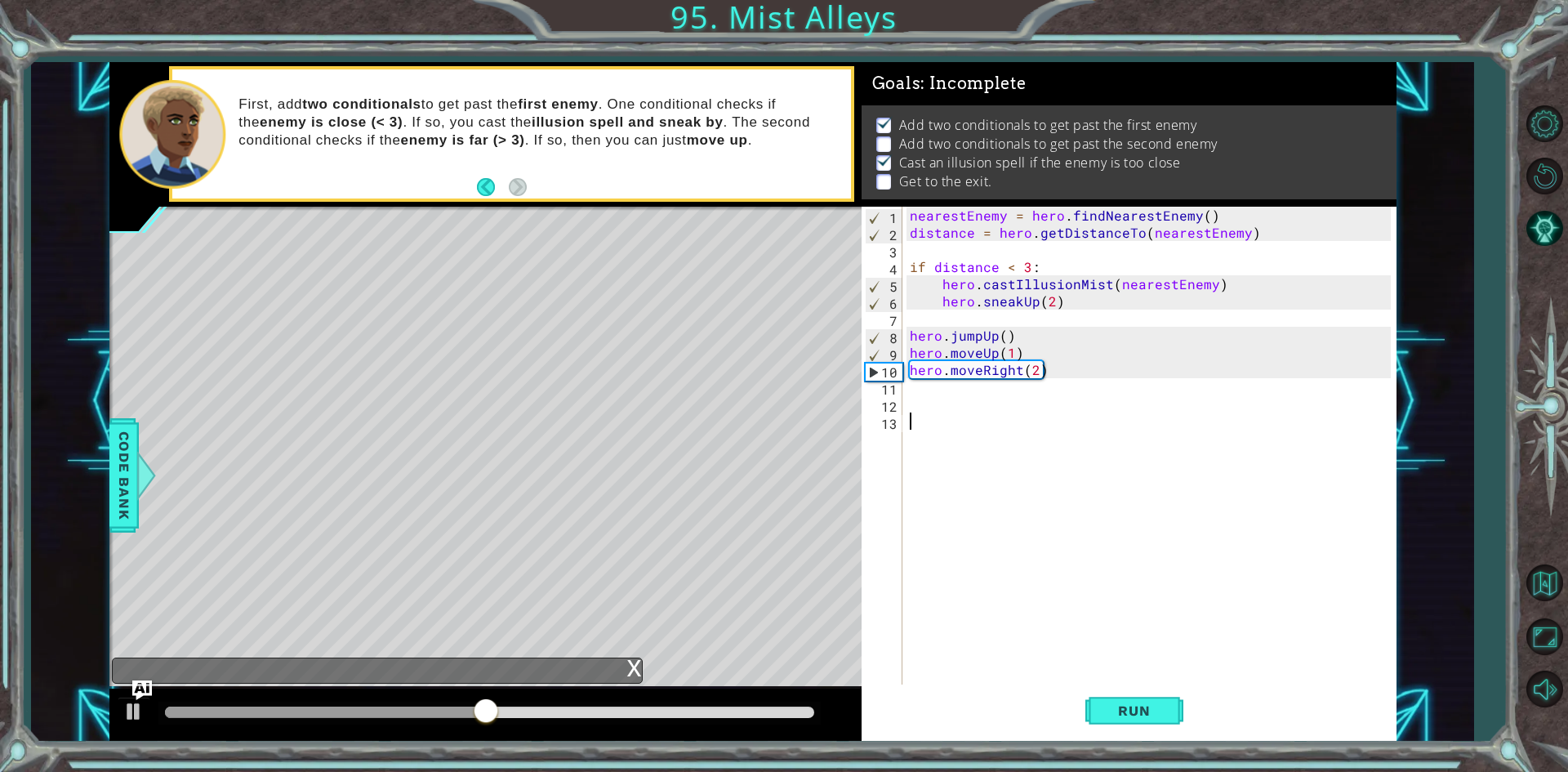
click at [947, 421] on div "nearestEnemy = hero . findNearestEnemy ( ) distance = hero . getDistanceTo ( ne…" at bounding box center [1153, 464] width 493 height 515
click at [944, 412] on div "nearestEnemy = hero . findNearestEnemy ( ) distance = hero . getDistanceTo ( ne…" at bounding box center [1153, 464] width 493 height 515
paste textarea "\"
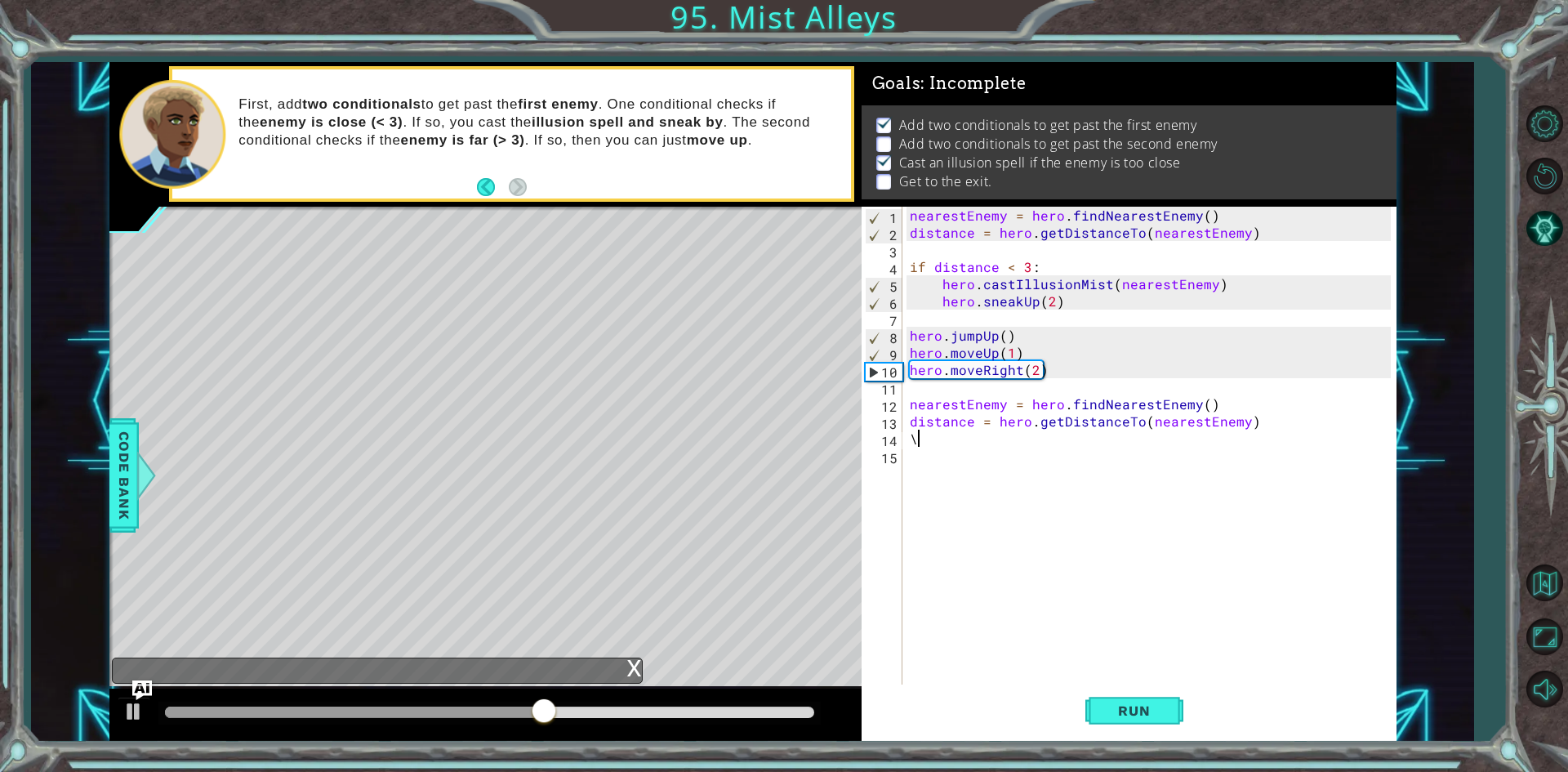
type textarea "\"
drag, startPoint x: 1101, startPoint y: 321, endPoint x: 1017, endPoint y: 306, distance: 85.3
click at [1017, 306] on div "nearestEnemy = hero . findNearestEnemy ( ) distance = hero . getDistanceTo ( ne…" at bounding box center [1153, 464] width 493 height 515
click at [1077, 303] on div "nearestEnemy = hero . findNearestEnemy ( ) distance = hero . getDistanceTo ( ne…" at bounding box center [1148, 447] width 484 height 480
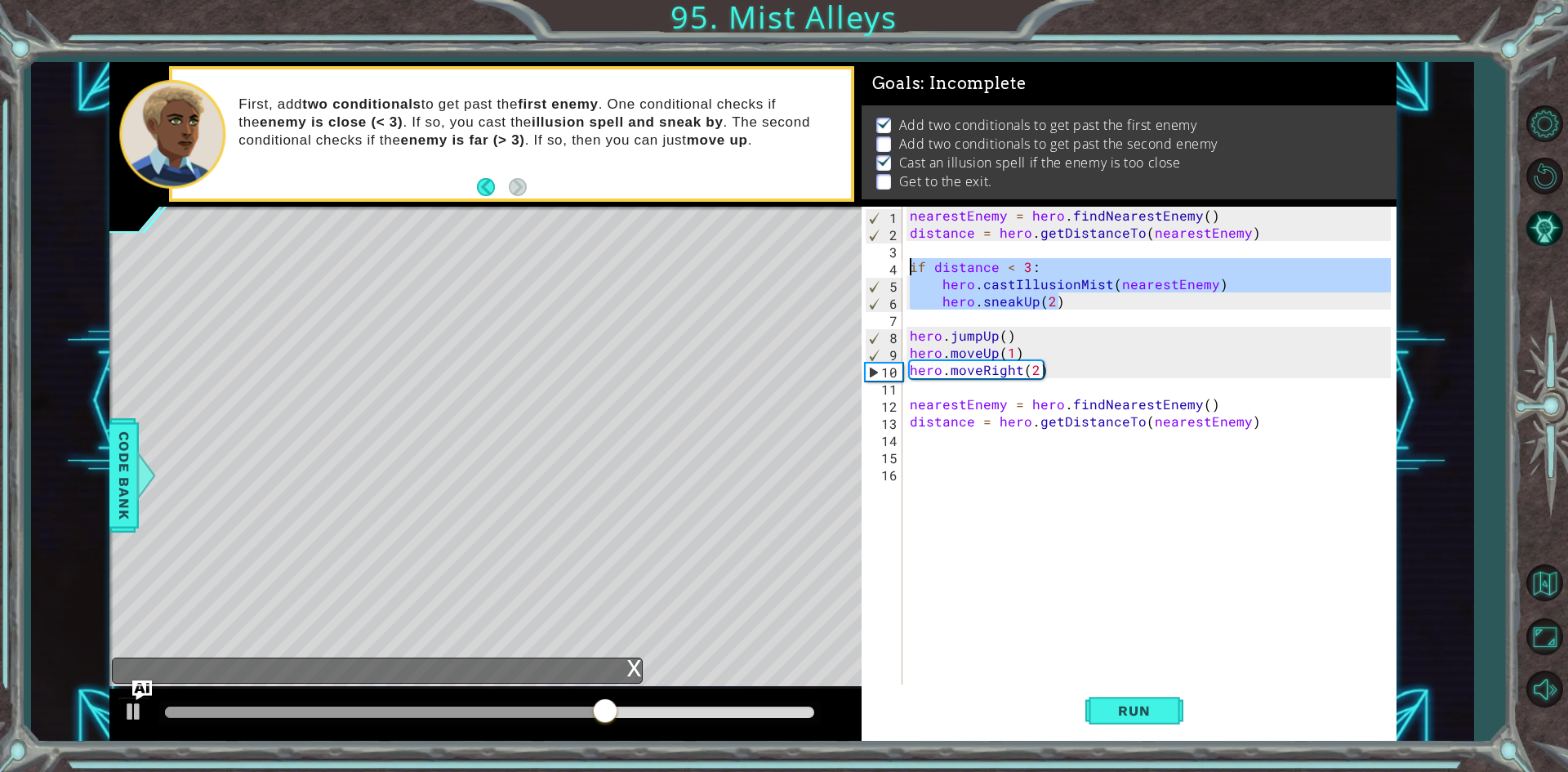
click at [843, 264] on div "1 ההההההההההההההההההההההההההההההההההההההההההההההההההההההההההההההההההההההההההההה…" at bounding box center [753, 402] width 1287 height 680
type textarea "if distance < 3: hero.castIllusionMist(nearestEnemy)"
click at [928, 484] on div "nearestEnemy = hero . findNearestEnemy ( ) distance = hero . getDistanceTo ( ne…" at bounding box center [1153, 464] width 493 height 515
click at [928, 461] on div "nearestEnemy = hero . findNearestEnemy ( ) distance = hero . getDistanceTo ( ne…" at bounding box center [1153, 464] width 493 height 515
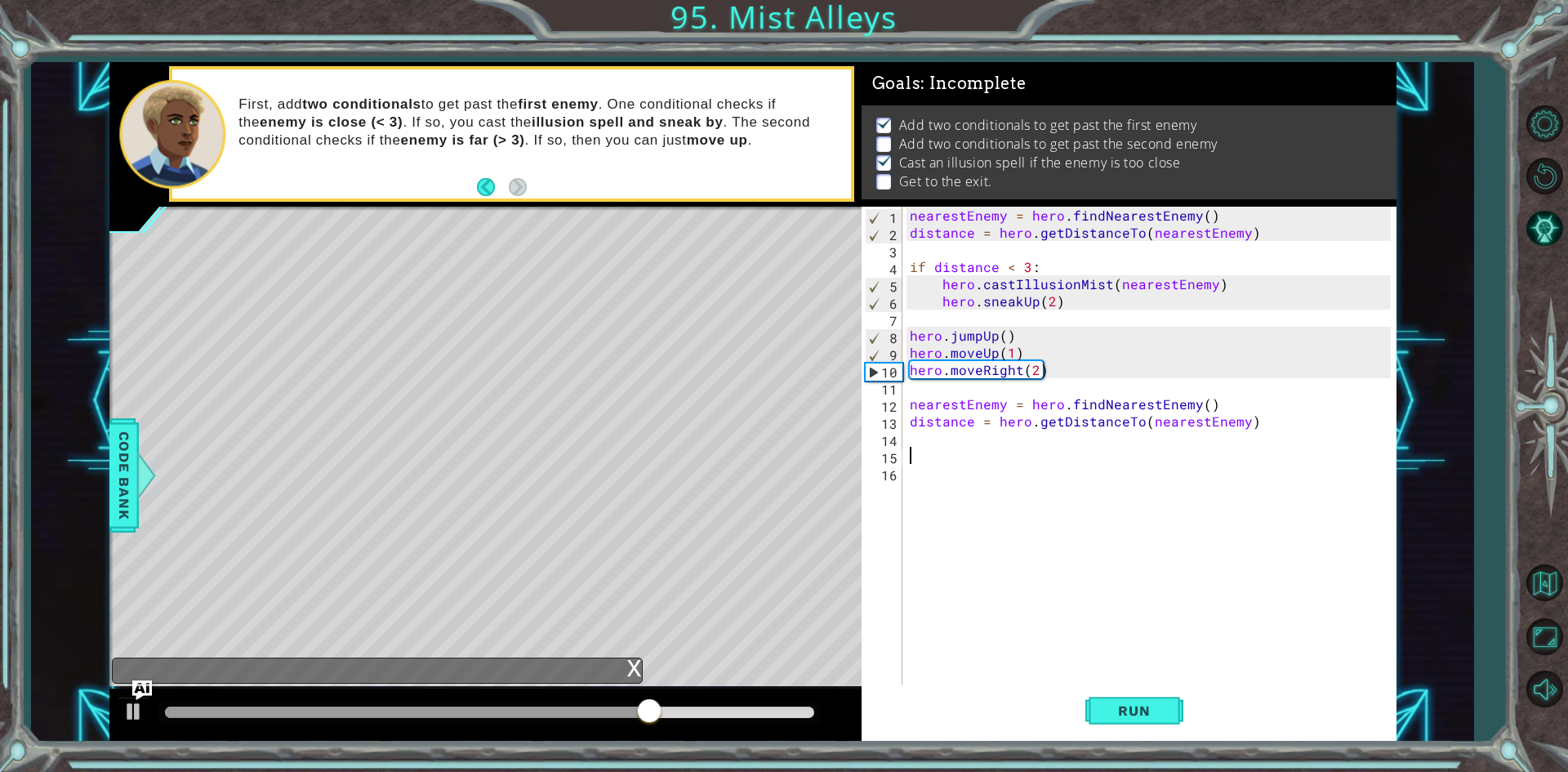
paste textarea "hero.sneakUp(2)"
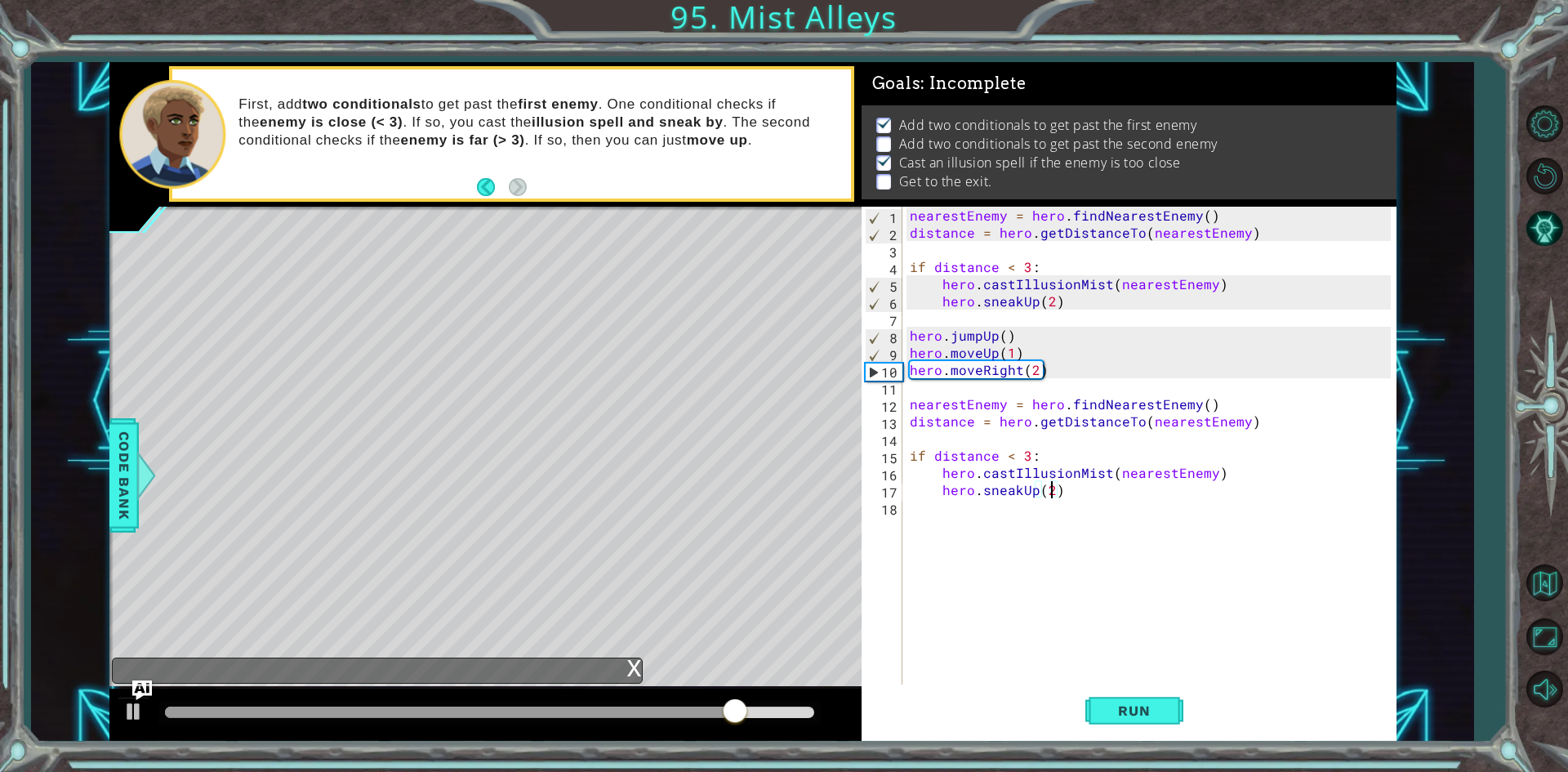
click at [1051, 490] on div "nearestEnemy = hero . findNearestEnemy ( ) distance = hero . getDistanceTo ( ne…" at bounding box center [1153, 464] width 493 height 515
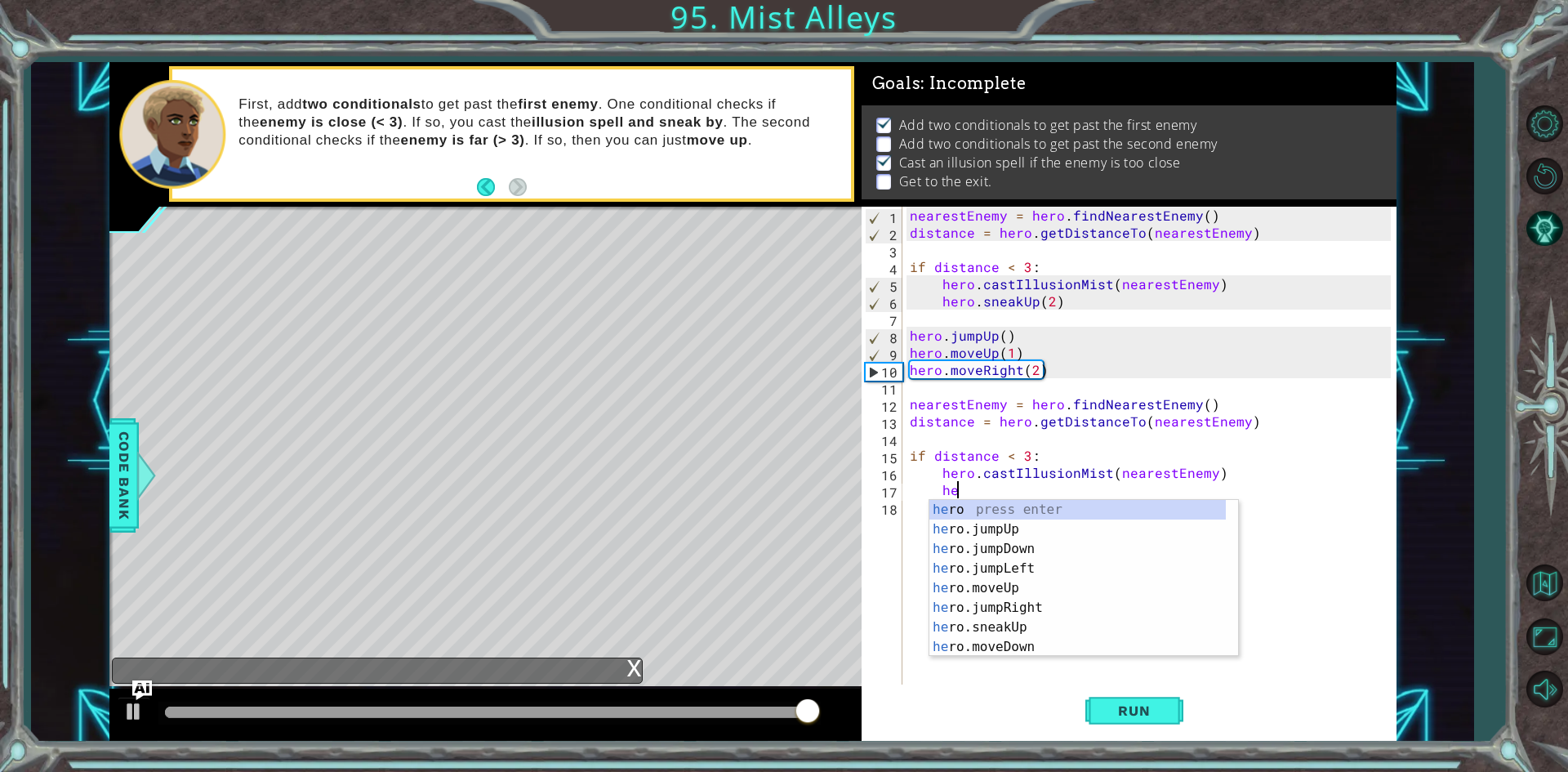
type textarea "h"
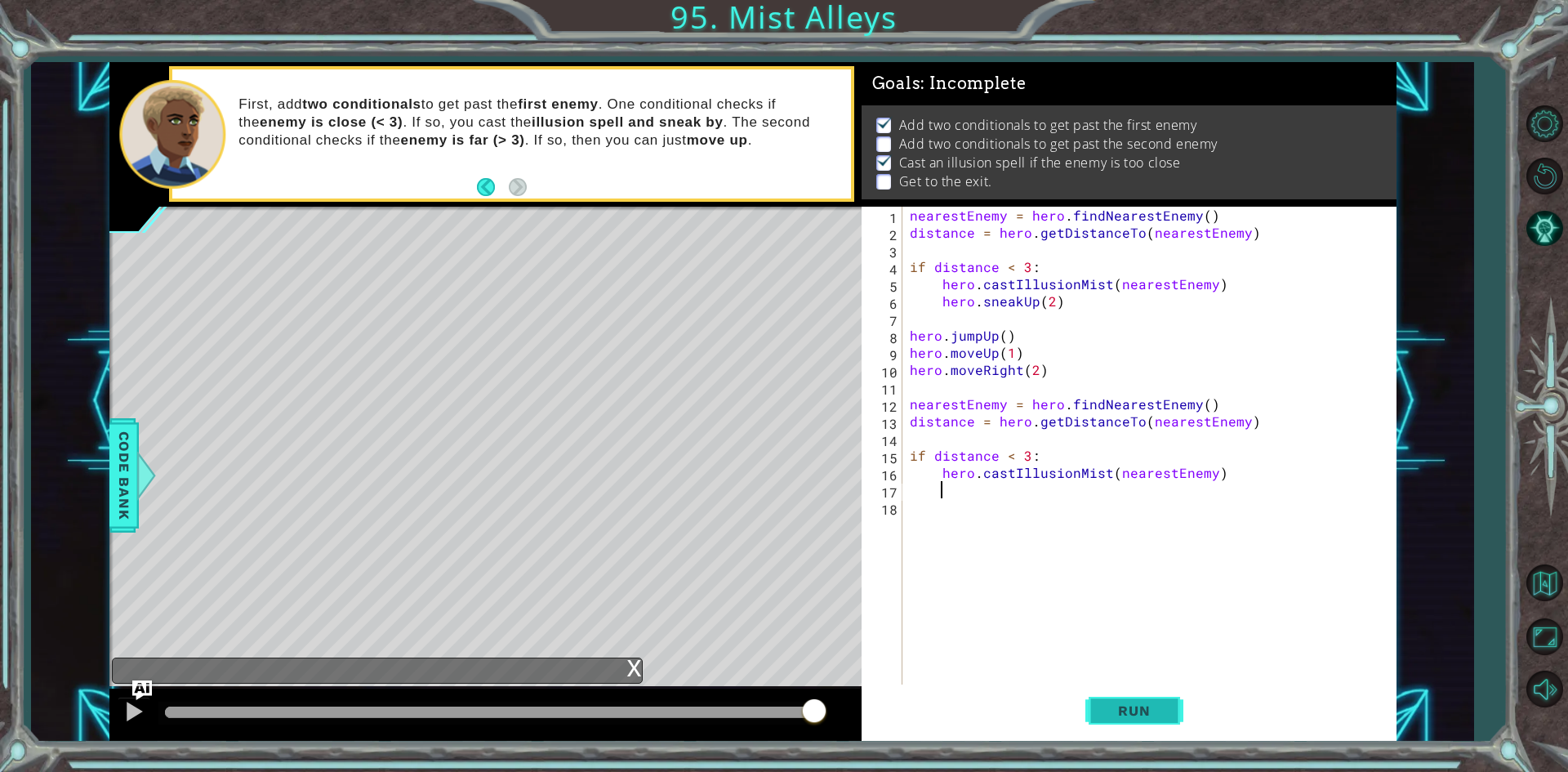
click at [1148, 713] on span "Run" at bounding box center [1134, 710] width 65 height 16
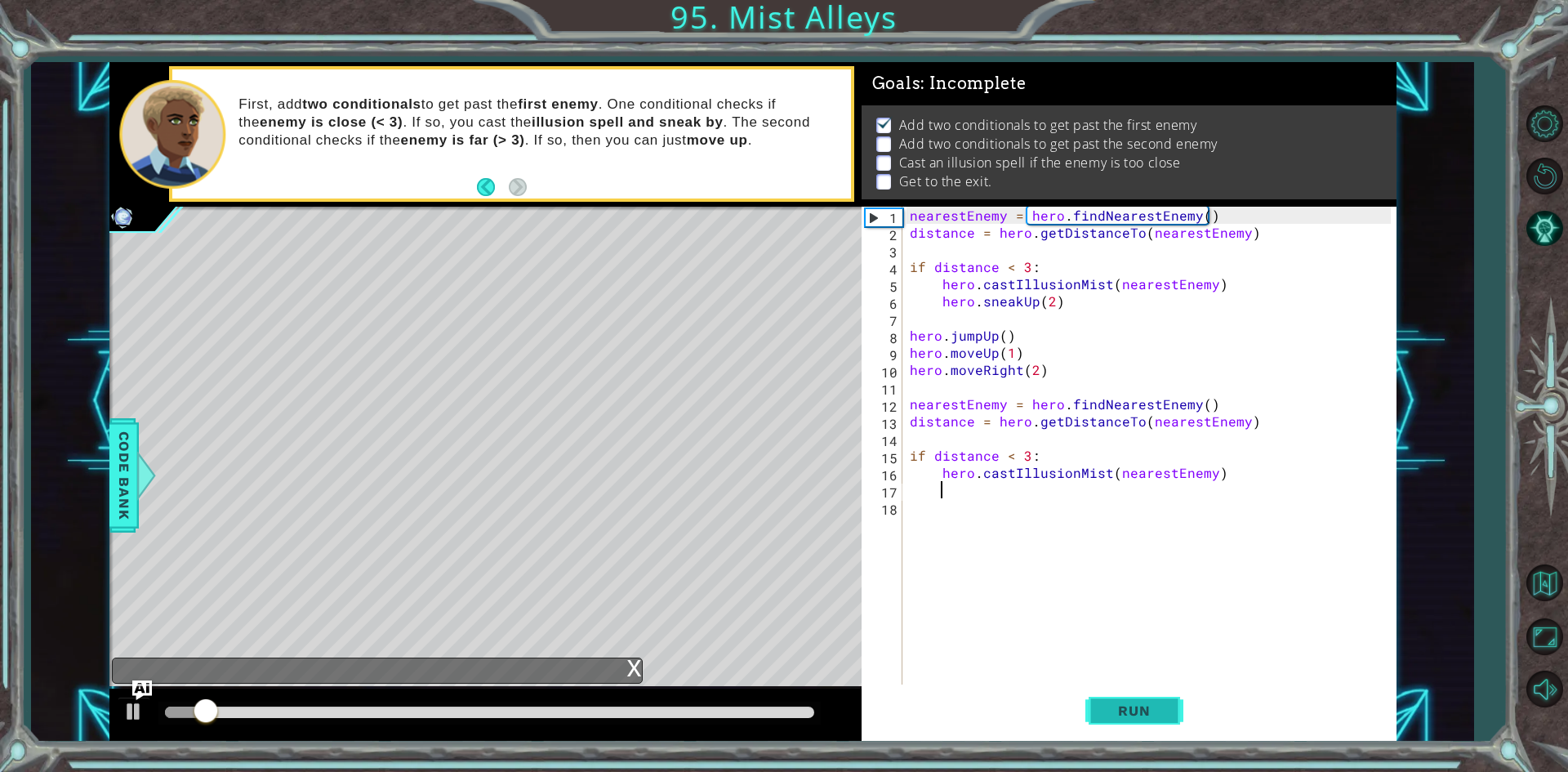
click at [1148, 714] on span "Run" at bounding box center [1134, 710] width 65 height 16
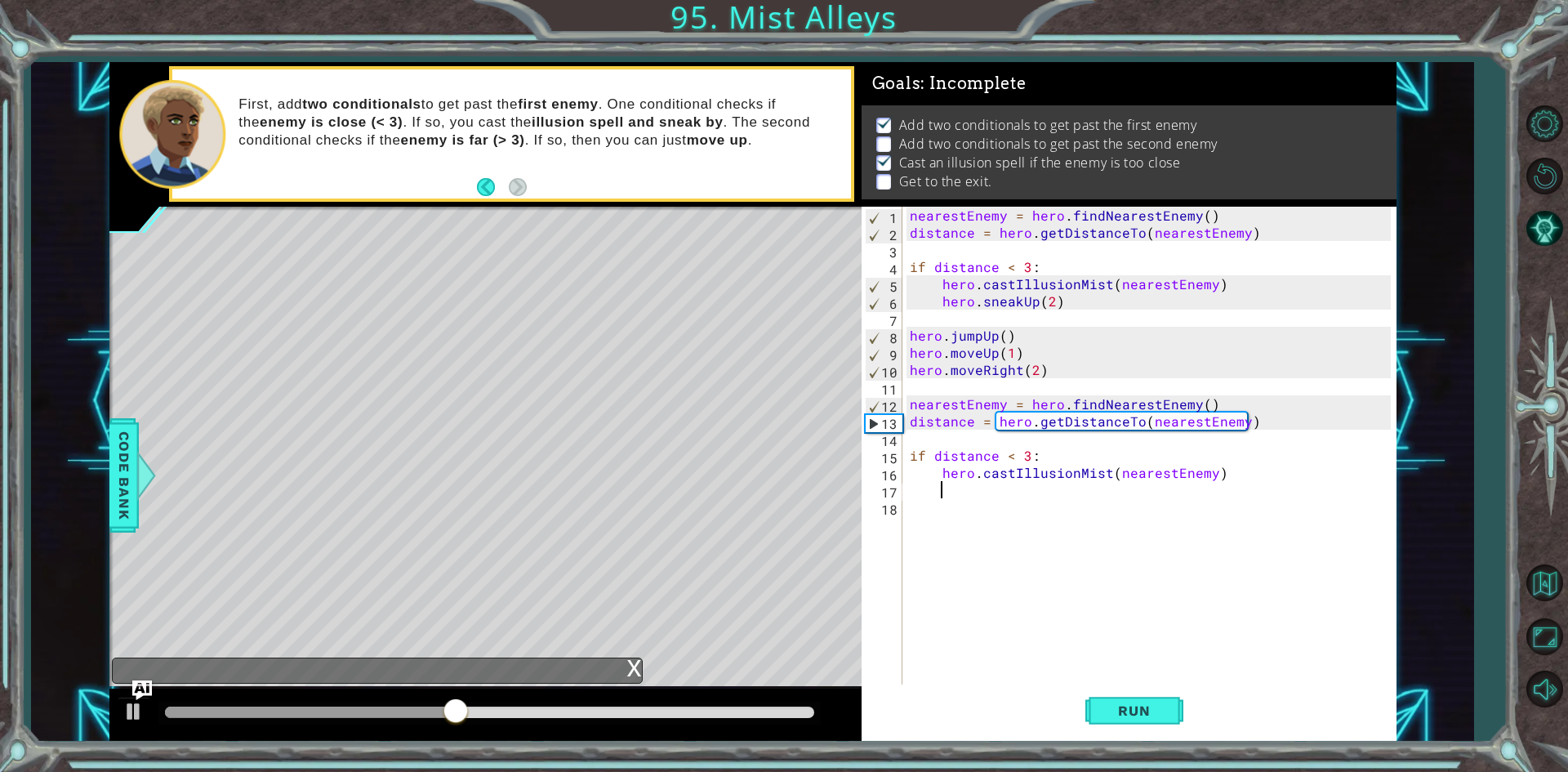
type textarea "\"
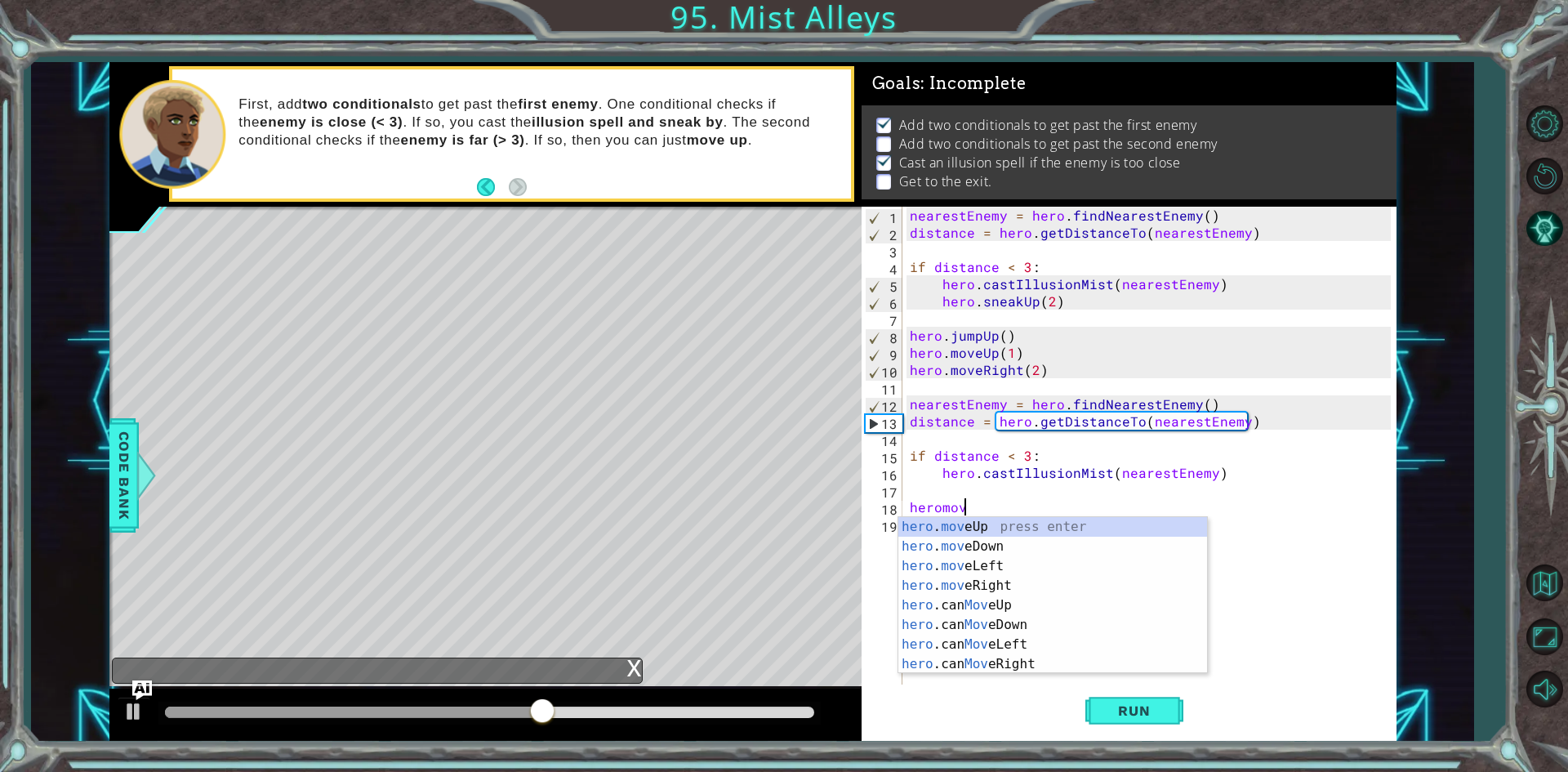
scroll to position [0, 3]
type textarea "hero.moveUp(1)"
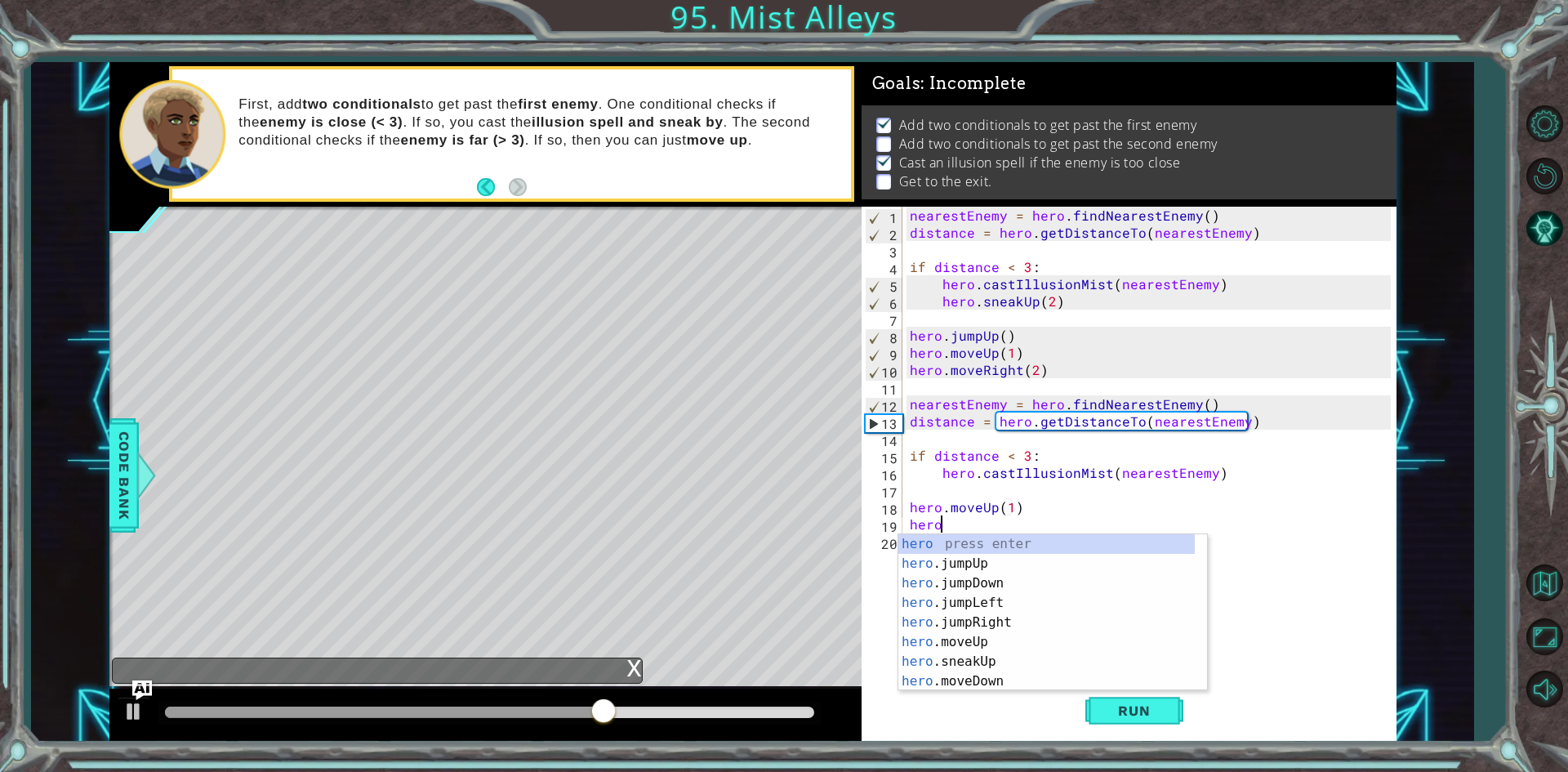
scroll to position [0, 2]
type textarea "heroju"
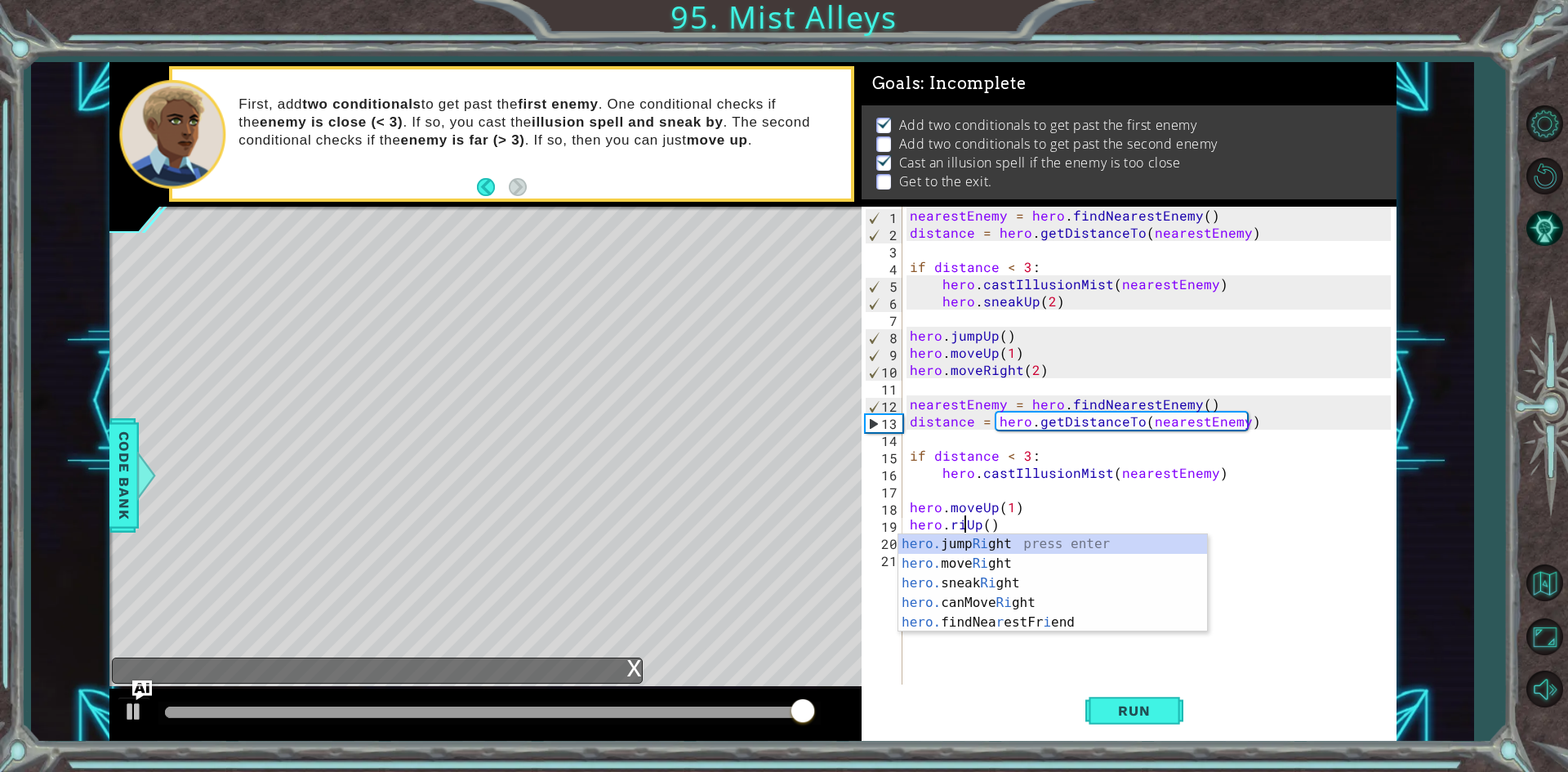
scroll to position [0, 3]
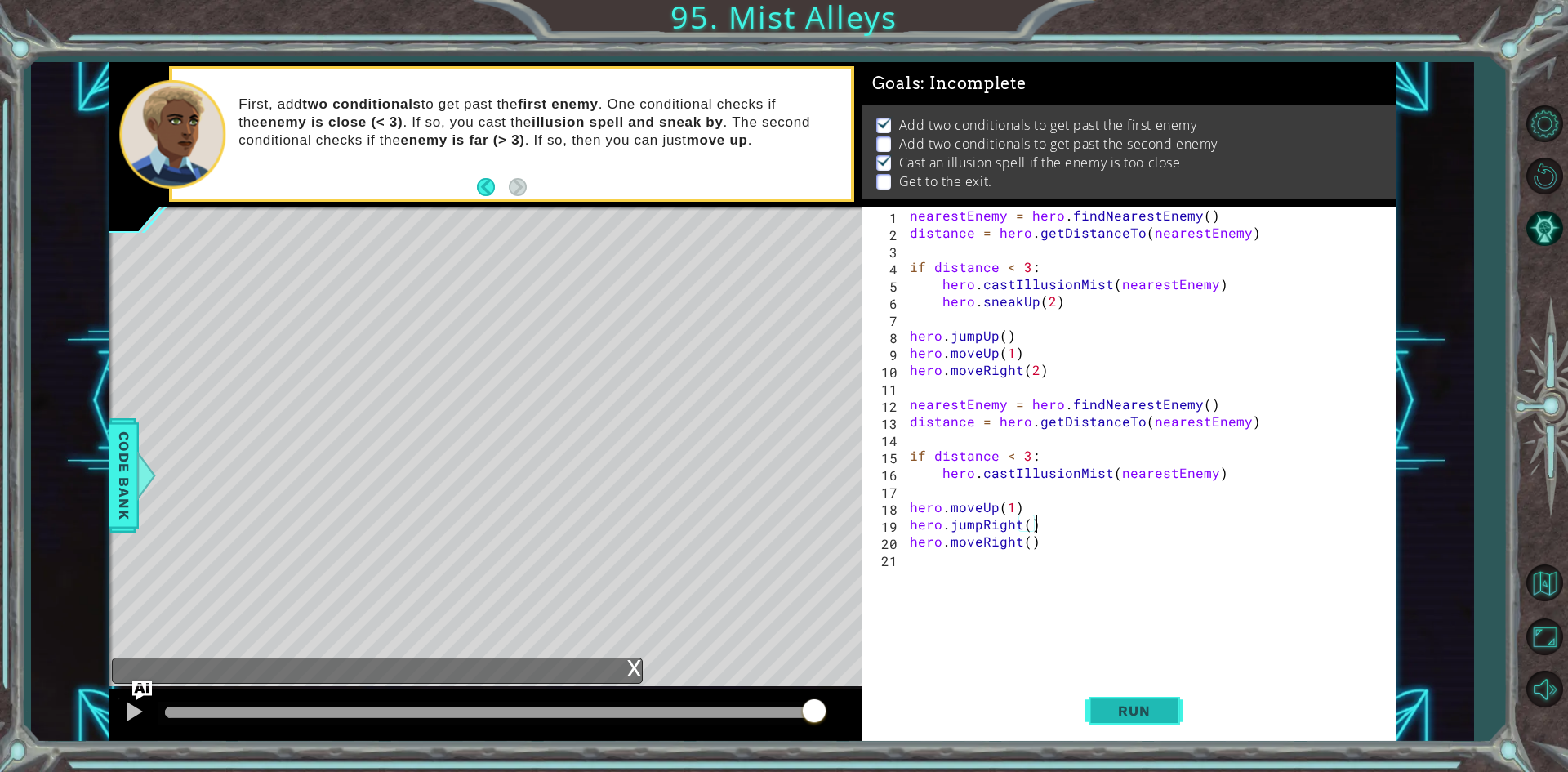
type textarea "hero.jumpRight()"
click at [1132, 713] on span "Run" at bounding box center [1134, 710] width 65 height 16
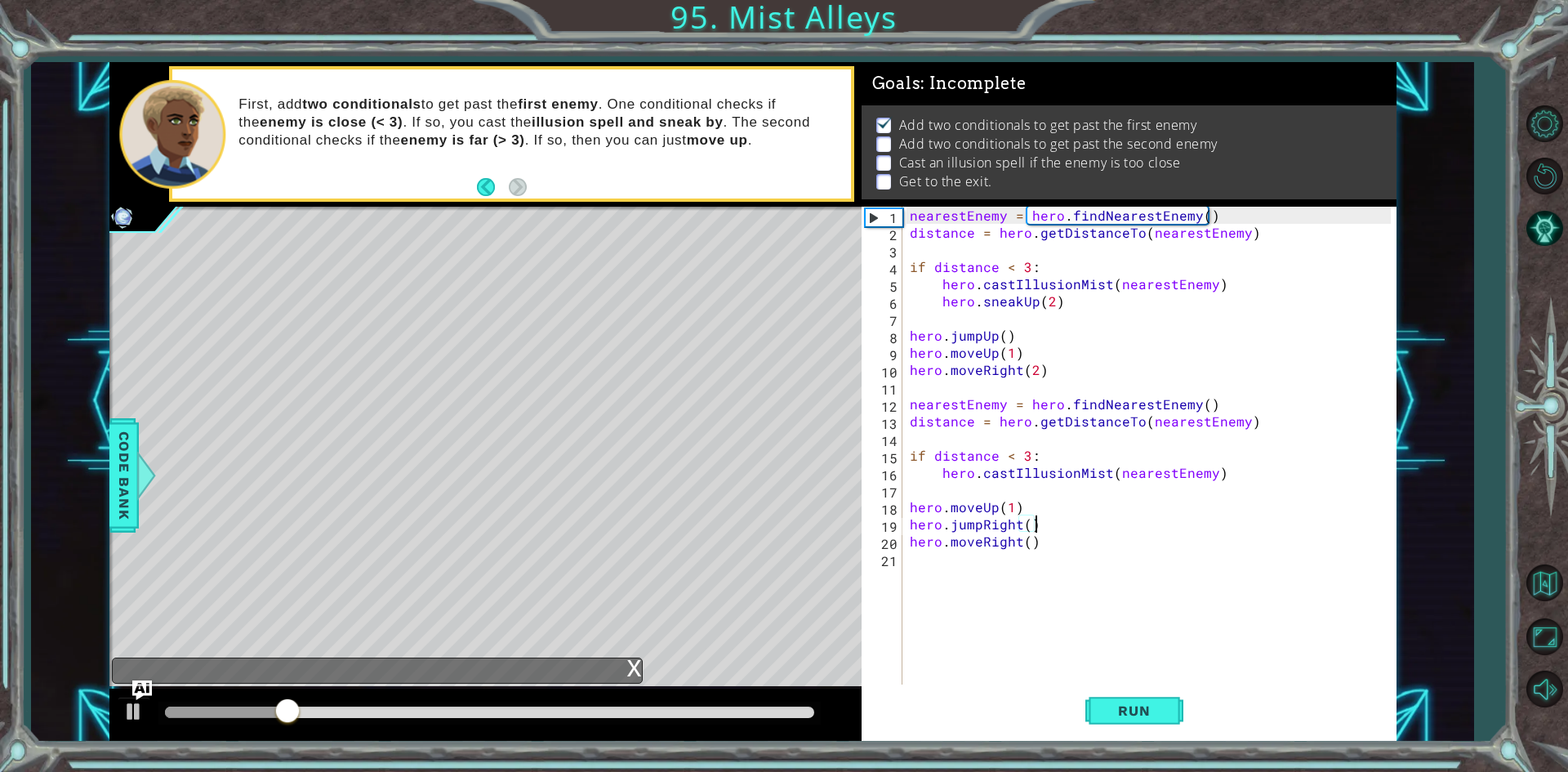
drag, startPoint x: 1032, startPoint y: 567, endPoint x: 1045, endPoint y: 614, distance: 48.8
click at [1045, 614] on div "nearestEnemy = hero . findNearestEnemy ( ) distance = hero . getDistanceTo ( ne…" at bounding box center [1153, 464] width 493 height 515
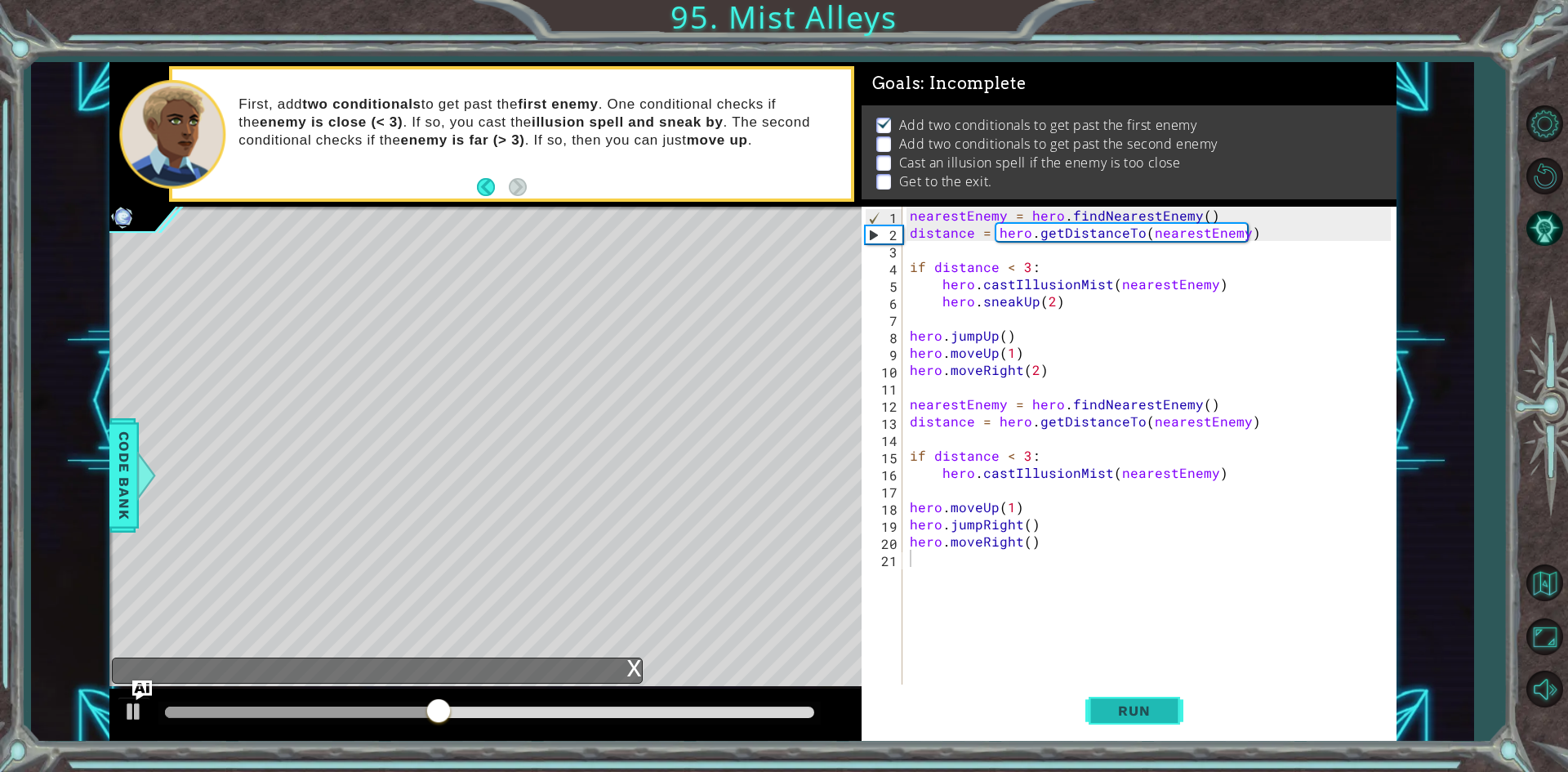
click at [1174, 731] on button "Run" at bounding box center [1134, 710] width 98 height 53
